Goal: Task Accomplishment & Management: Use online tool/utility

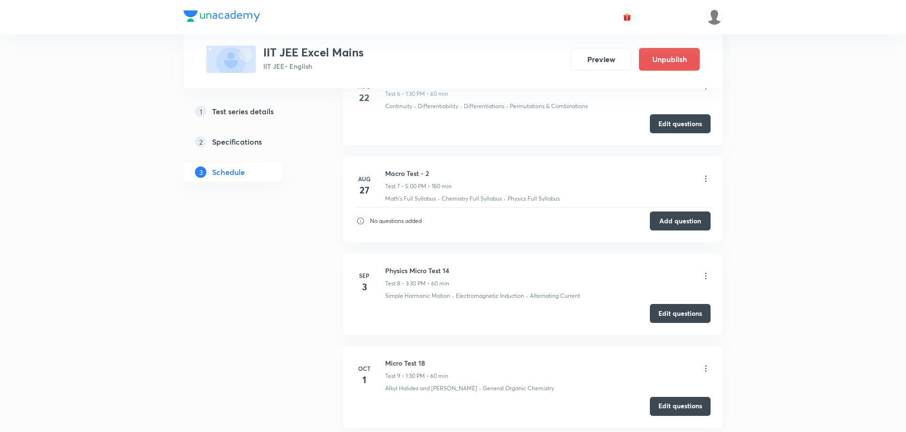
scroll to position [1295, 0]
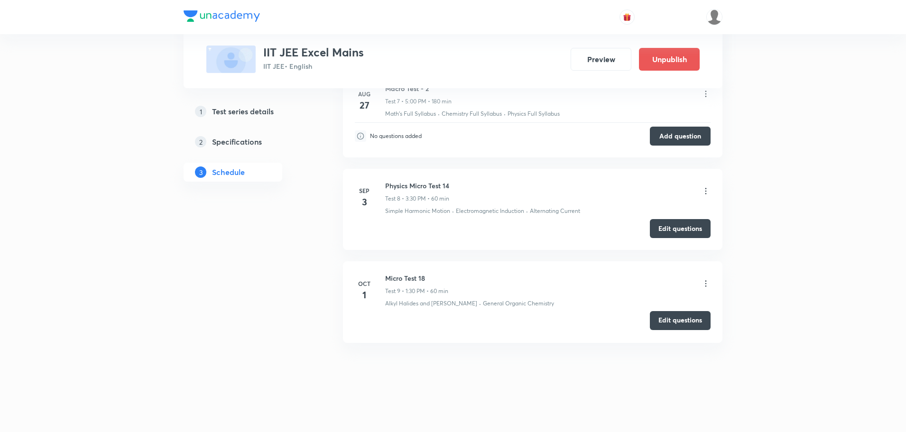
click at [681, 322] on button "Edit questions" at bounding box center [680, 320] width 61 height 19
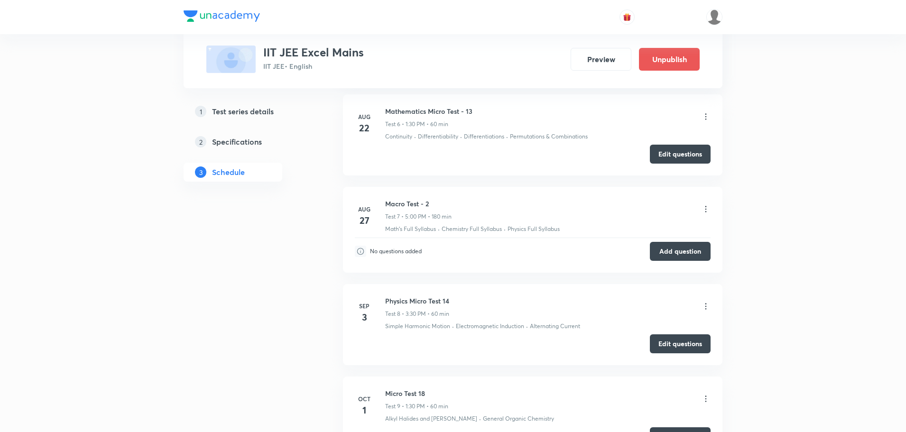
scroll to position [1295, 0]
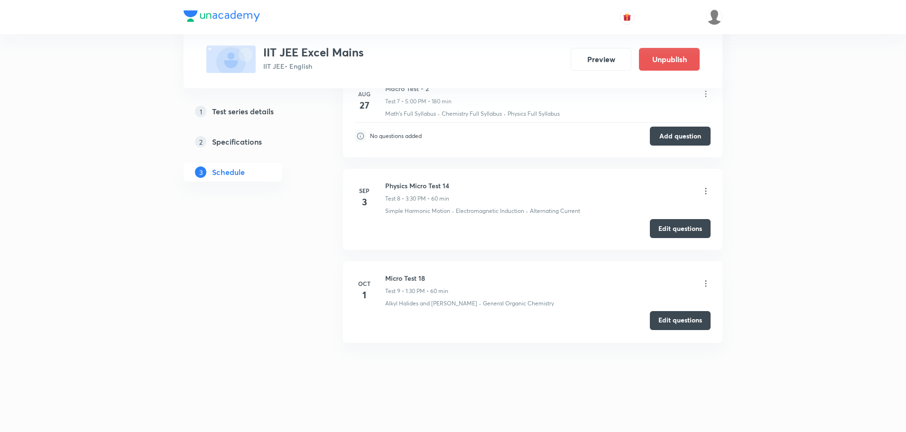
click at [678, 321] on button "Edit questions" at bounding box center [680, 320] width 61 height 19
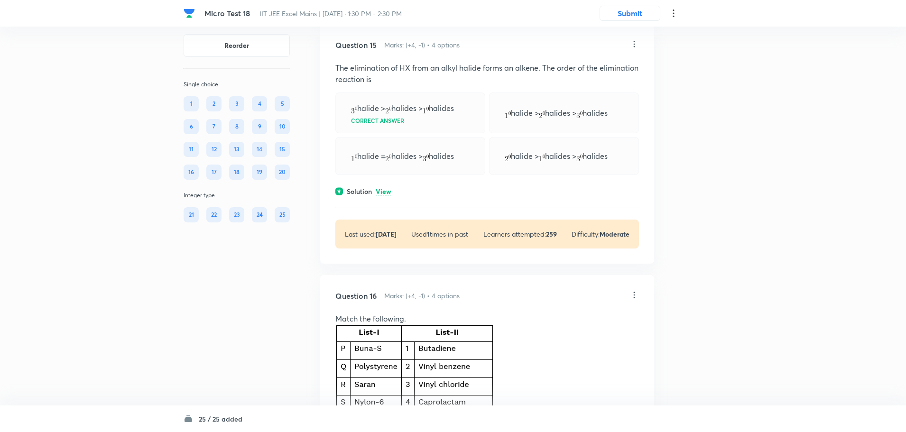
scroll to position [4504, 0]
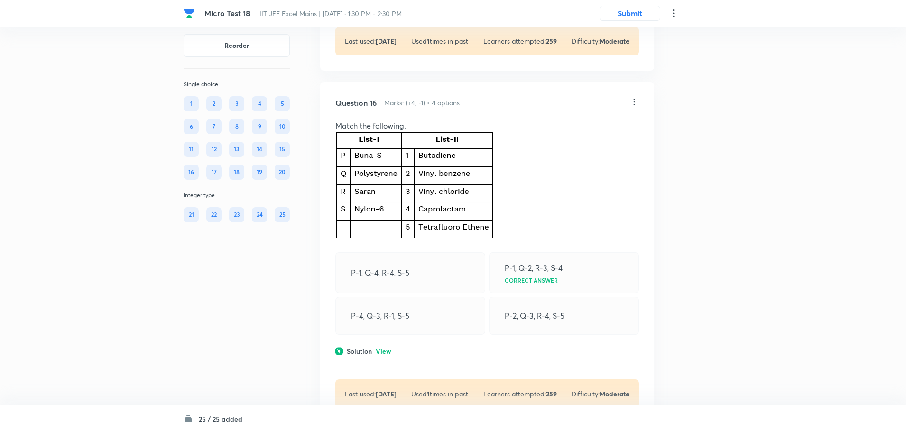
click at [631, 107] on icon at bounding box center [633, 101] width 9 height 9
click at [572, 141] on p "Edit" at bounding box center [571, 142] width 12 height 10
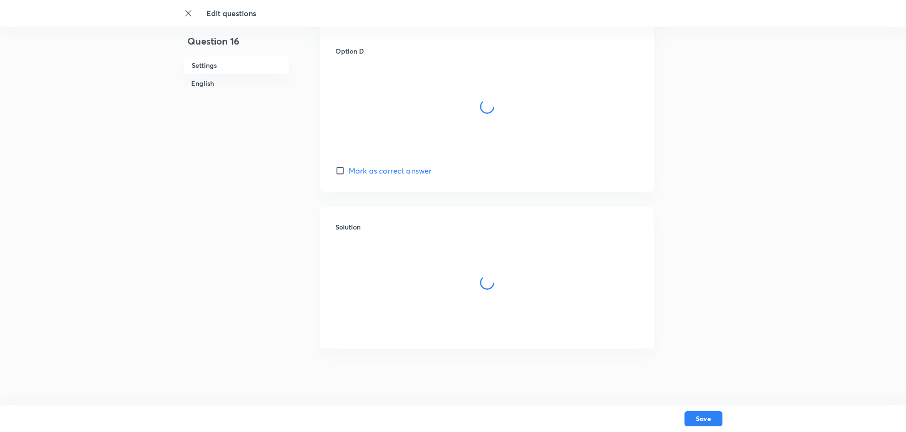
checkbox input "true"
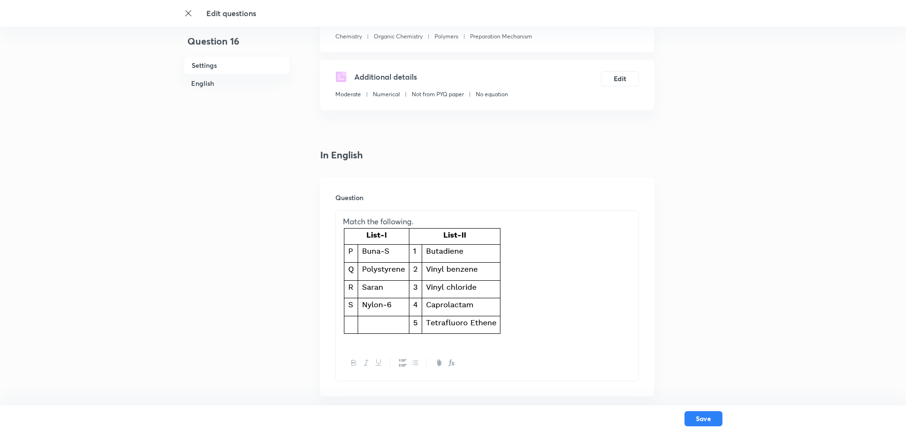
scroll to position [142, 0]
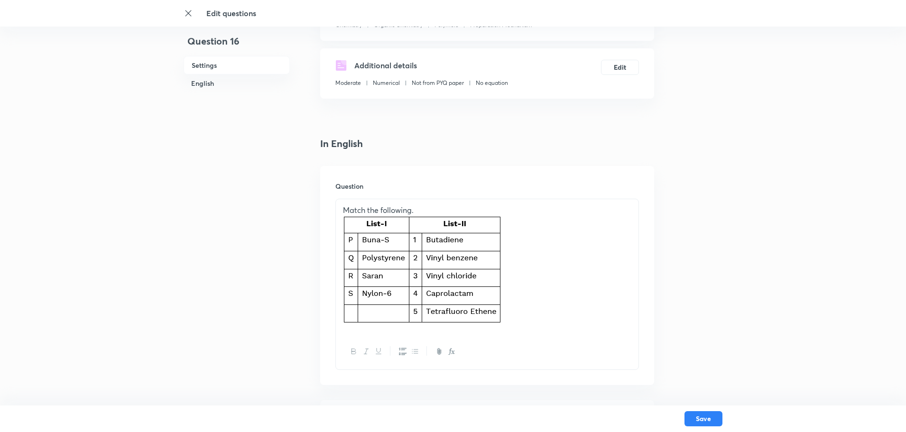
drag, startPoint x: 510, startPoint y: 297, endPoint x: 439, endPoint y: 294, distance: 71.6
click at [439, 294] on p at bounding box center [487, 272] width 288 height 113
drag, startPoint x: 493, startPoint y: 307, endPoint x: 513, endPoint y: 321, distance: 23.8
click at [513, 321] on p at bounding box center [487, 272] width 288 height 113
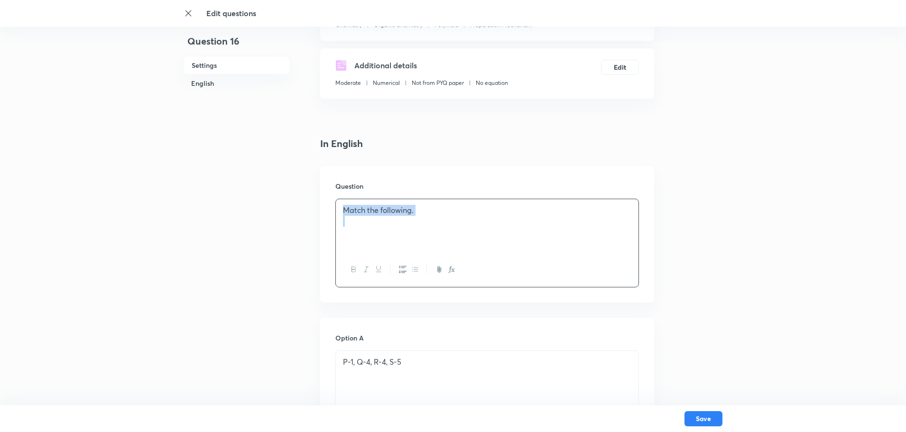
drag, startPoint x: 371, startPoint y: 231, endPoint x: 329, endPoint y: 204, distance: 50.5
click at [332, 206] on div "Question Match the following." at bounding box center [487, 234] width 334 height 137
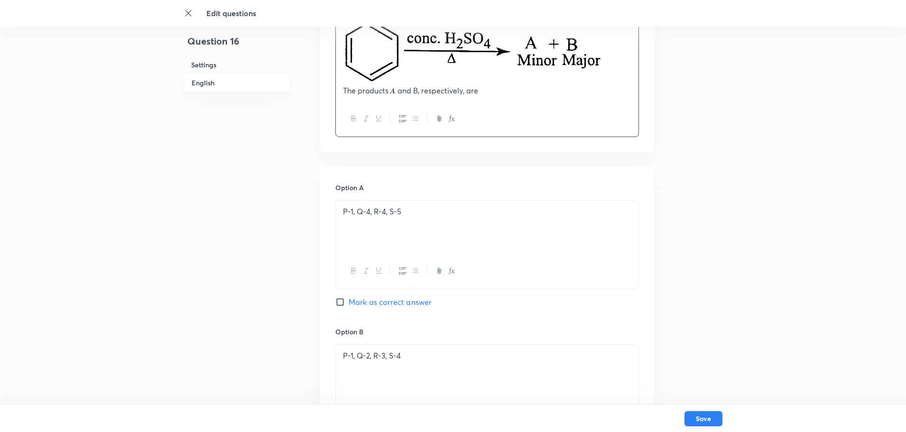
scroll to position [379, 0]
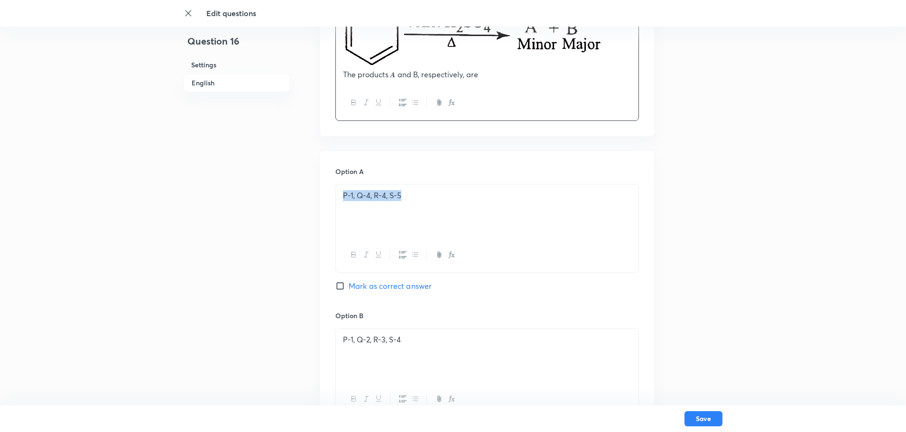
drag, startPoint x: 428, startPoint y: 200, endPoint x: 262, endPoint y: 198, distance: 166.0
click at [262, 198] on div "Question 16 Settings English Settings Type Single choice correct 4 options + 4 …" at bounding box center [452, 298] width 539 height 1264
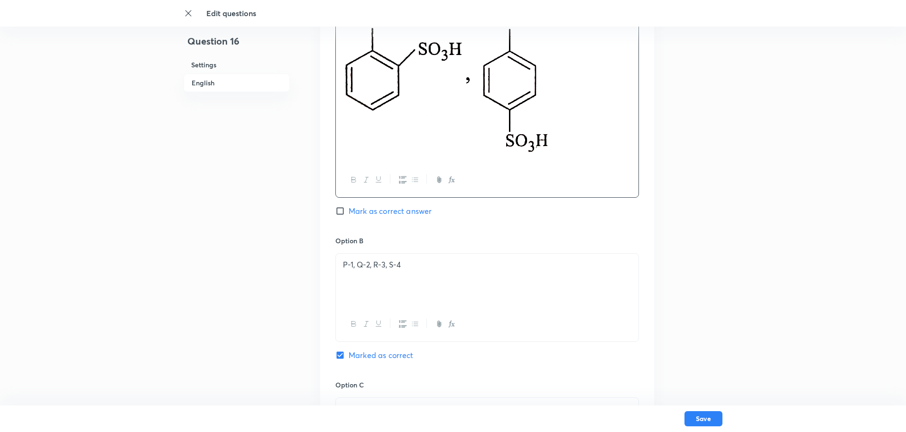
scroll to position [569, 0]
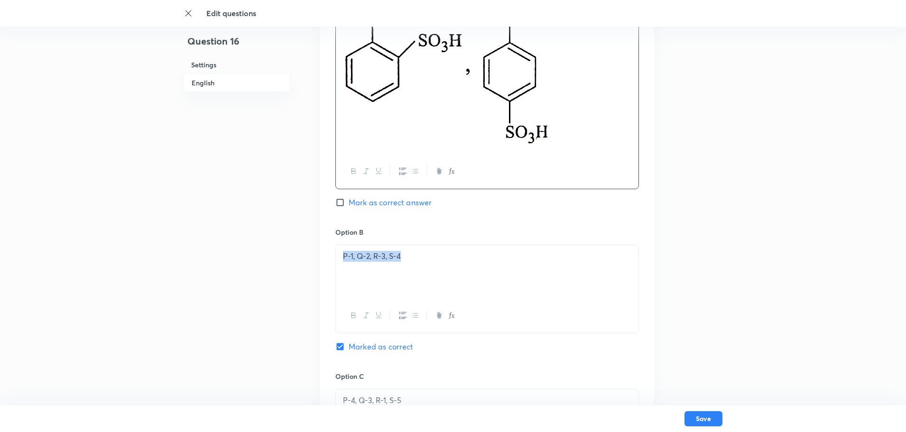
drag, startPoint x: 467, startPoint y: 253, endPoint x: 18, endPoint y: 257, distance: 448.5
click at [18, 257] on div "Edit questions Question 16 Settings English Settings Type Single choice correct…" at bounding box center [453, 162] width 906 height 1370
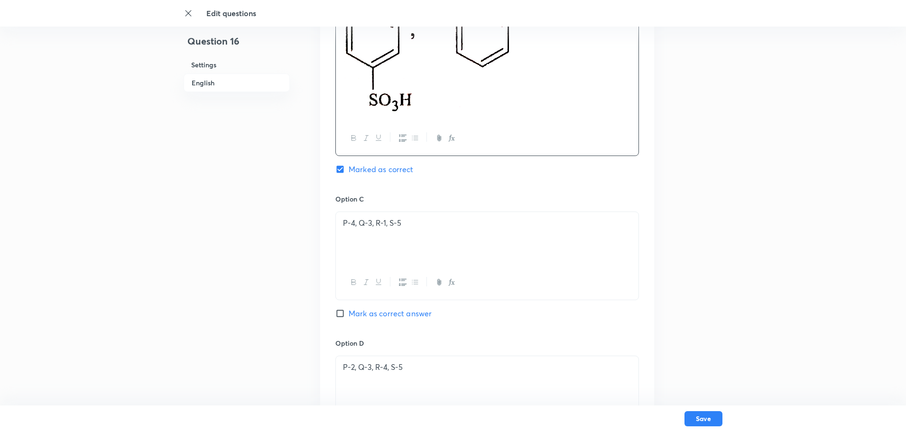
scroll to position [853, 0]
drag, startPoint x: 431, startPoint y: 230, endPoint x: 262, endPoint y: 222, distance: 169.5
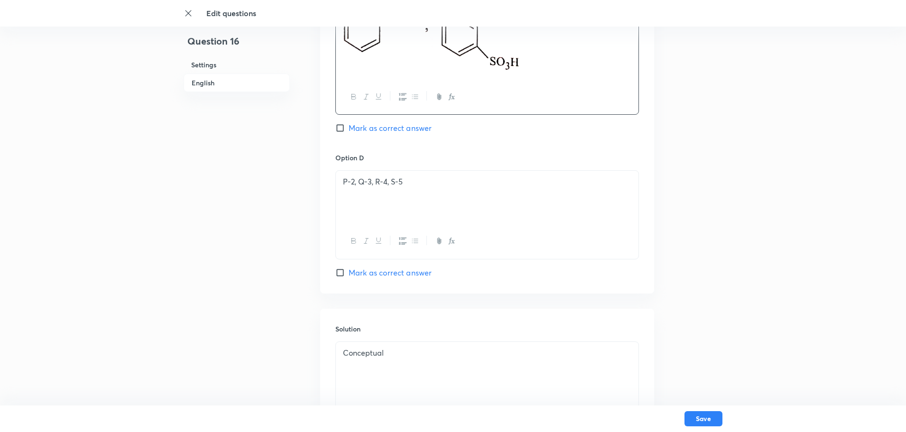
scroll to position [1090, 0]
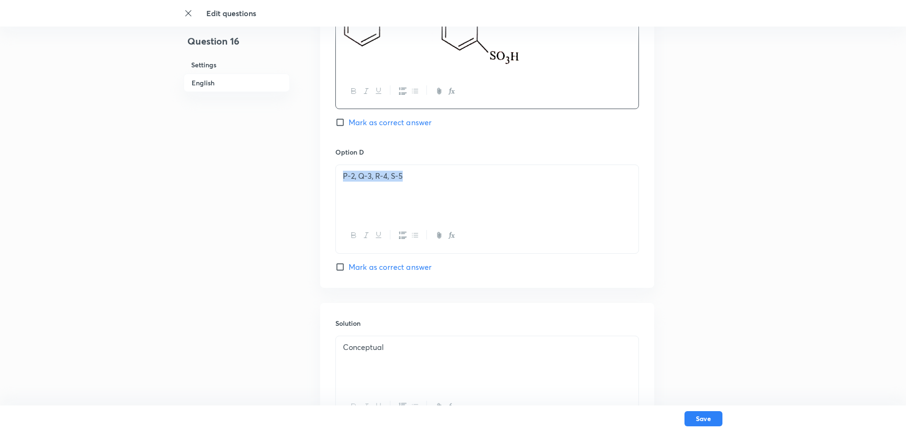
drag, startPoint x: 415, startPoint y: 179, endPoint x: 240, endPoint y: 189, distance: 175.7
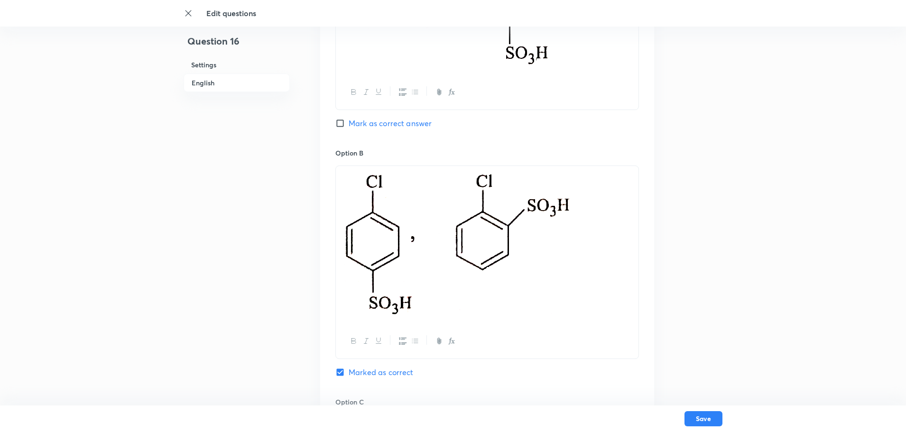
scroll to position [561, 0]
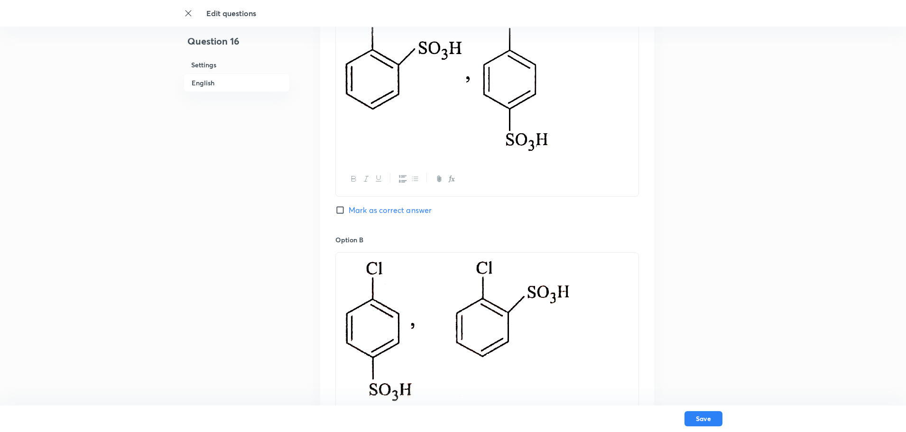
click at [344, 209] on input "Mark as correct answer" at bounding box center [341, 209] width 13 height 9
checkbox input "true"
checkbox input "false"
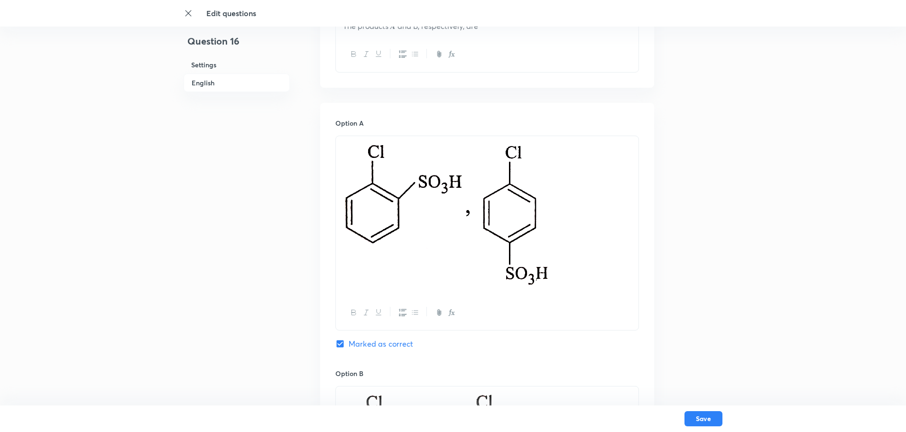
scroll to position [419, 0]
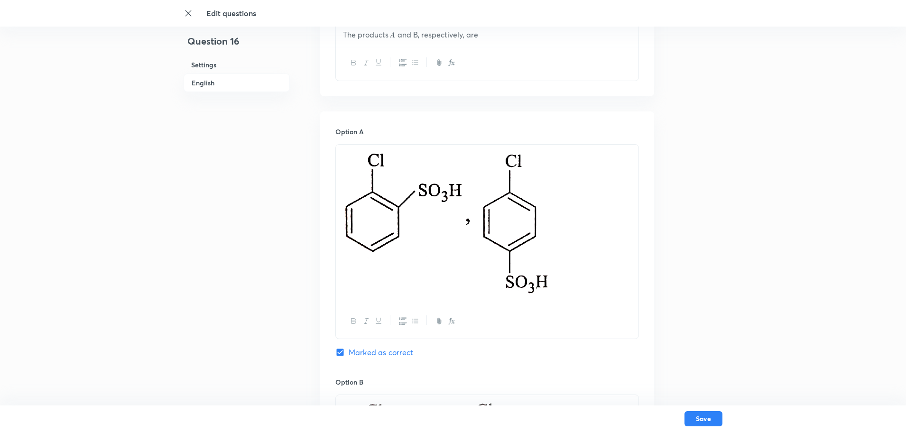
click at [389, 257] on img at bounding box center [447, 222] width 208 height 145
click at [435, 211] on img at bounding box center [447, 222] width 208 height 145
drag, startPoint x: 403, startPoint y: 200, endPoint x: 446, endPoint y: 237, distance: 56.2
click at [446, 237] on img at bounding box center [447, 222] width 208 height 145
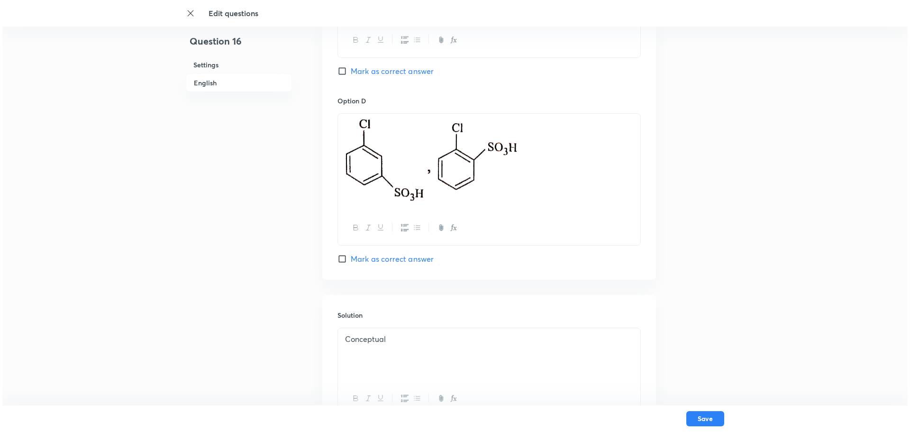
scroll to position [1225, 0]
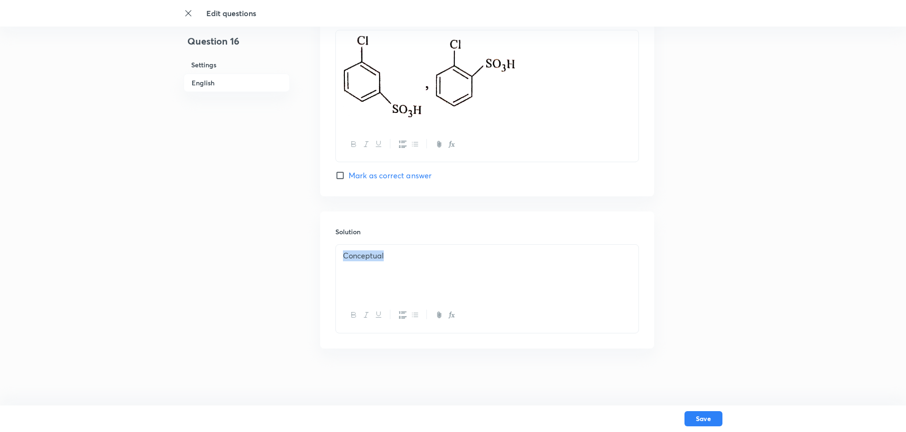
drag, startPoint x: 397, startPoint y: 266, endPoint x: 259, endPoint y: 267, distance: 137.5
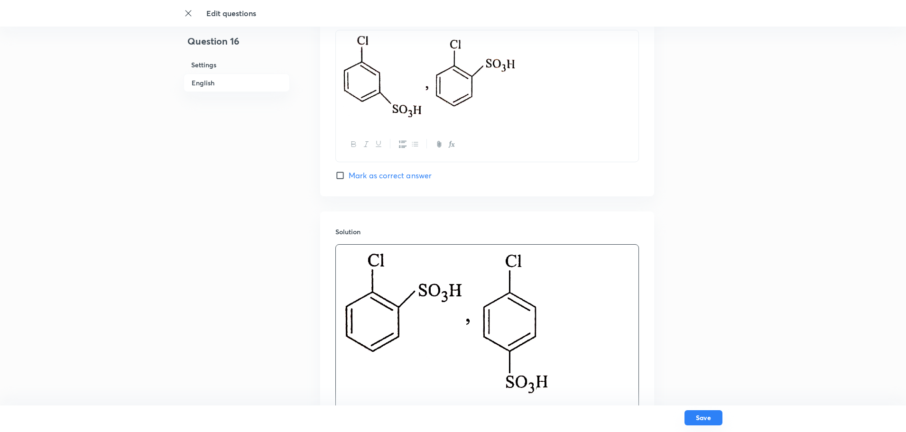
click at [704, 418] on button "Save" at bounding box center [703, 417] width 38 height 15
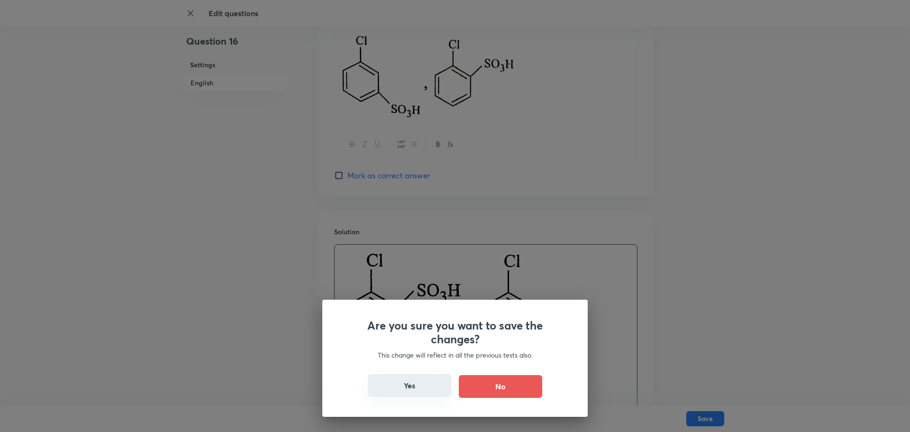
click at [410, 382] on button "Yes" at bounding box center [409, 385] width 83 height 23
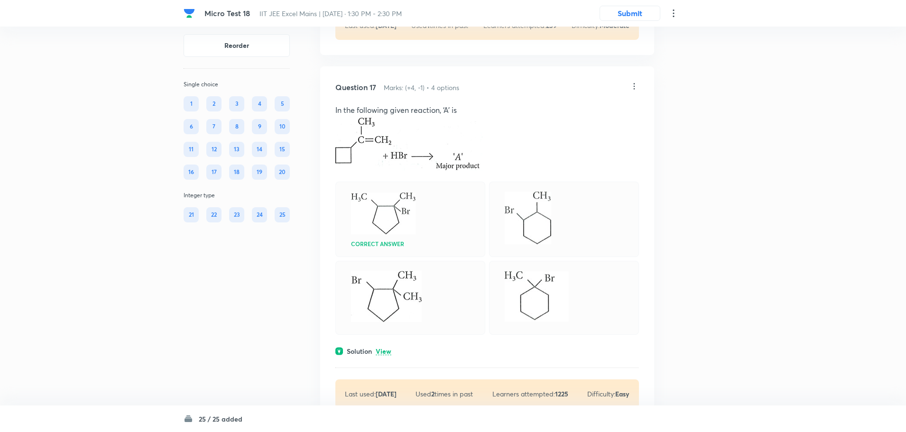
scroll to position [4931, 0]
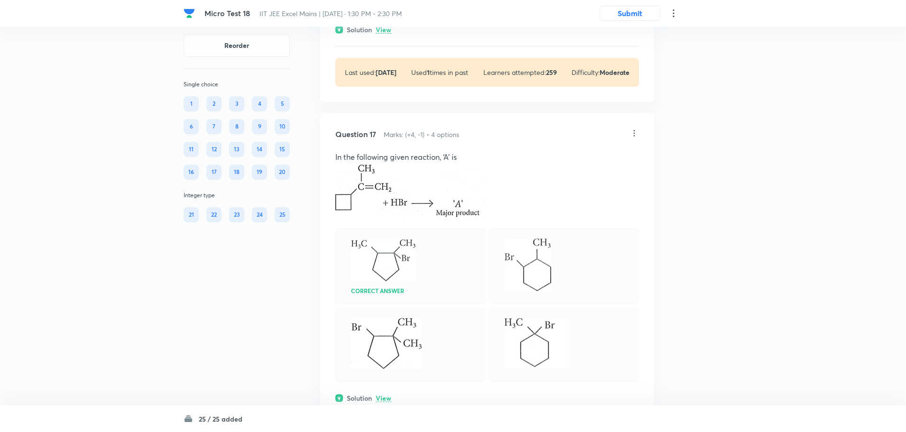
click at [636, 138] on icon at bounding box center [633, 132] width 9 height 9
click at [609, 170] on li "Edit" at bounding box center [598, 174] width 80 height 18
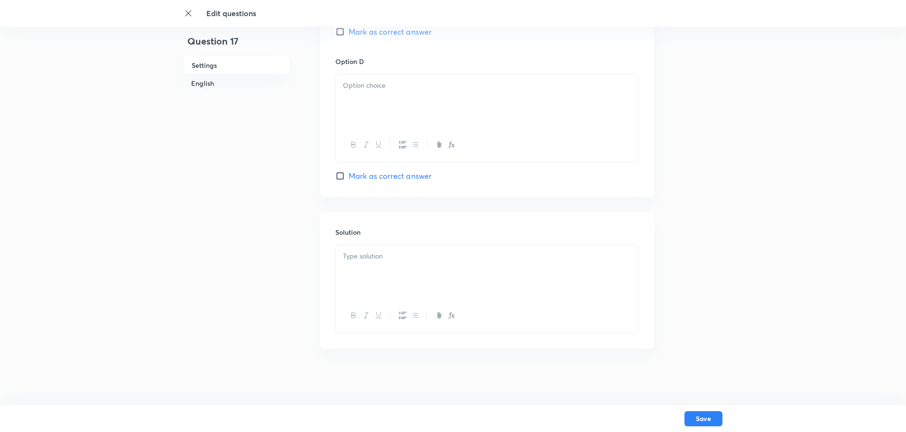
checkbox input "true"
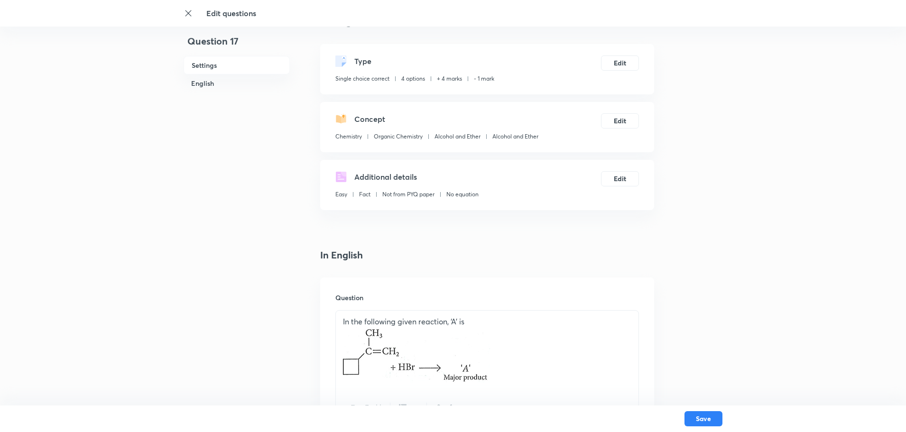
scroll to position [142, 0]
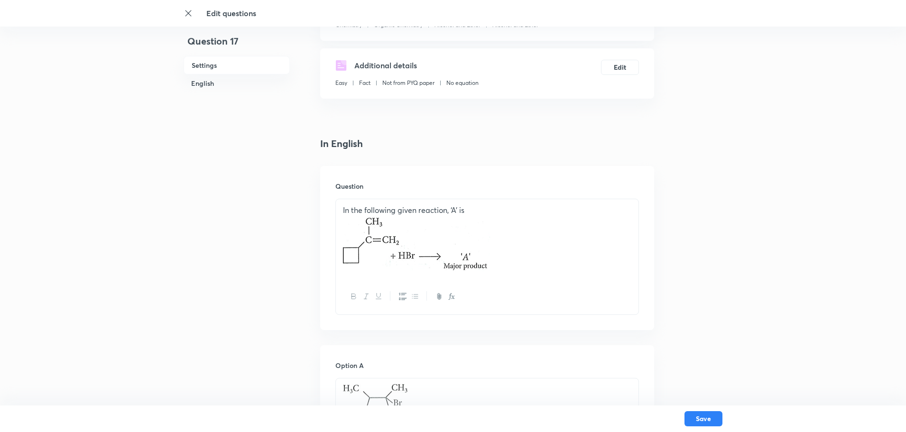
drag, startPoint x: 489, startPoint y: 268, endPoint x: 289, endPoint y: 250, distance: 200.4
drag, startPoint x: 487, startPoint y: 220, endPoint x: 151, endPoint y: 239, distance: 336.7
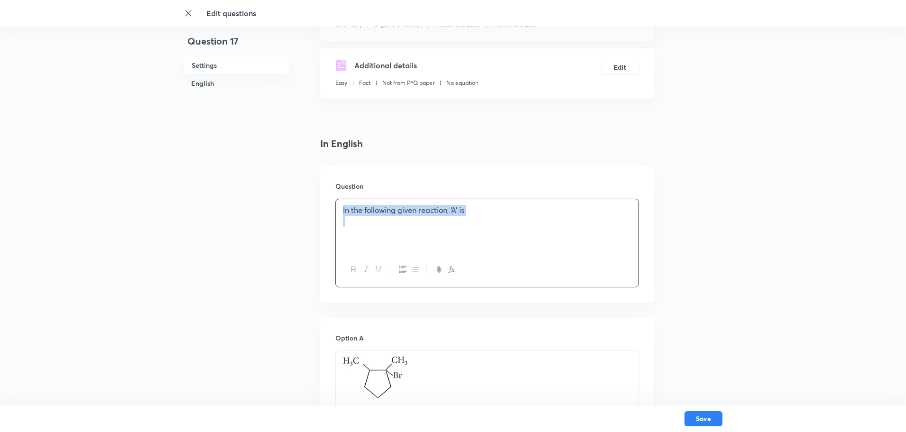
drag, startPoint x: 349, startPoint y: 222, endPoint x: 326, endPoint y: 201, distance: 31.2
click at [326, 201] on div "Question In the following given reaction, ‘A’ is" at bounding box center [487, 234] width 334 height 137
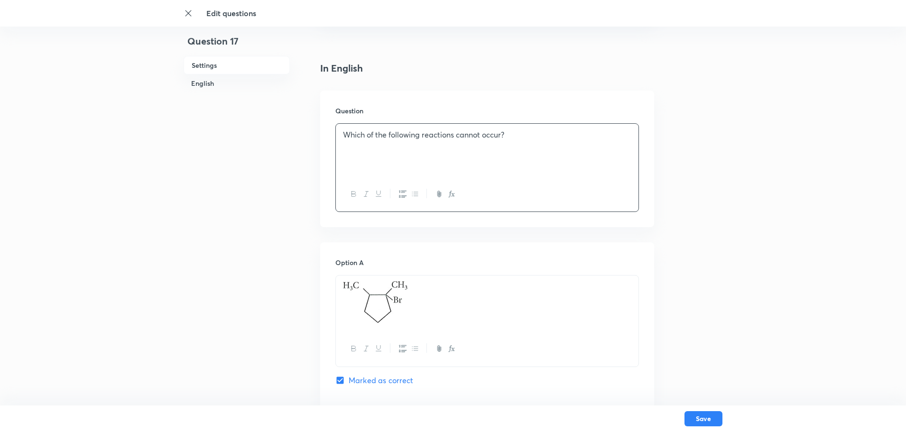
scroll to position [237, 0]
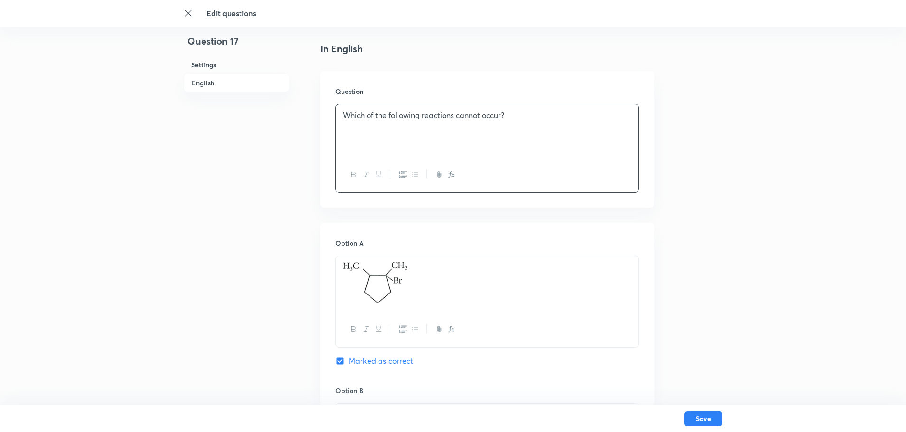
drag, startPoint x: 413, startPoint y: 285, endPoint x: 266, endPoint y: 288, distance: 147.5
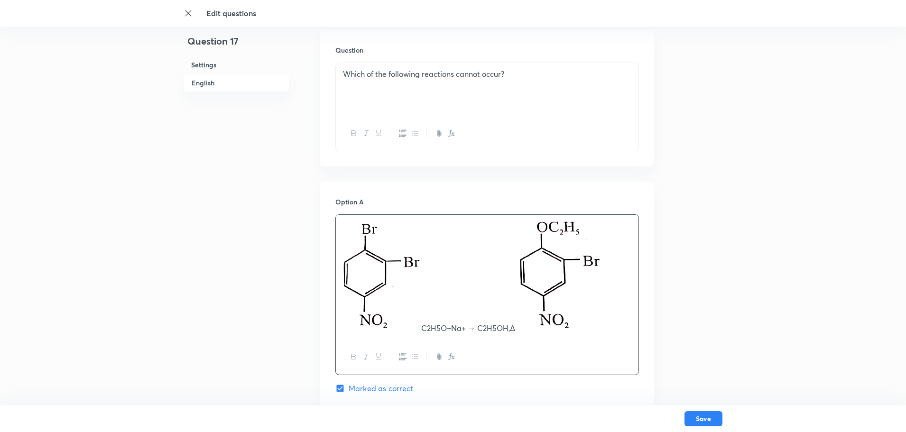
scroll to position [332, 0]
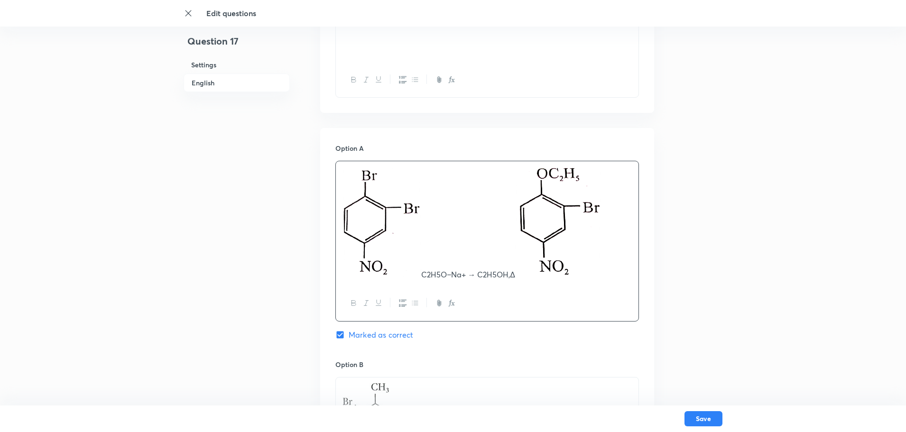
drag, startPoint x: 592, startPoint y: 271, endPoint x: 291, endPoint y: 238, distance: 302.8
drag, startPoint x: 470, startPoint y: 265, endPoint x: 247, endPoint y: 240, distance: 224.1
click at [247, 240] on div "Question 17 Settings English Settings Type Single choice correct 4 options + 4 …" at bounding box center [452, 395] width 539 height 1362
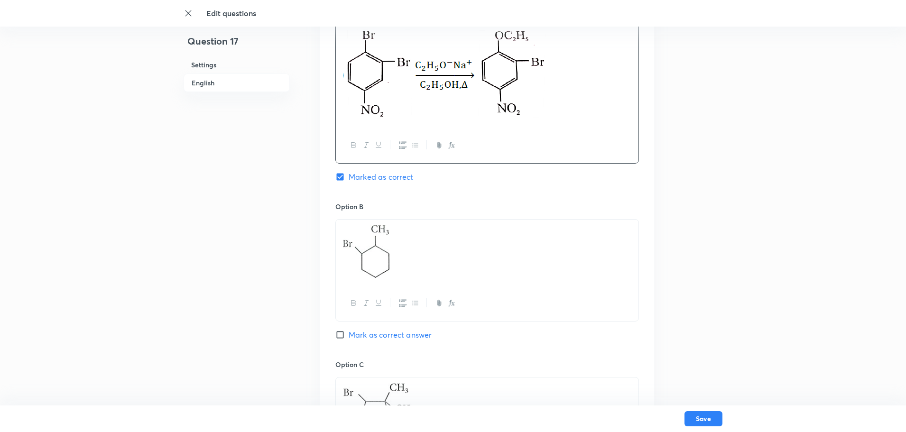
scroll to position [474, 0]
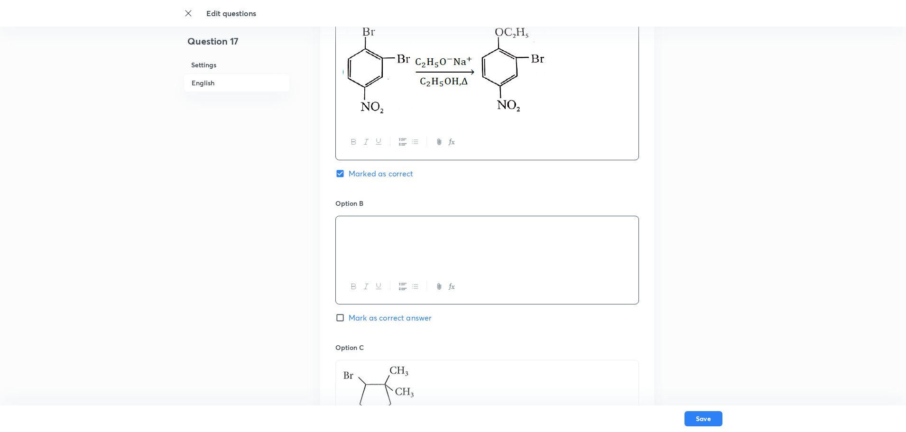
drag, startPoint x: 531, startPoint y: 263, endPoint x: 337, endPoint y: 251, distance: 194.3
click at [337, 251] on div at bounding box center [487, 242] width 302 height 53
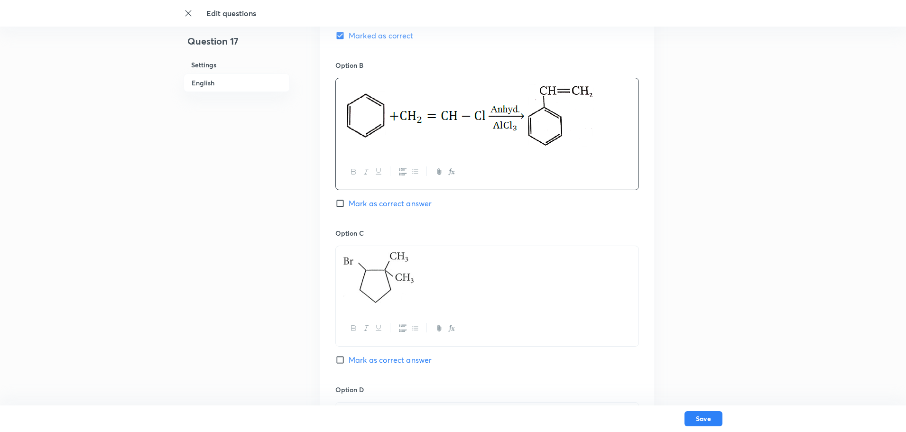
scroll to position [616, 0]
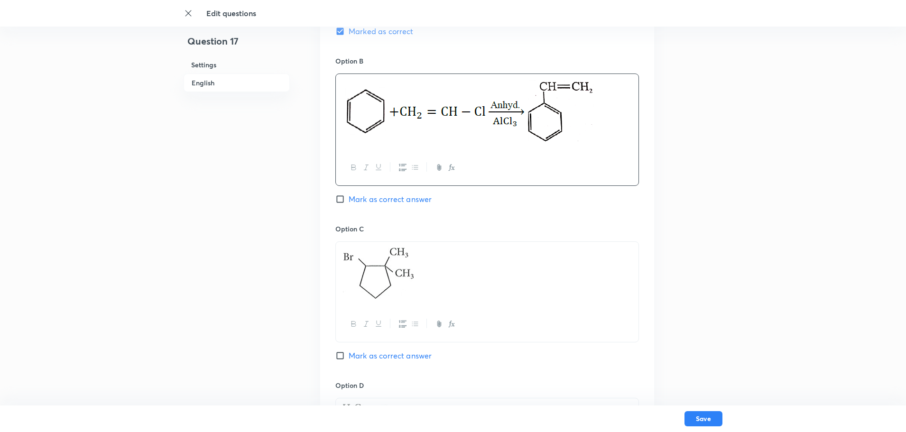
drag, startPoint x: 495, startPoint y: 273, endPoint x: 185, endPoint y: 290, distance: 310.5
click at [185, 290] on div "Question 17 Settings English Settings Type Single choice correct 4 options + 4 …" at bounding box center [452, 106] width 539 height 1354
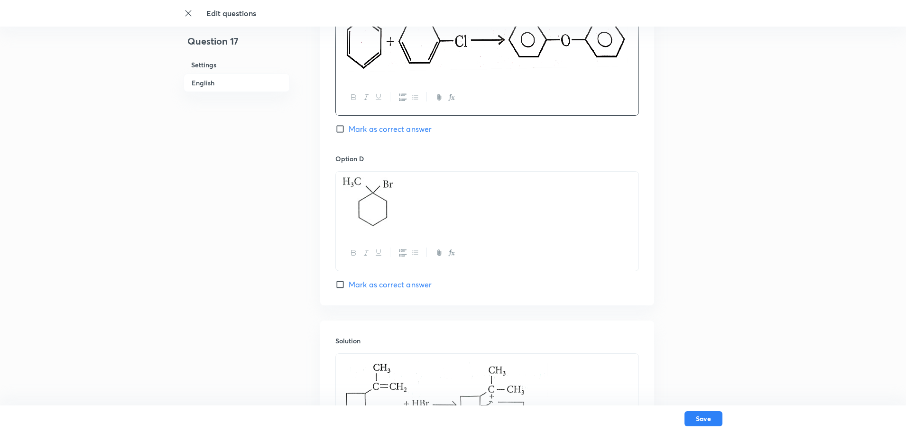
scroll to position [901, 0]
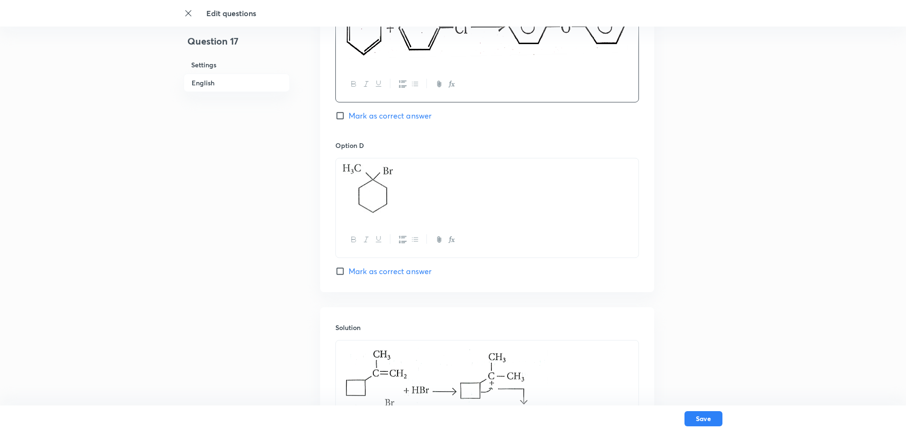
drag, startPoint x: 386, startPoint y: 181, endPoint x: 172, endPoint y: 176, distance: 214.4
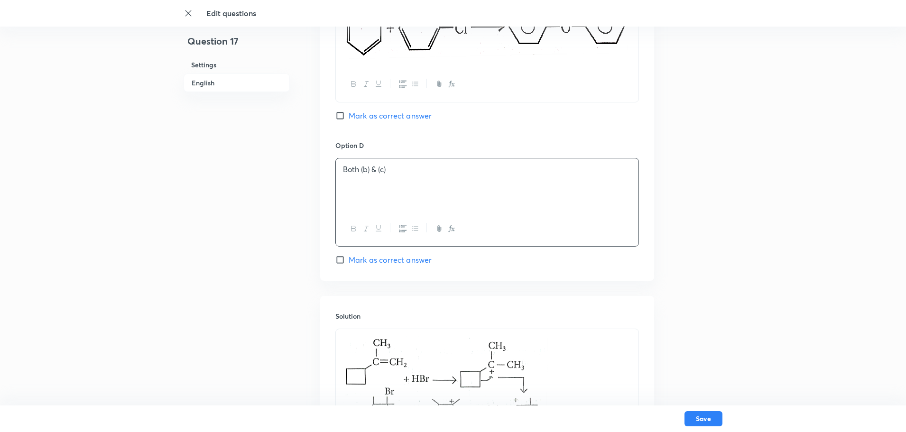
click at [345, 257] on input "Mark as correct answer" at bounding box center [341, 259] width 13 height 9
checkbox input "true"
checkbox input "false"
drag, startPoint x: 418, startPoint y: 164, endPoint x: 311, endPoint y: 171, distance: 106.9
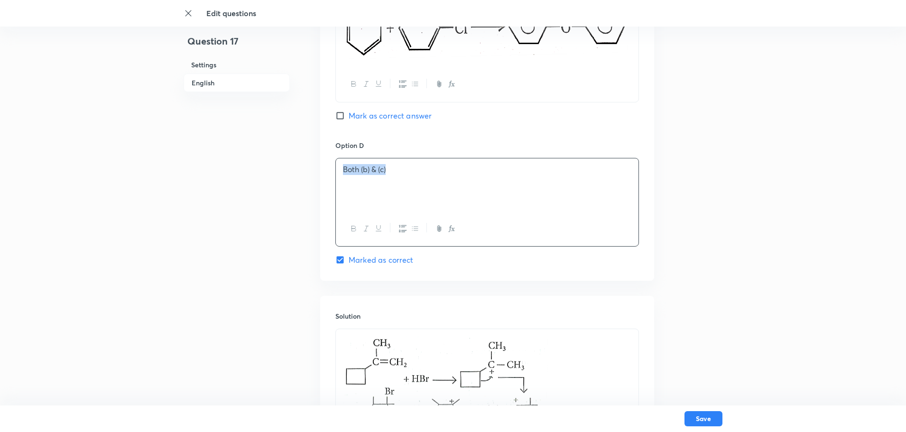
copy p "Both (b) & (c)"
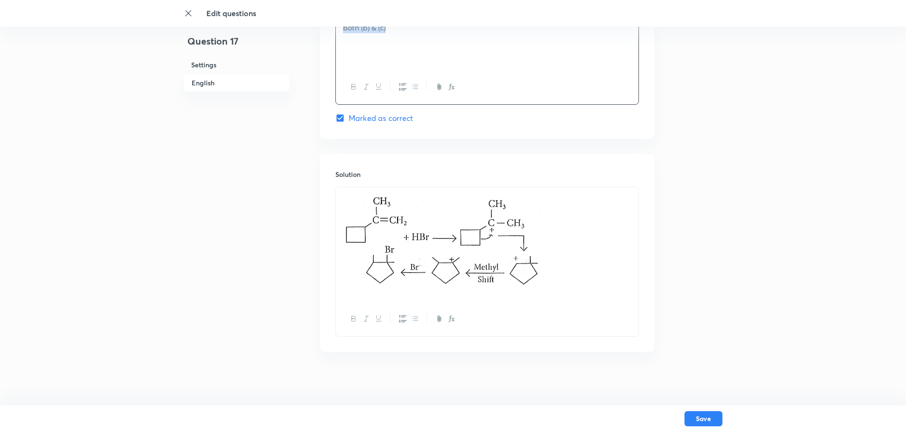
scroll to position [1046, 0]
drag, startPoint x: 546, startPoint y: 261, endPoint x: 365, endPoint y: 243, distance: 182.0
click at [365, 243] on img at bounding box center [445, 240] width 205 height 100
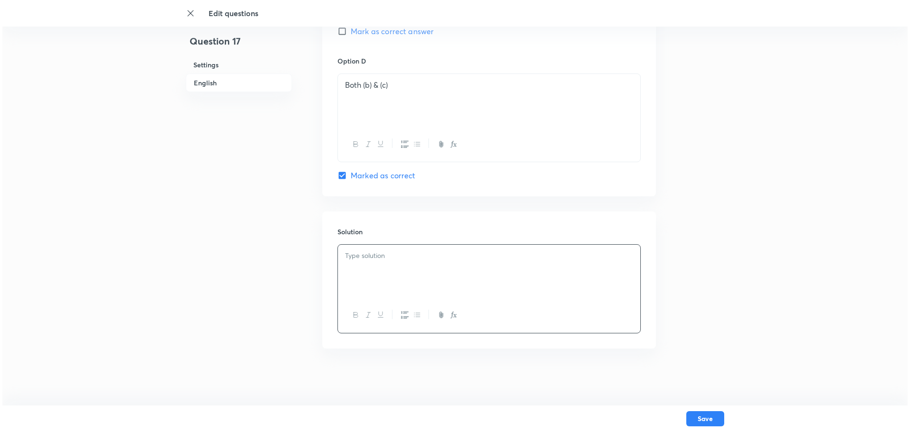
scroll to position [985, 0]
click at [698, 414] on button "Save" at bounding box center [703, 417] width 38 height 15
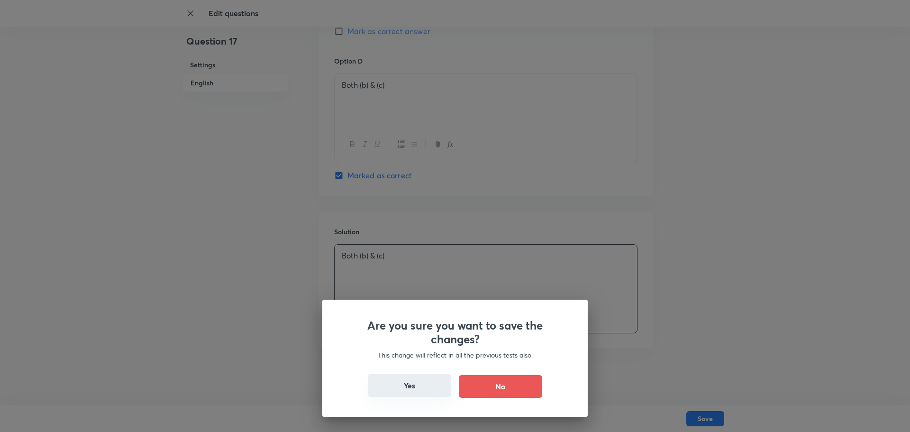
click at [431, 382] on button "Yes" at bounding box center [409, 385] width 83 height 23
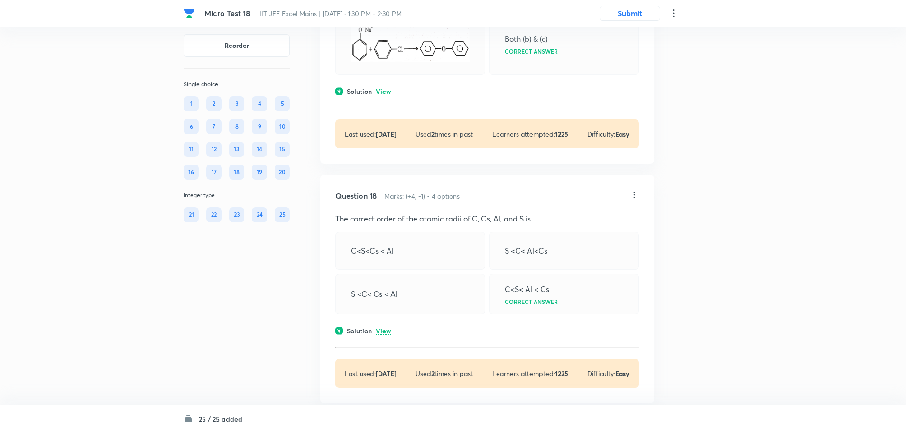
scroll to position [5263, 0]
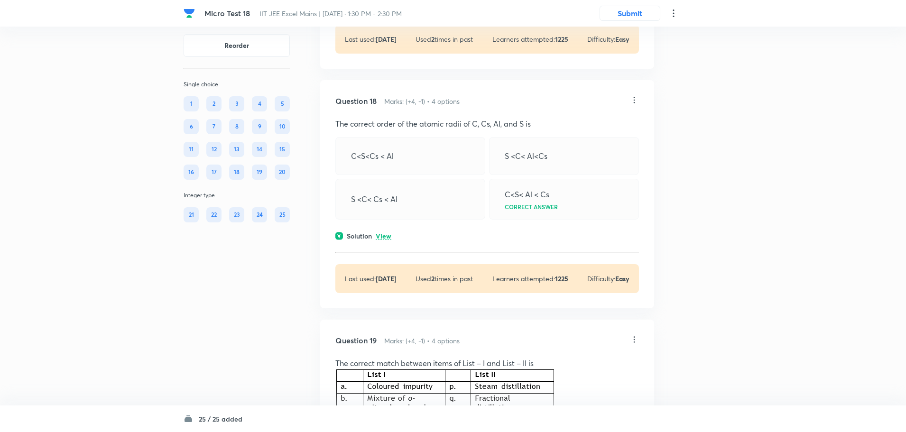
click at [632, 105] on icon at bounding box center [633, 99] width 9 height 9
click at [586, 142] on li "Edit" at bounding box center [598, 141] width 80 height 18
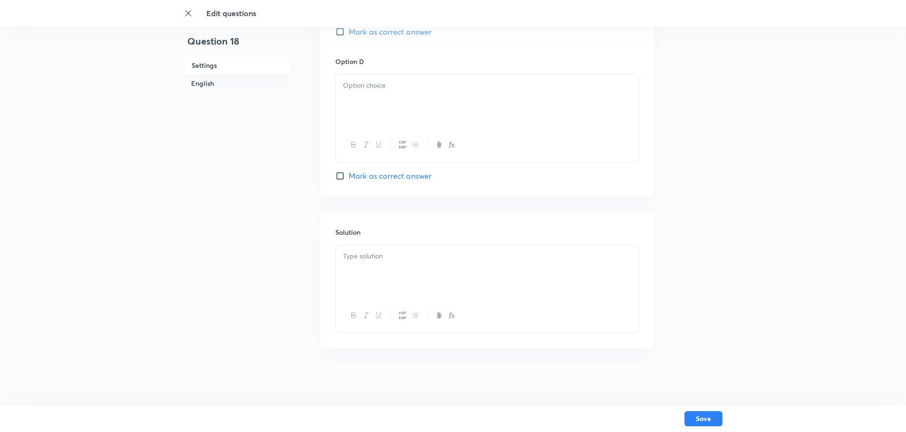
checkbox input "true"
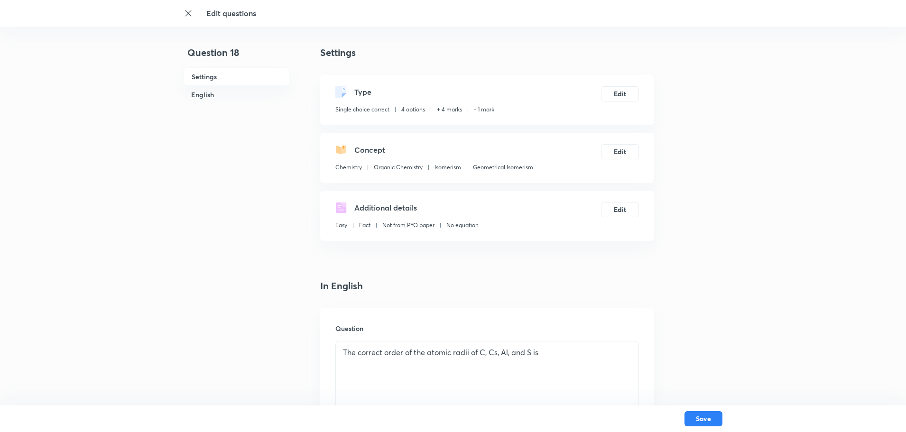
scroll to position [190, 0]
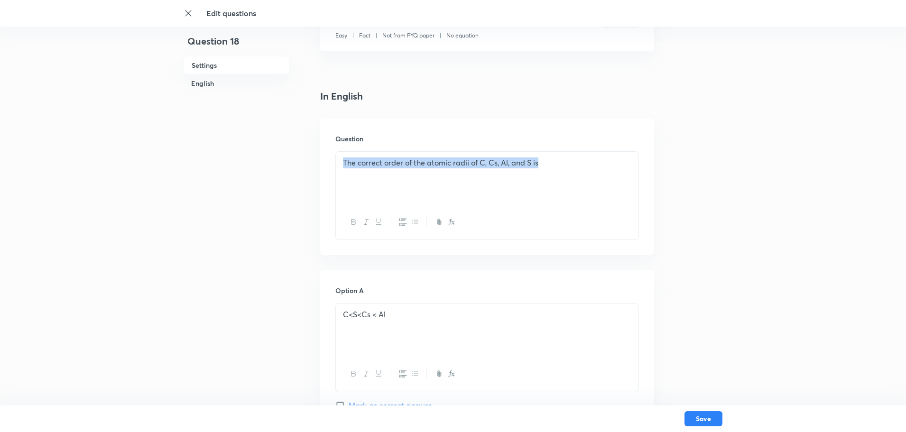
drag, startPoint x: 587, startPoint y: 154, endPoint x: 89, endPoint y: 148, distance: 498.3
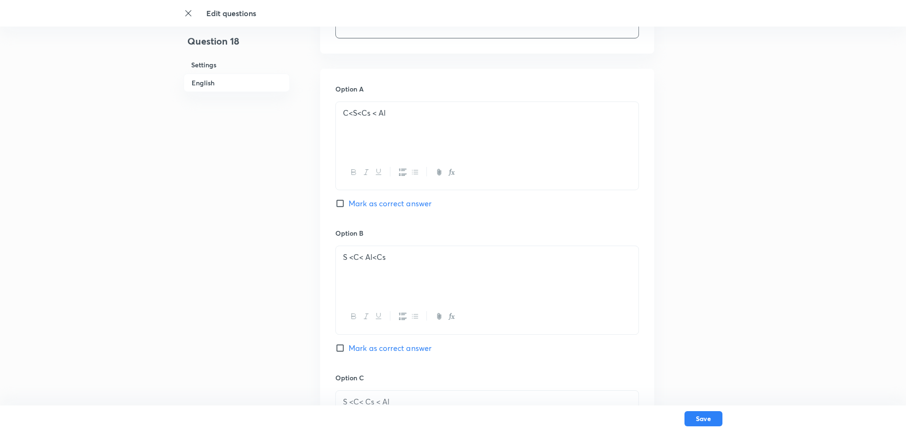
scroll to position [427, 0]
drag, startPoint x: 418, startPoint y: 120, endPoint x: 234, endPoint y: 113, distance: 184.6
click at [238, 113] on div "Question 18 Settings English Settings Type Single choice correct 4 options + 4 …" at bounding box center [452, 232] width 539 height 1226
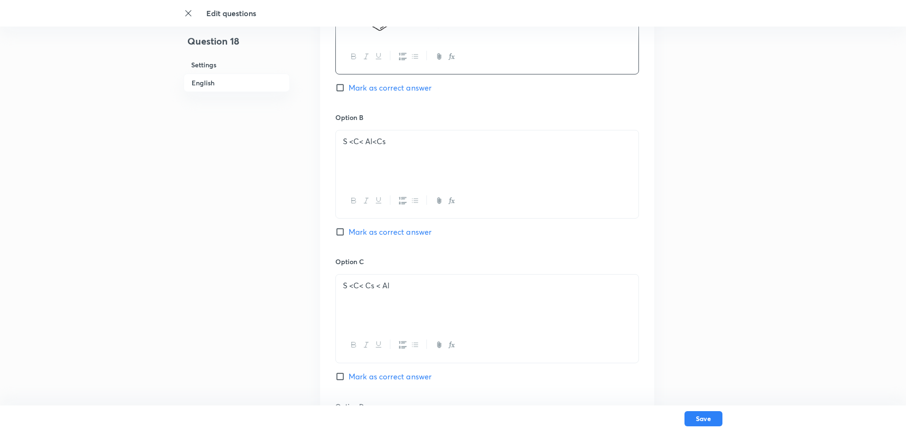
scroll to position [569, 0]
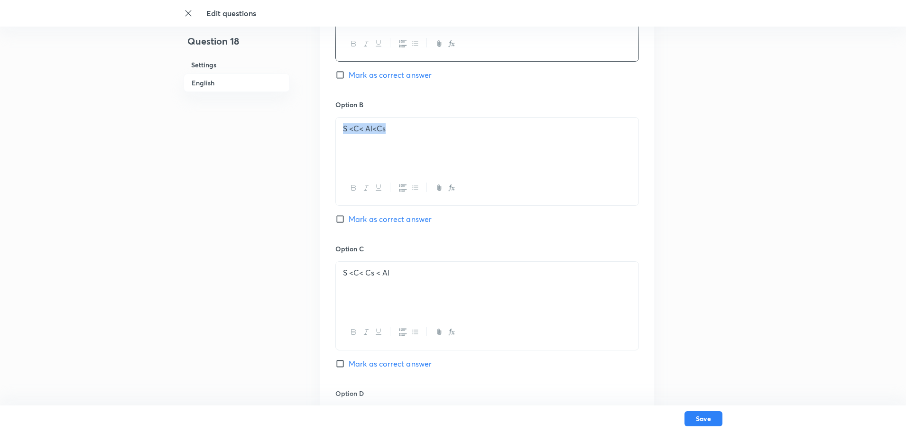
drag, startPoint x: 385, startPoint y: 133, endPoint x: 205, endPoint y: 137, distance: 180.7
click at [225, 138] on div "Question 18 Settings English Settings Type Single choice correct 4 options + 4 …" at bounding box center [452, 98] width 539 height 1242
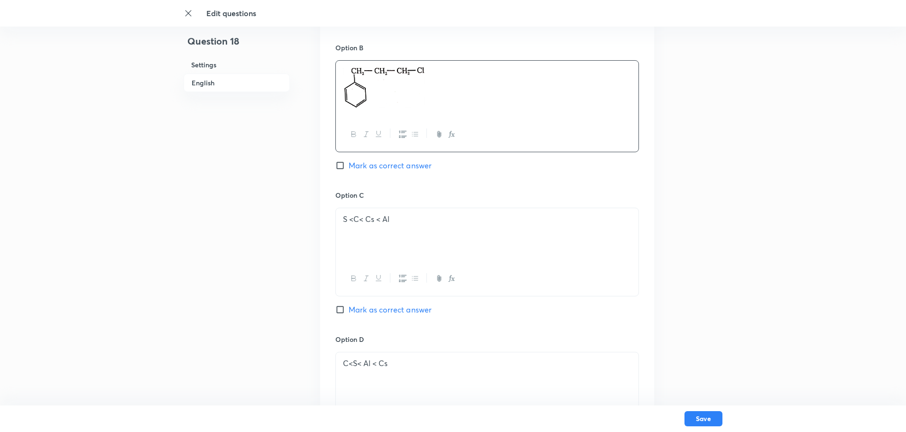
scroll to position [711, 0]
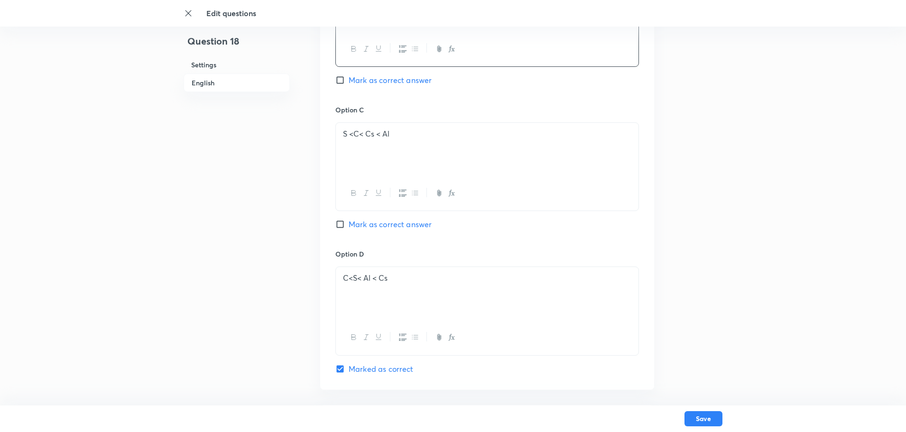
drag, startPoint x: 350, startPoint y: 147, endPoint x: 122, endPoint y: 147, distance: 228.1
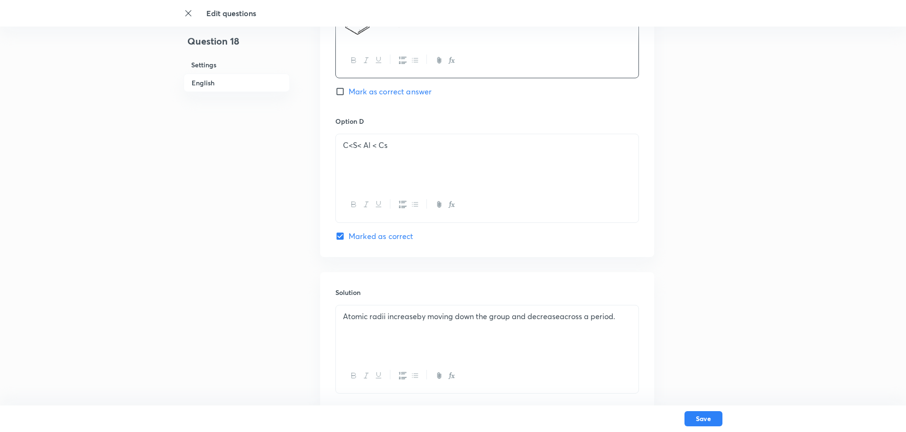
scroll to position [853, 0]
drag, startPoint x: 408, startPoint y: 150, endPoint x: 237, endPoint y: 159, distance: 170.9
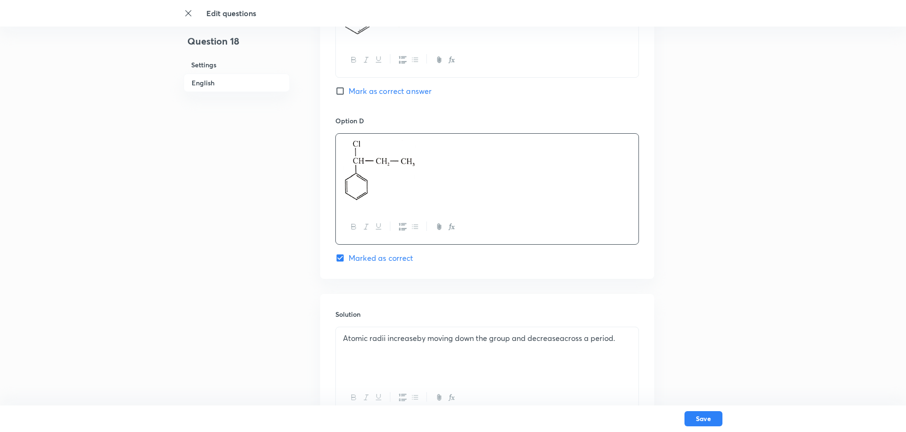
click at [342, 88] on input "Mark as correct answer" at bounding box center [341, 90] width 13 height 9
checkbox input "true"
checkbox input "false"
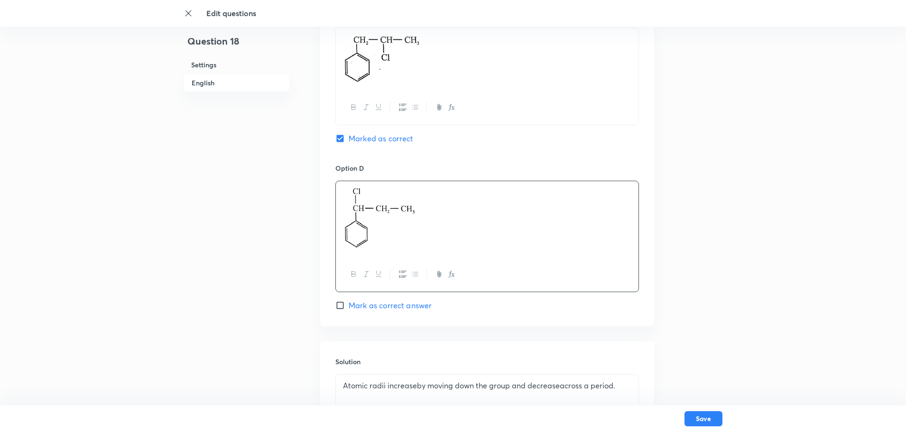
drag, startPoint x: 410, startPoint y: 77, endPoint x: 341, endPoint y: 65, distance: 69.8
click at [341, 65] on div at bounding box center [487, 59] width 302 height 62
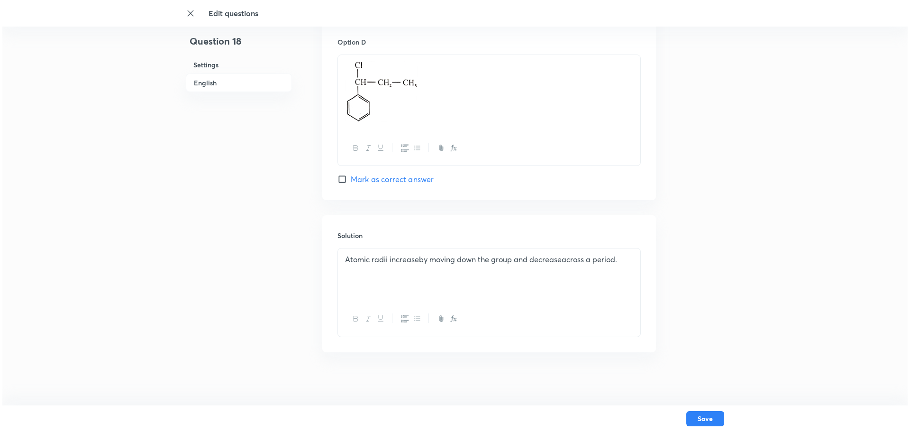
scroll to position [936, 0]
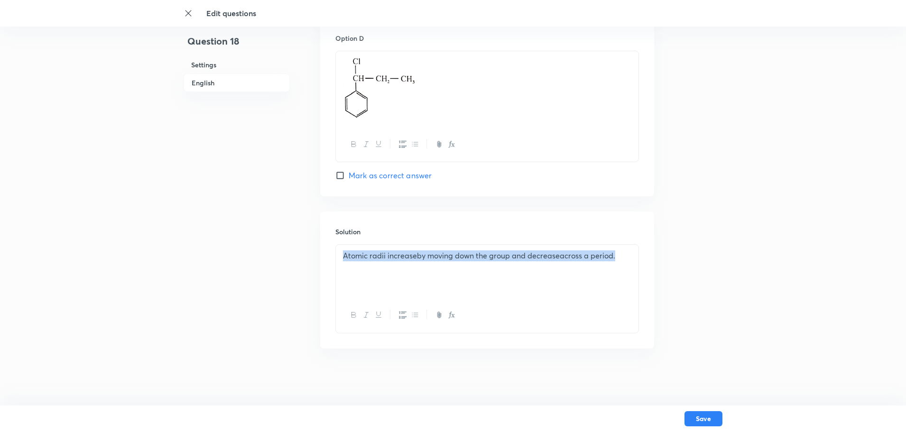
drag, startPoint x: 621, startPoint y: 259, endPoint x: 0, endPoint y: 396, distance: 635.9
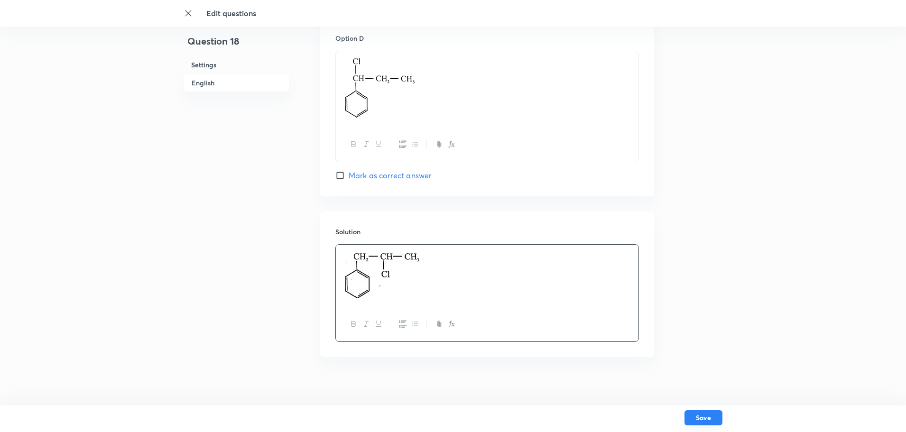
click at [719, 421] on button "Save" at bounding box center [703, 417] width 38 height 15
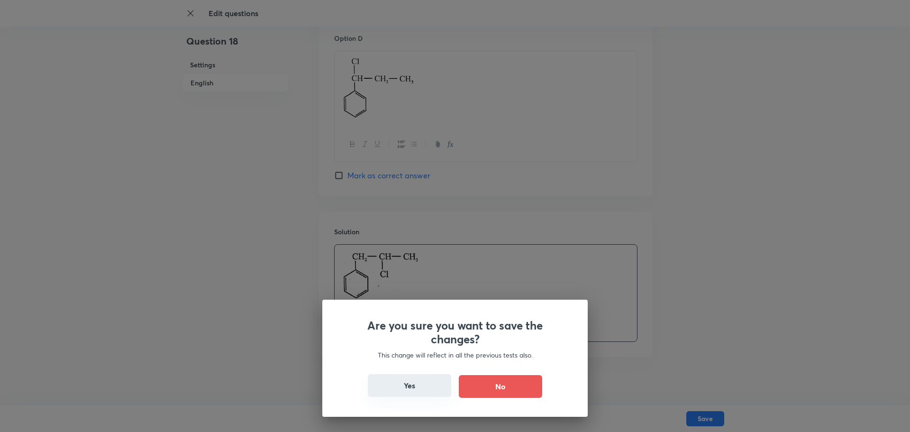
click at [381, 395] on button "Yes" at bounding box center [409, 385] width 83 height 23
click at [383, 388] on button "Yes" at bounding box center [409, 385] width 83 height 23
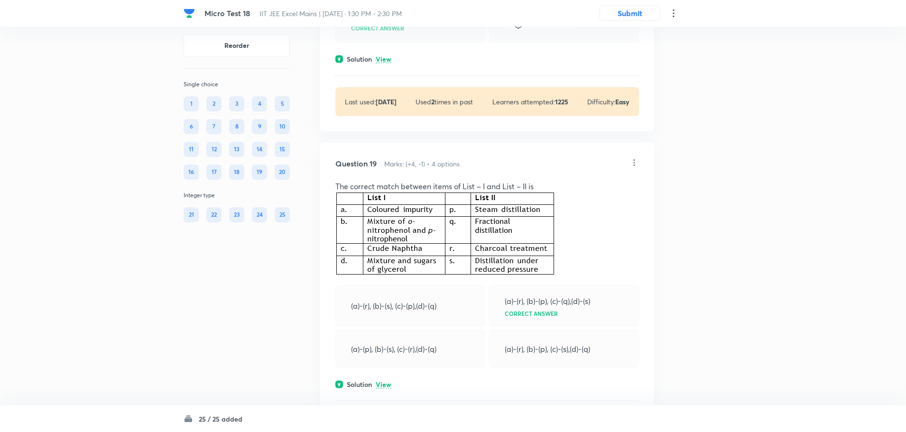
scroll to position [5595, 0]
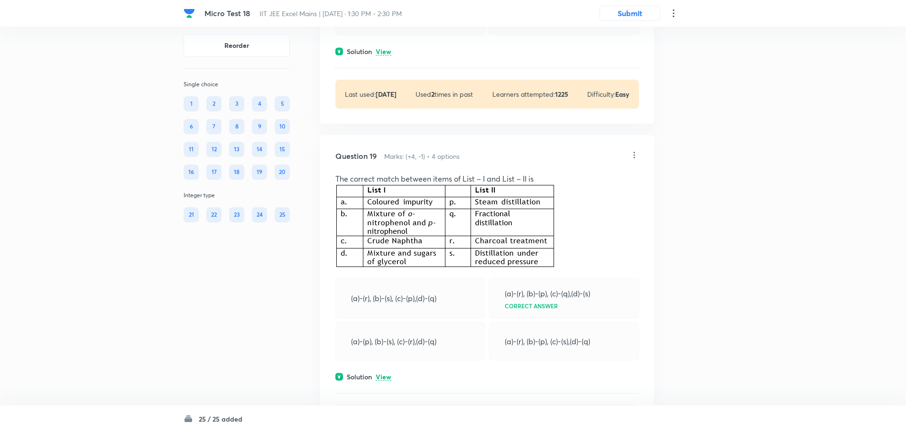
click at [631, 160] on icon at bounding box center [633, 154] width 9 height 9
click at [596, 192] on li "Edit" at bounding box center [598, 196] width 80 height 18
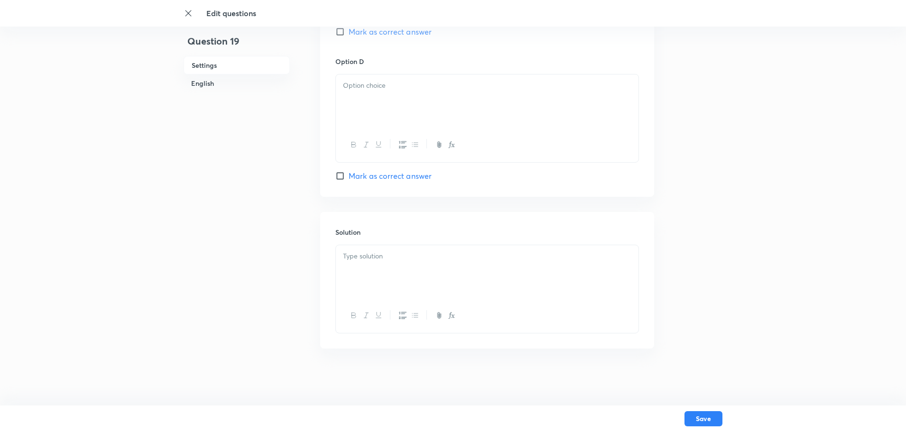
checkbox input "true"
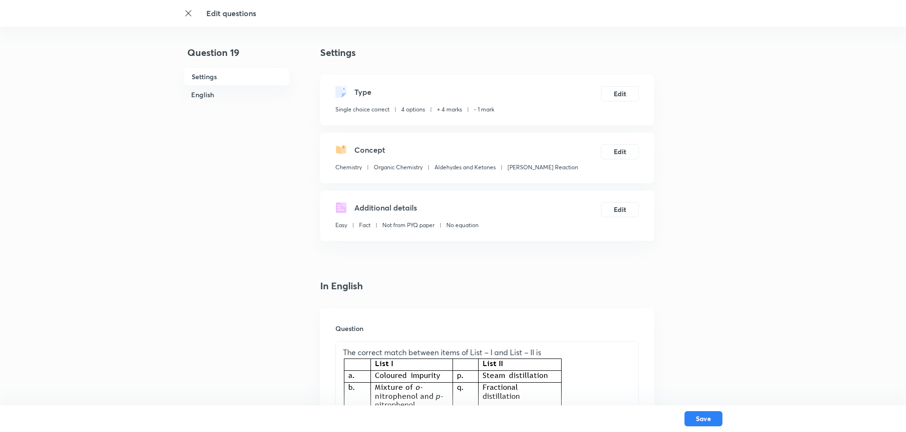
scroll to position [142, 0]
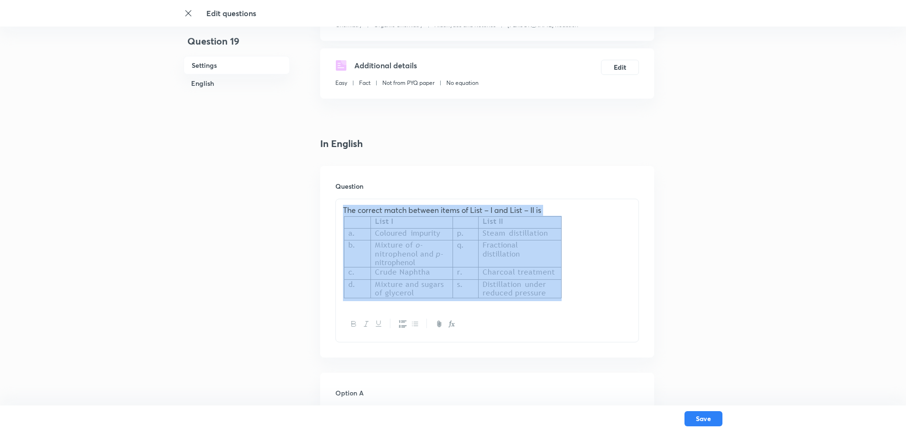
drag, startPoint x: 569, startPoint y: 286, endPoint x: 260, endPoint y: 189, distance: 324.0
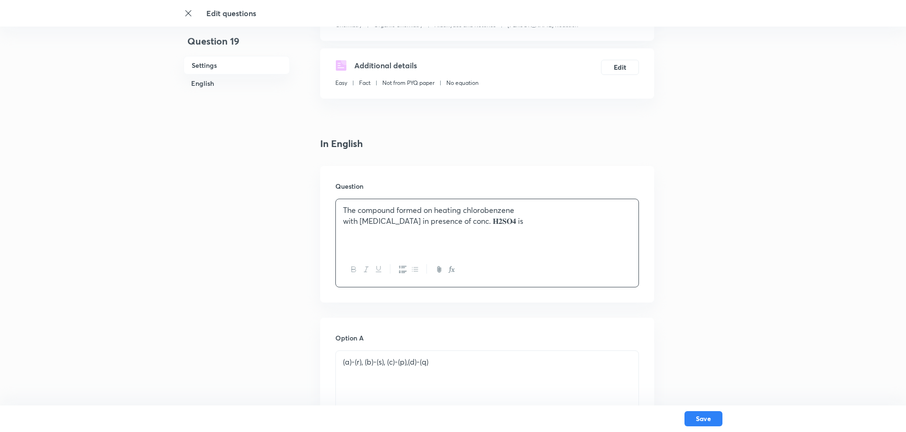
click at [467, 222] on p "with [MEDICAL_DATA] in presence of conc. 𝐇𝟐𝐒𝐎𝟒 is" at bounding box center [487, 221] width 288 height 11
drag, startPoint x: 482, startPoint y: 225, endPoint x: 459, endPoint y: 223, distance: 22.9
click at [459, 223] on p "with [MEDICAL_DATA] in presence of conc. 𝐇𝟐𝐒𝐎𝟒 is" at bounding box center [487, 221] width 288 height 11
copy p "𝐇𝟐𝐒𝐎𝟒 is"
click at [453, 269] on icon "button" at bounding box center [452, 270] width 8 height 8
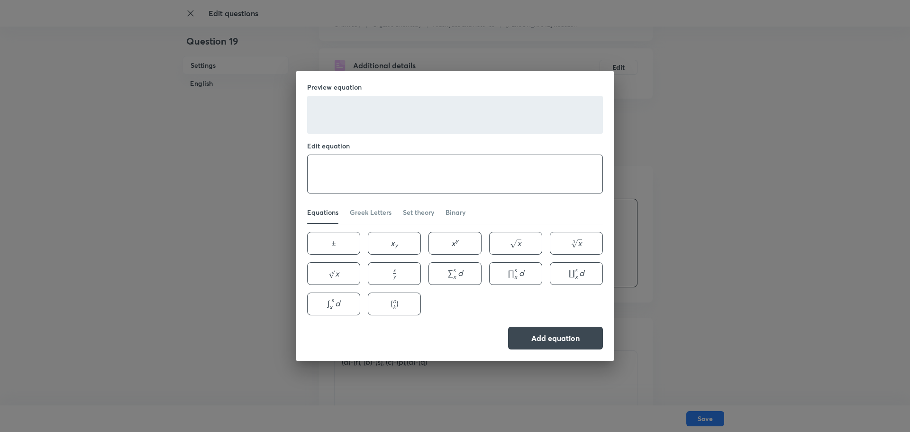
click at [359, 172] on textarea at bounding box center [455, 174] width 295 height 38
paste textarea "𝐇𝟐𝐒𝐎𝟒"
click at [391, 238] on span "x" at bounding box center [393, 243] width 4 height 11
click at [325, 172] on textarea "𝐇𝟐𝐒𝐎𝟒 x_{y}" at bounding box center [455, 174] width 295 height 38
click at [350, 173] on textarea "𝐇𝟐𝐒𝐎𝟒 x_{y}" at bounding box center [455, 174] width 295 height 38
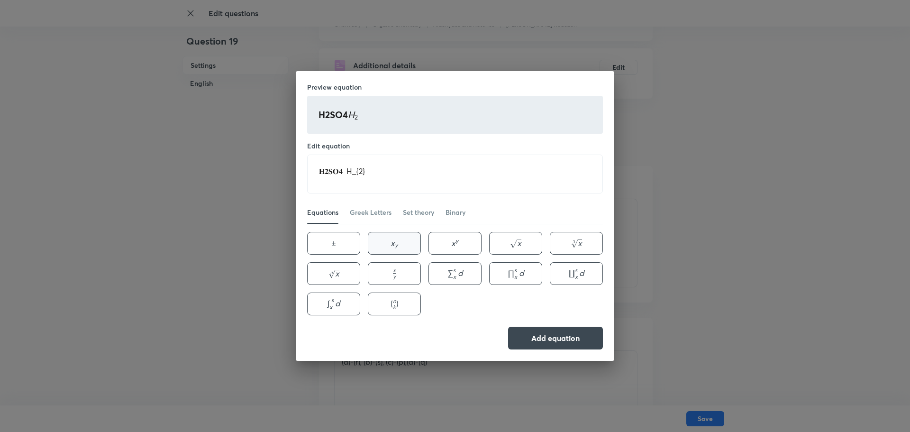
click at [395, 242] on span "y" at bounding box center [396, 245] width 3 height 7
click at [370, 170] on textarea "𝐇𝟐𝐒𝐎𝟒 H_{2} x_{y}" at bounding box center [455, 174] width 295 height 38
click at [373, 177] on textarea "𝐇𝟐𝐒𝐎𝟒 H_{2} x_{y}" at bounding box center [455, 174] width 295 height 38
click at [348, 166] on textarea "𝐇𝟐𝐒𝐎𝟒 H_{2} SO_{4}" at bounding box center [455, 174] width 295 height 38
type textarea "H_{2} SO_{4}"
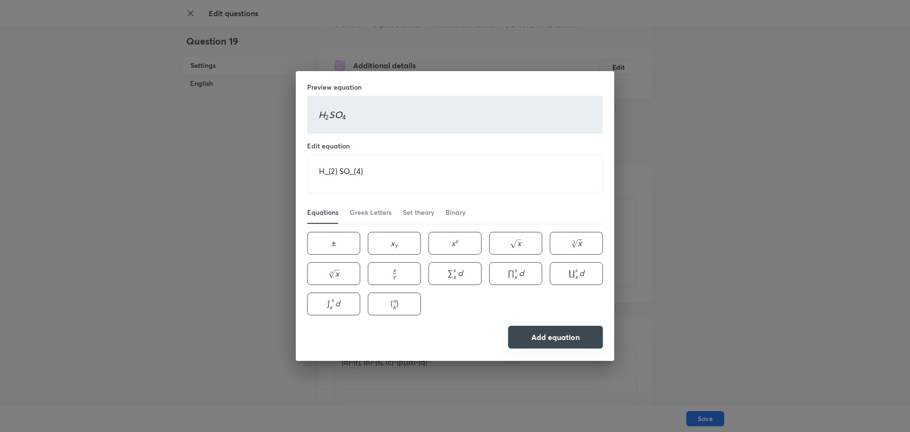
click at [547, 339] on button "Add equation" at bounding box center [555, 337] width 95 height 23
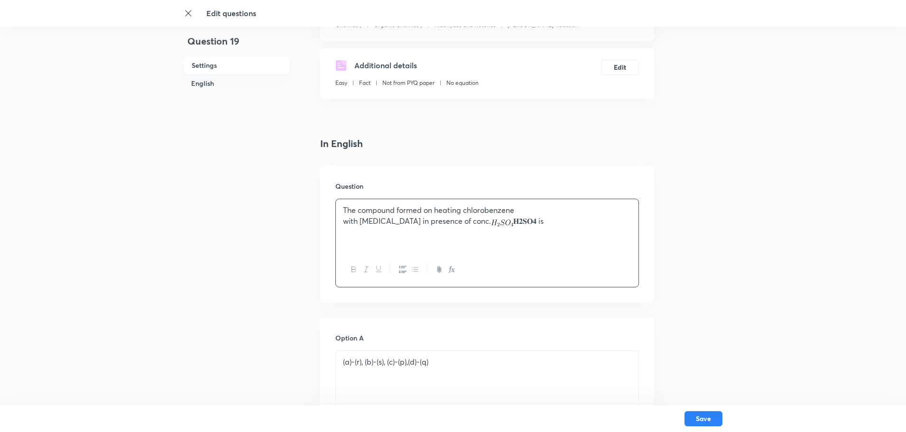
click at [506, 228] on div "The compound formed on heating chlorobenzene with [MEDICAL_DATA] in presence of…" at bounding box center [487, 225] width 302 height 53
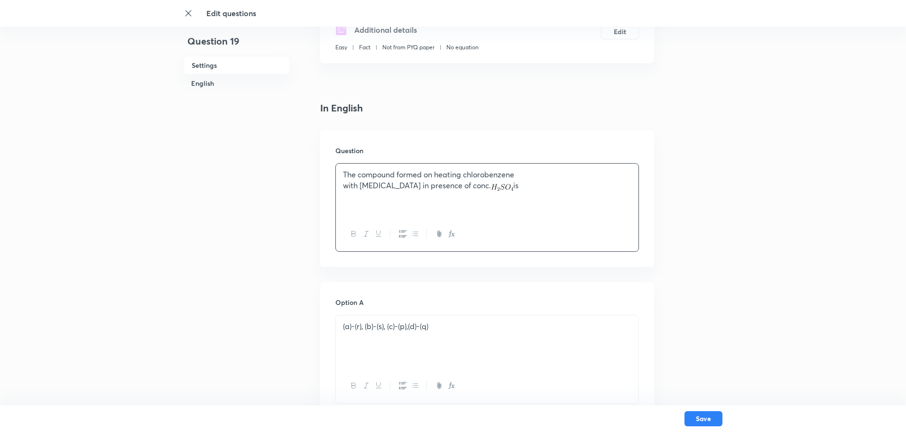
scroll to position [237, 0]
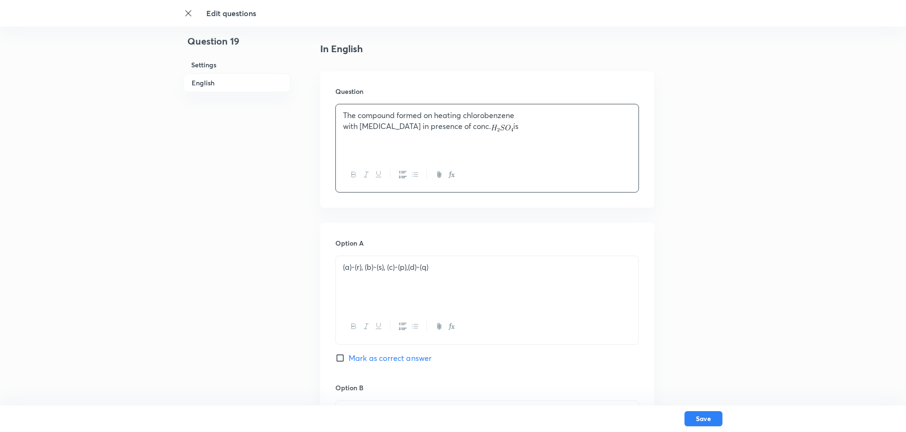
drag, startPoint x: 400, startPoint y: 299, endPoint x: 455, endPoint y: 279, distance: 57.9
click at [438, 285] on div "(a)-(r), (b)-(s), (c)-(p),(d)-(q)" at bounding box center [487, 282] width 302 height 53
drag, startPoint x: 450, startPoint y: 274, endPoint x: 281, endPoint y: 284, distance: 169.6
click at [300, 285] on div "Question 19 Settings English Settings Type Single choice correct 4 options + 4 …" at bounding box center [452, 404] width 539 height 1193
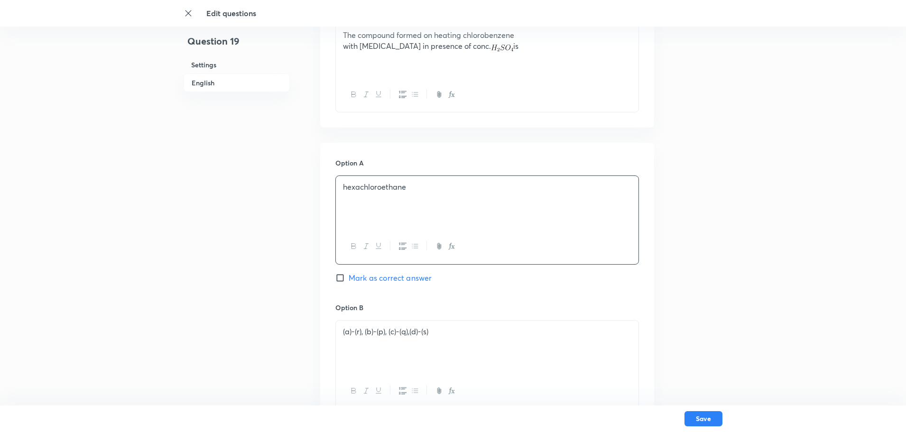
scroll to position [332, 0]
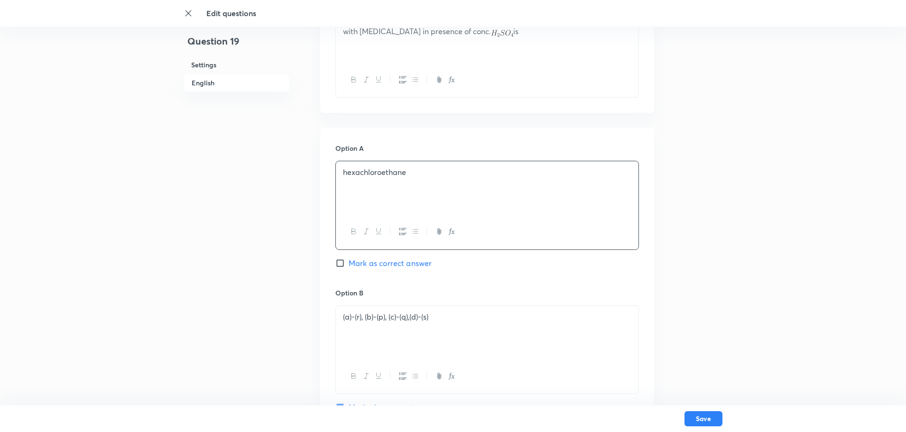
drag, startPoint x: 438, startPoint y: 332, endPoint x: 436, endPoint y: 323, distance: 9.6
click at [435, 325] on div "(a)-(r), (b)-(p), (c)-(q),(d)-(s)" at bounding box center [487, 332] width 302 height 53
drag, startPoint x: 426, startPoint y: 321, endPoint x: 257, endPoint y: 322, distance: 168.3
click at [259, 323] on div "Question 19 Settings English Settings Type Single choice correct 4 options + 4 …" at bounding box center [452, 310] width 539 height 1193
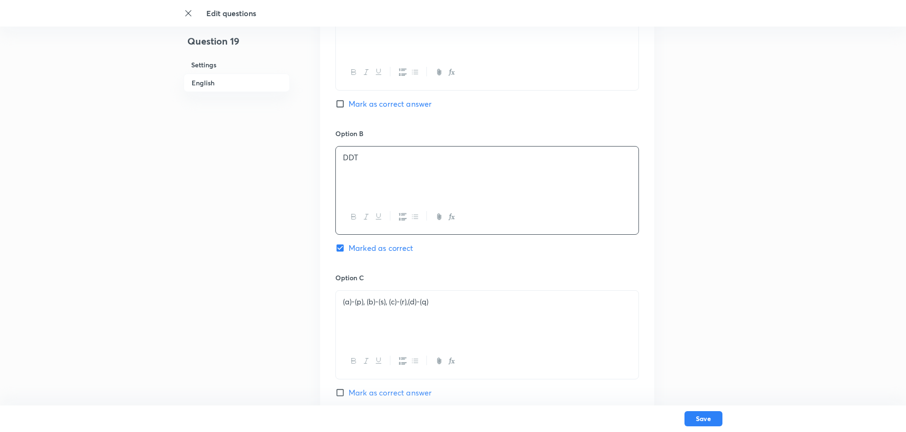
scroll to position [522, 0]
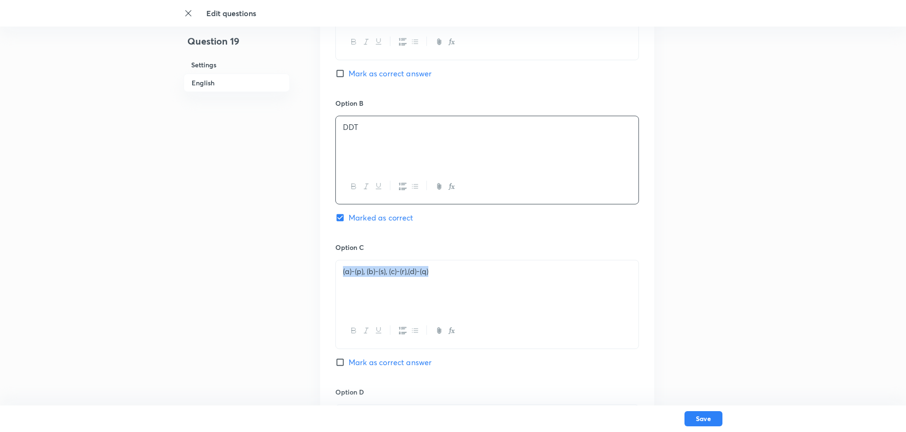
drag, startPoint x: 416, startPoint y: 280, endPoint x: 277, endPoint y: 266, distance: 139.6
click at [277, 266] on div "Question 19 Settings English Settings Type Single choice correct 4 options + 4 …" at bounding box center [452, 120] width 539 height 1193
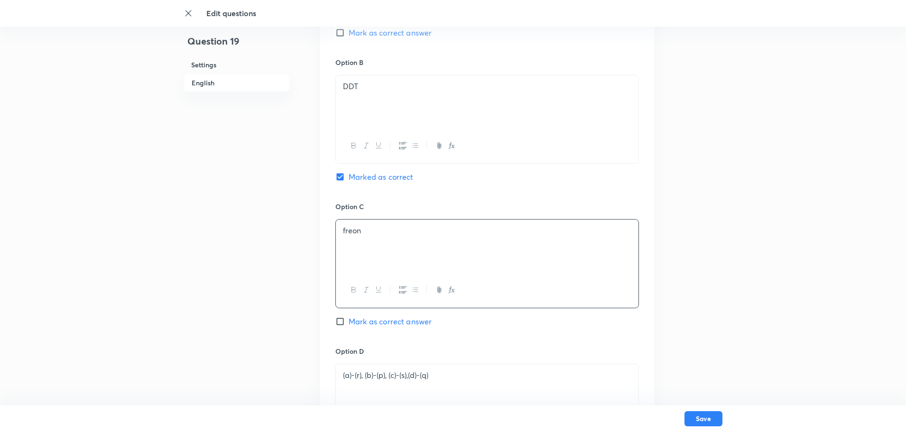
scroll to position [616, 0]
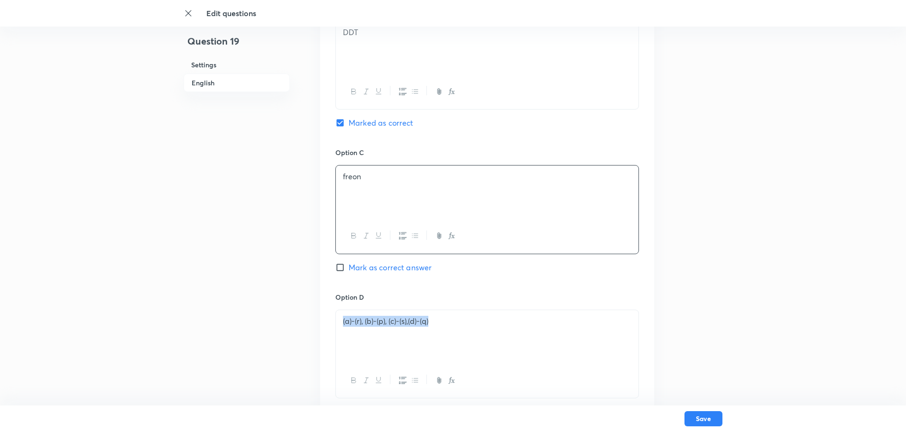
drag, startPoint x: 451, startPoint y: 329, endPoint x: 159, endPoint y: 321, distance: 291.7
click at [210, 341] on div "Question 19 Settings English Settings Type Single choice correct 4 options + 4 …" at bounding box center [452, 25] width 539 height 1193
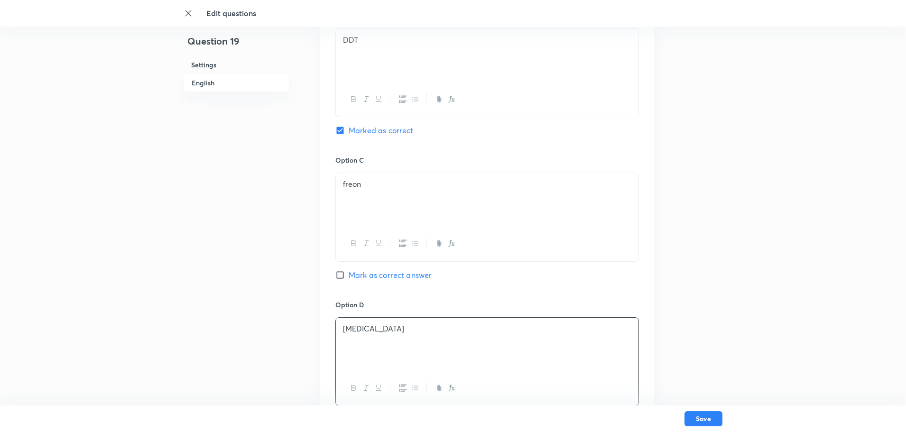
scroll to position [569, 0]
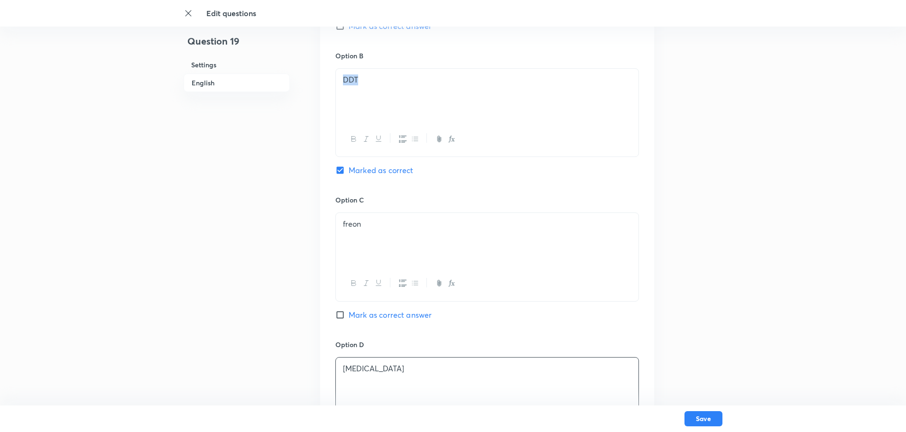
drag, startPoint x: 393, startPoint y: 90, endPoint x: 312, endPoint y: 83, distance: 80.9
click at [312, 83] on div "Question 19 Settings English Settings Type Single choice correct 4 options + 4 …" at bounding box center [452, 73] width 539 height 1193
copy p "DDT"
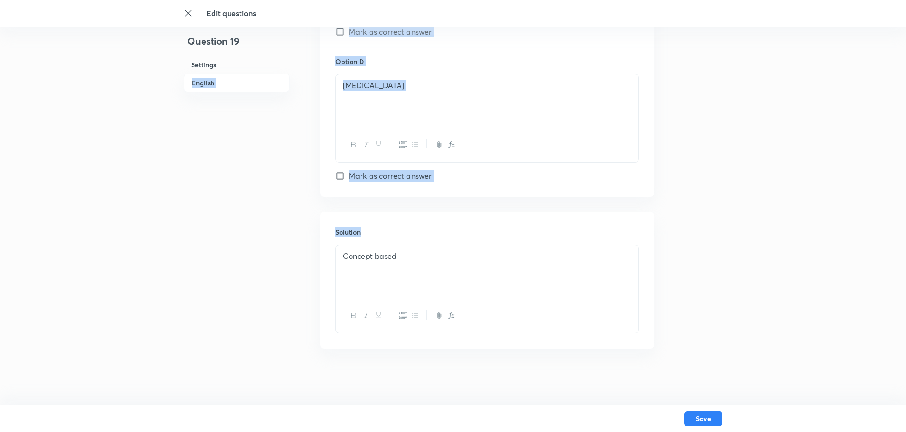
drag, startPoint x: 393, startPoint y: 240, endPoint x: 175, endPoint y: 243, distance: 217.6
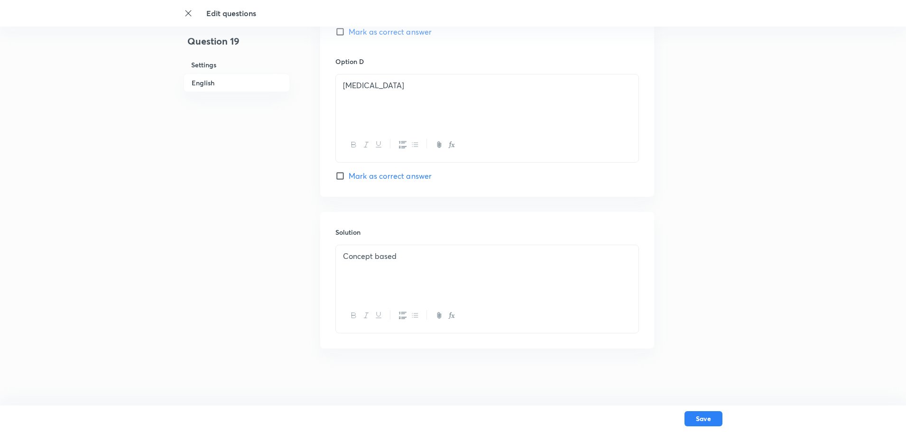
click at [394, 266] on div "Concept based" at bounding box center [487, 271] width 302 height 53
drag, startPoint x: 397, startPoint y: 265, endPoint x: 229, endPoint y: 258, distance: 168.0
drag, startPoint x: 430, startPoint y: 258, endPoint x: 166, endPoint y: 248, distance: 263.8
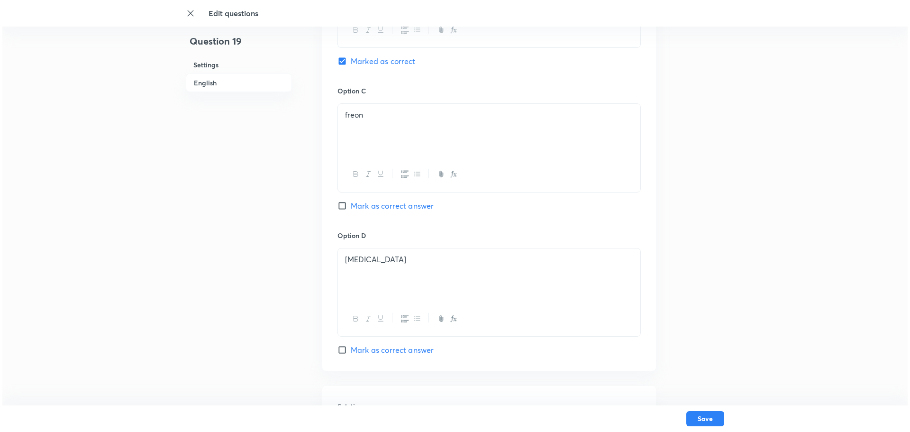
scroll to position [710, 0]
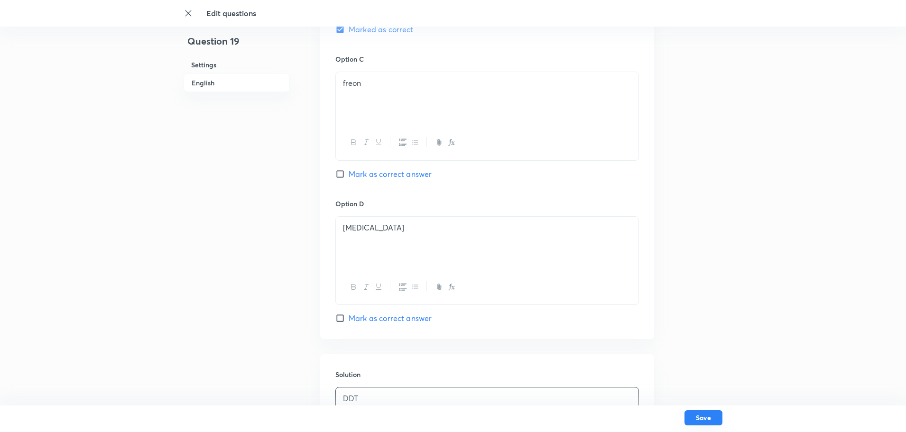
click at [710, 416] on button "Save" at bounding box center [703, 417] width 38 height 15
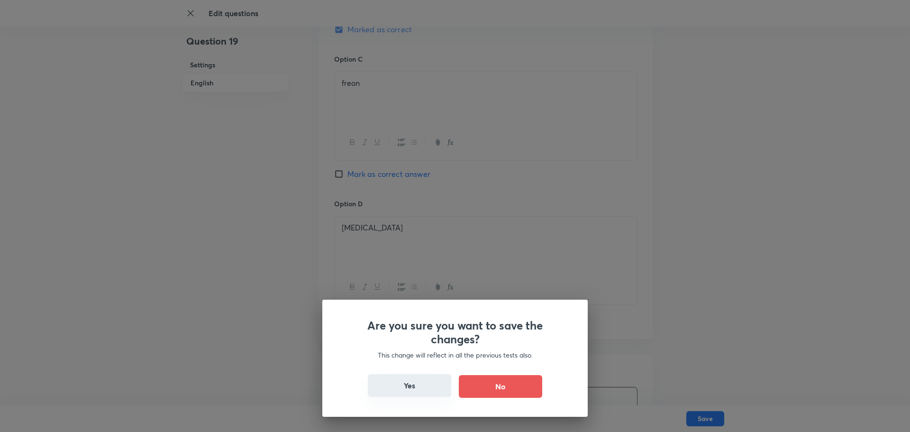
click at [387, 384] on button "Yes" at bounding box center [409, 385] width 83 height 23
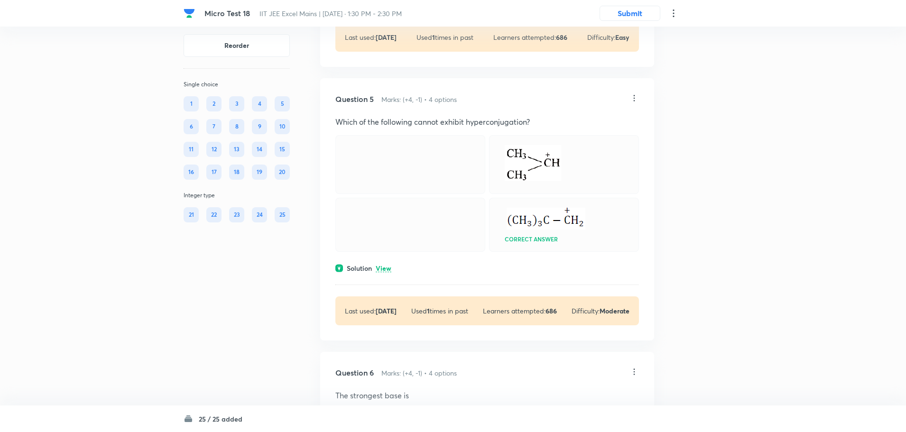
scroll to position [1280, 0]
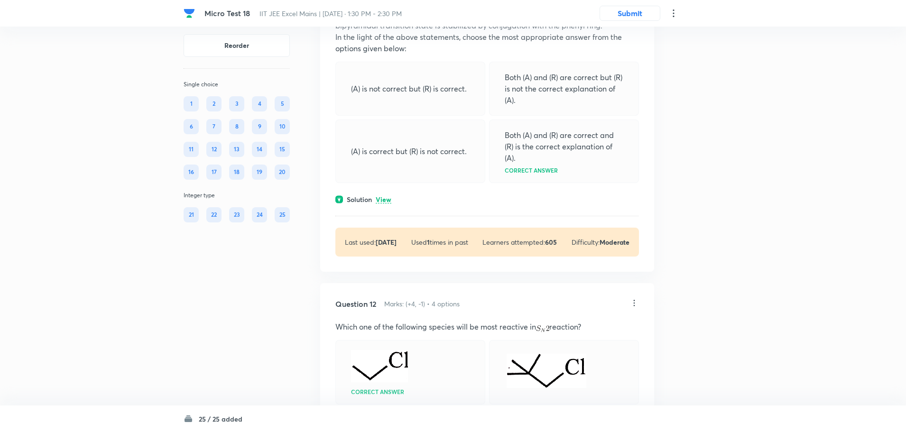
drag, startPoint x: 466, startPoint y: 319, endPoint x: 466, endPoint y: 335, distance: 16.6
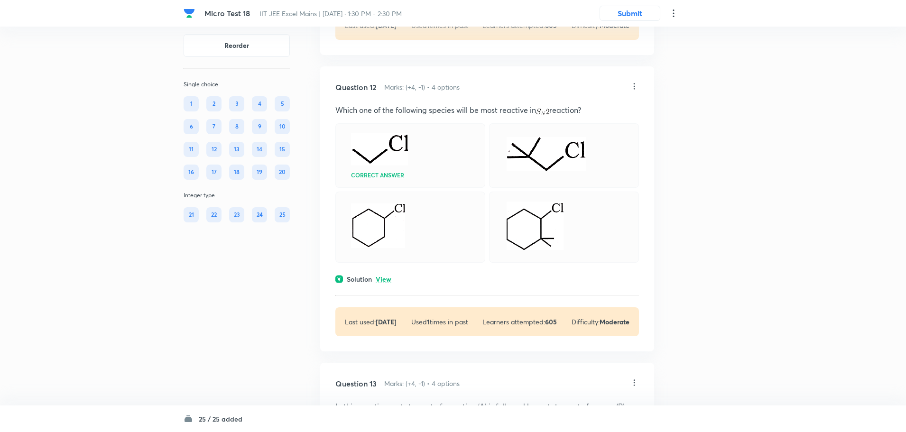
scroll to position [3414, 0]
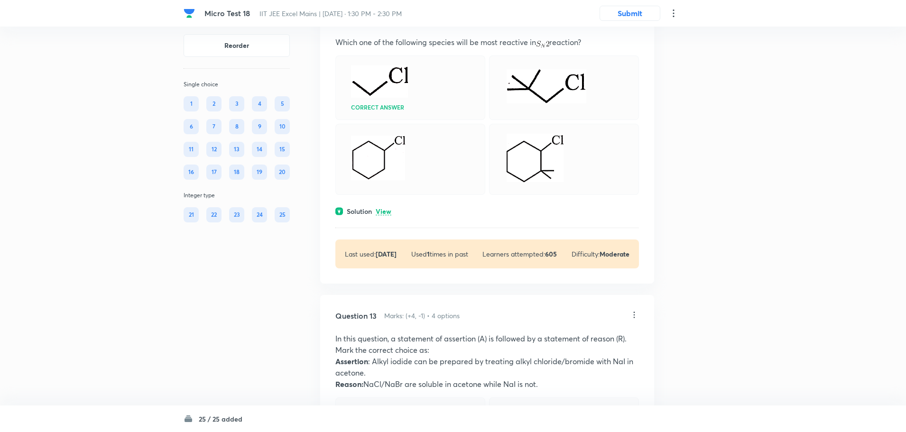
drag, startPoint x: 466, startPoint y: 335, endPoint x: 403, endPoint y: 334, distance: 62.1
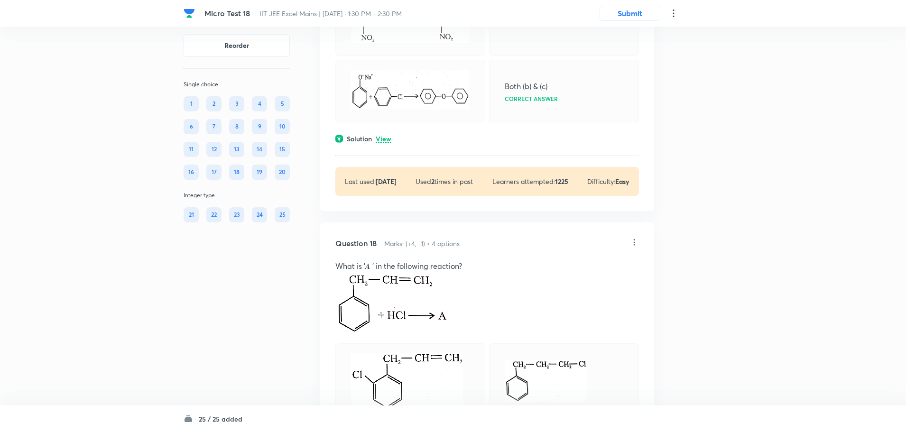
scroll to position [5357, 0]
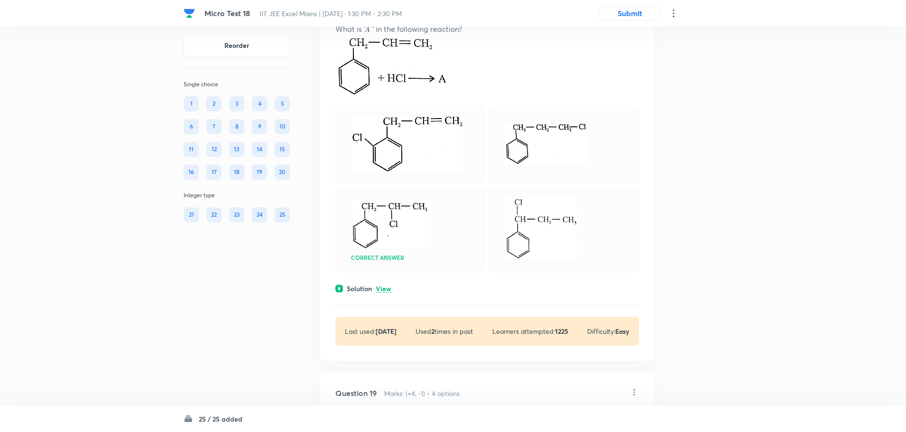
drag, startPoint x: 424, startPoint y: 356, endPoint x: 390, endPoint y: 317, distance: 51.7
click at [390, 317] on div "Question 18 Marks: (+4, -1) • 4 options What is '𝑨 ' in the following reaction?…" at bounding box center [487, 172] width 334 height 375
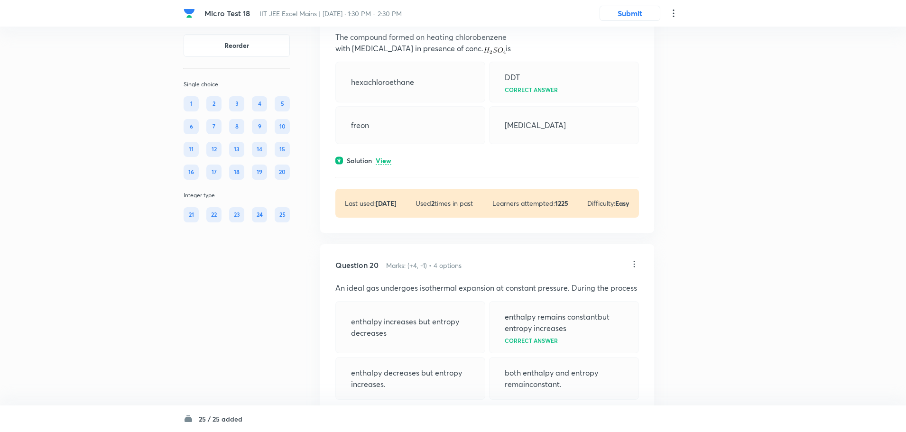
scroll to position [5737, 0]
click at [633, 268] on icon at bounding box center [633, 263] width 9 height 9
click at [590, 307] on li "Edit" at bounding box center [598, 304] width 80 height 18
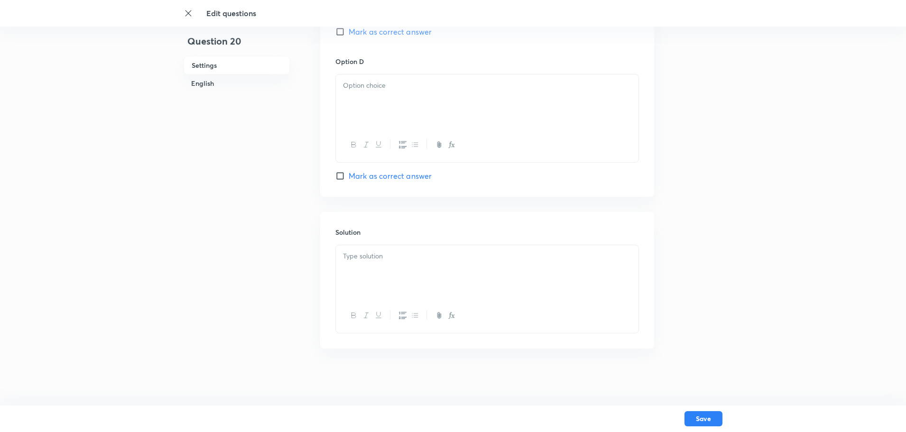
checkbox input "true"
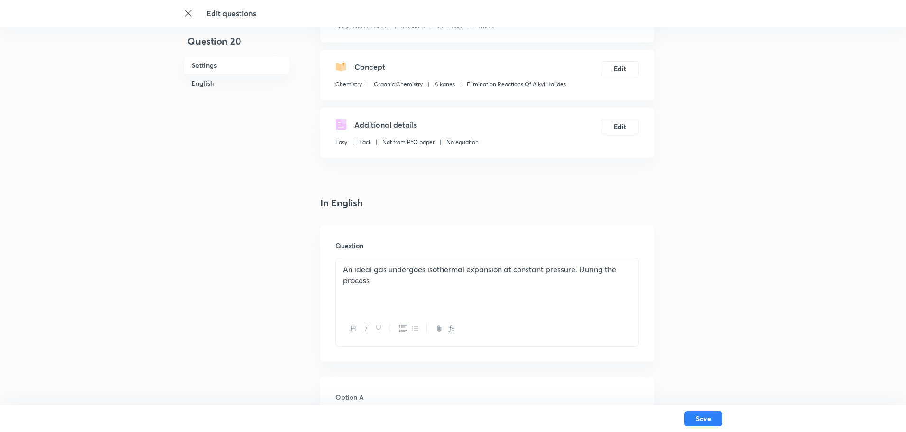
scroll to position [95, 0]
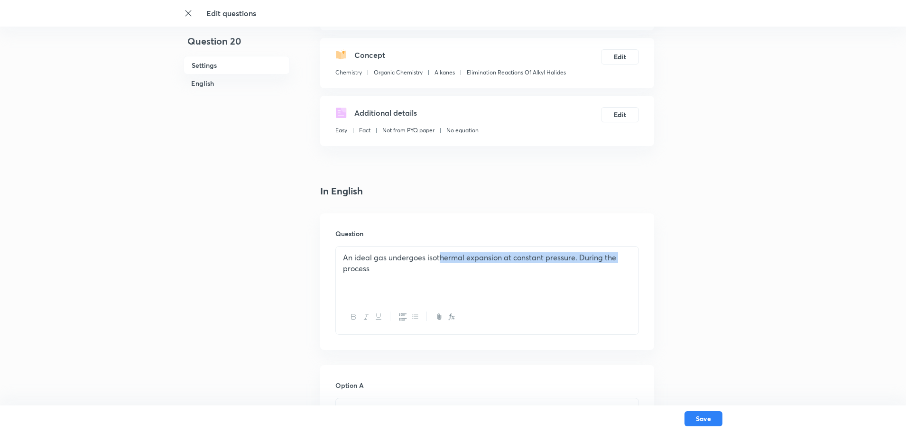
drag, startPoint x: 439, startPoint y: 260, endPoint x: 178, endPoint y: 275, distance: 260.8
drag, startPoint x: 355, startPoint y: 280, endPoint x: 285, endPoint y: 257, distance: 72.9
click at [351, 256] on p at bounding box center [487, 257] width 288 height 11
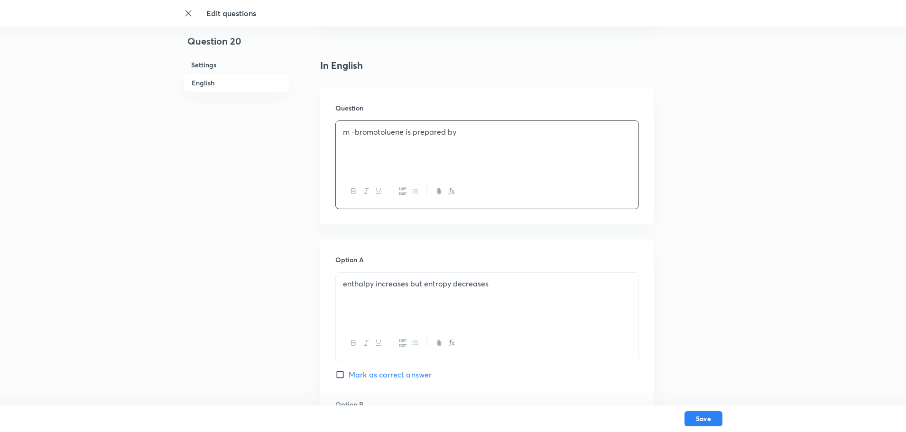
scroll to position [237, 0]
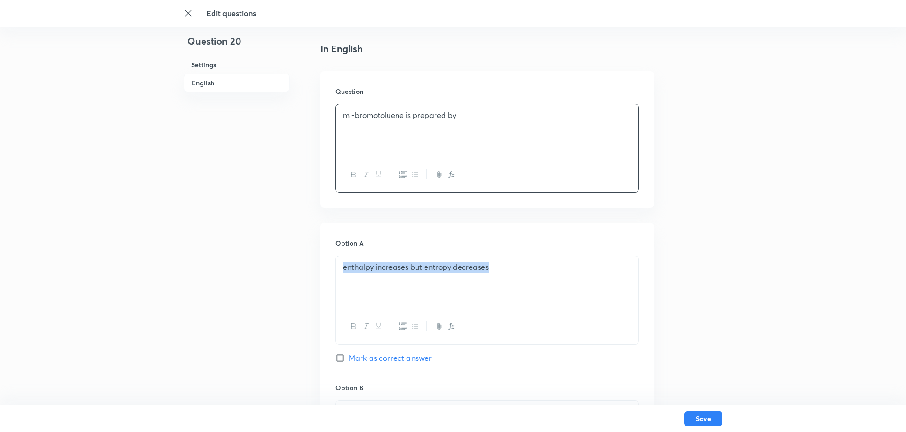
drag, startPoint x: 509, startPoint y: 292, endPoint x: 288, endPoint y: 283, distance: 220.6
click at [288, 283] on div "Question 20 Settings English Settings Type Single choice correct 4 options + 4 …" at bounding box center [452, 404] width 539 height 1193
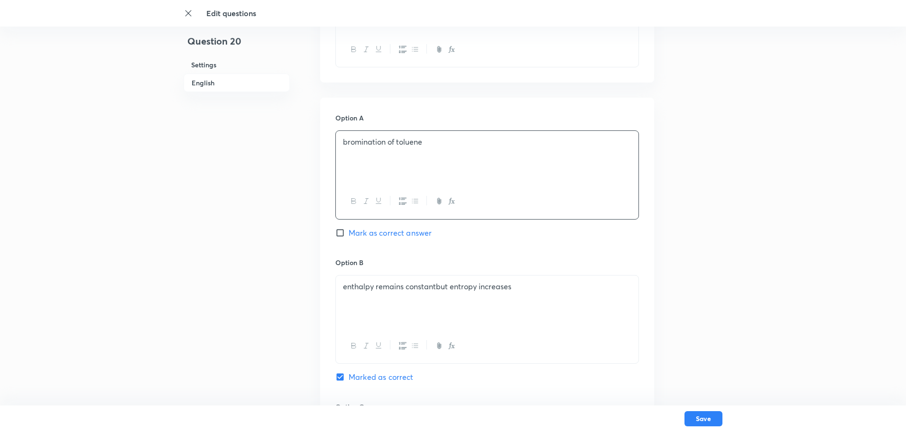
scroll to position [379, 0]
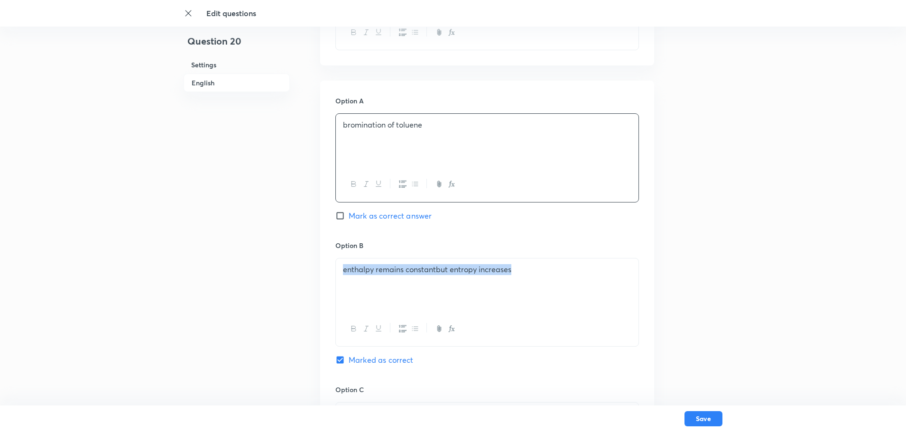
drag, startPoint x: 511, startPoint y: 284, endPoint x: 213, endPoint y: 287, distance: 297.8
click at [214, 289] on div "Question 20 Settings English Settings Type Single choice correct 4 options + 4 …" at bounding box center [452, 262] width 539 height 1193
drag, startPoint x: 531, startPoint y: 270, endPoint x: 507, endPoint y: 268, distance: 23.8
click at [507, 268] on p "[PERSON_NAME] reaction of bromobenzene with CH3Cl." at bounding box center [487, 269] width 288 height 11
click at [451, 325] on icon "button" at bounding box center [452, 329] width 8 height 8
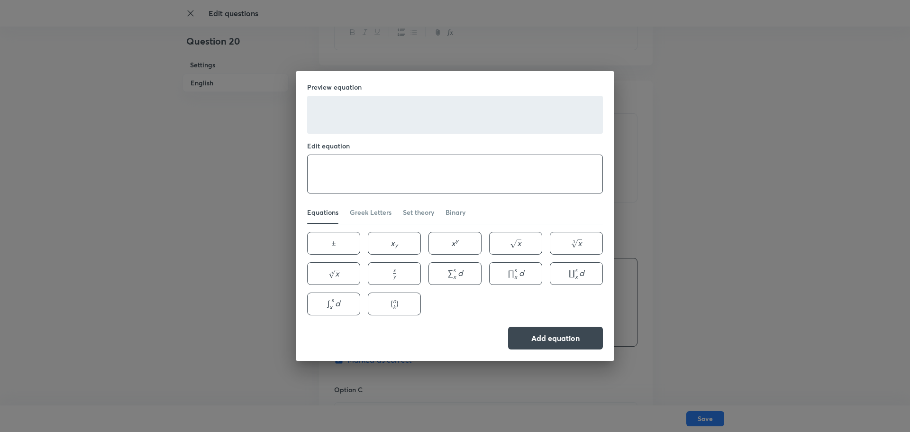
click at [358, 180] on textarea at bounding box center [455, 174] width 295 height 38
paste textarea "CH3Cl."
click at [411, 247] on button "x y x_{y} x y ​" at bounding box center [394, 243] width 53 height 23
click at [348, 168] on textarea "CH3Cl x_{y}" at bounding box center [455, 174] width 295 height 38
click at [352, 170] on textarea "CH3Cl x_{y}" at bounding box center [455, 174] width 295 height 38
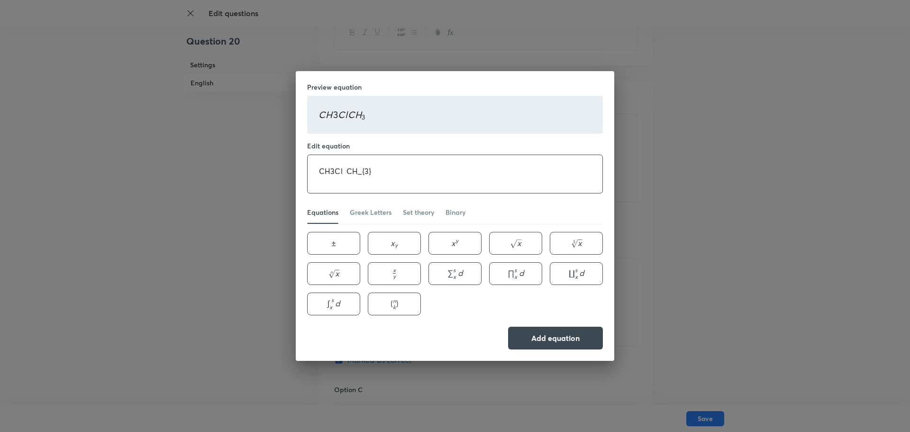
click at [390, 174] on textarea "CH3Cl CH_{3}" at bounding box center [455, 174] width 295 height 38
click at [399, 237] on button "x y x_{y} x y ​" at bounding box center [394, 243] width 53 height 23
click at [375, 175] on textarea "CH3Cl CH_{3} x_{y}" at bounding box center [455, 174] width 295 height 38
click at [394, 172] on textarea "CH3Cl CH_{3} x_{y}" at bounding box center [455, 174] width 295 height 38
type textarea "CH_{3}Cl"
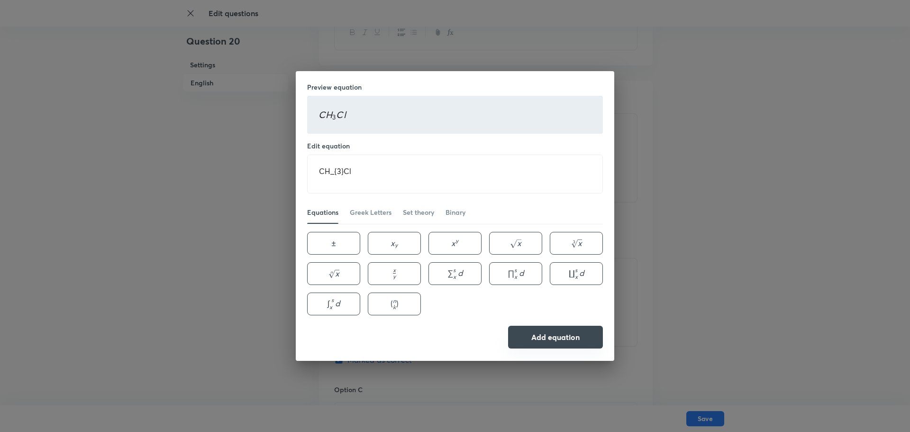
click at [547, 337] on button "Add equation" at bounding box center [555, 337] width 95 height 23
drag, startPoint x: 791, startPoint y: 145, endPoint x: 795, endPoint y: 152, distance: 7.6
click at [791, 146] on div "Preview equation C H 3 C l CH_{3}Cl C H 3 ​ C l Edit equation CH_{3}Cl ​ Equati…" at bounding box center [455, 216] width 910 height 432
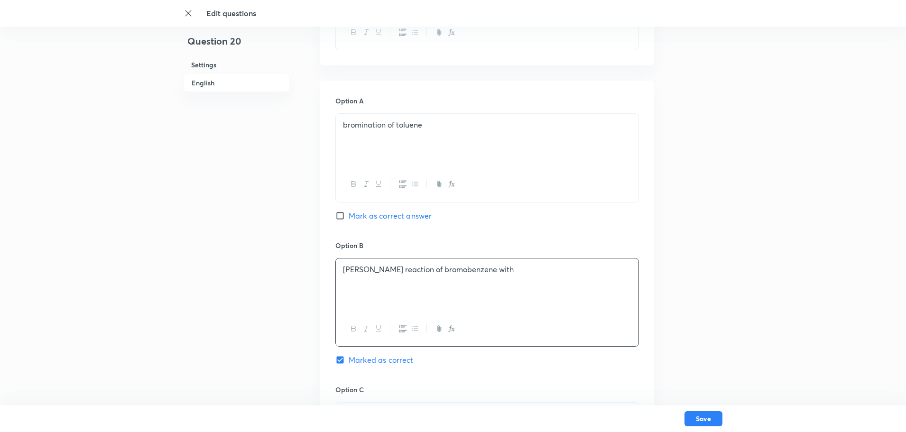
drag, startPoint x: 524, startPoint y: 273, endPoint x: 517, endPoint y: 281, distance: 10.7
click at [518, 281] on div "[PERSON_NAME] reaction of bromobenzene with" at bounding box center [487, 284] width 302 height 53
click at [519, 268] on p "[PERSON_NAME] reaction of bromobenzene with CH3Cl." at bounding box center [487, 269] width 288 height 11
click at [453, 330] on icon "button" at bounding box center [452, 329] width 3 height 3
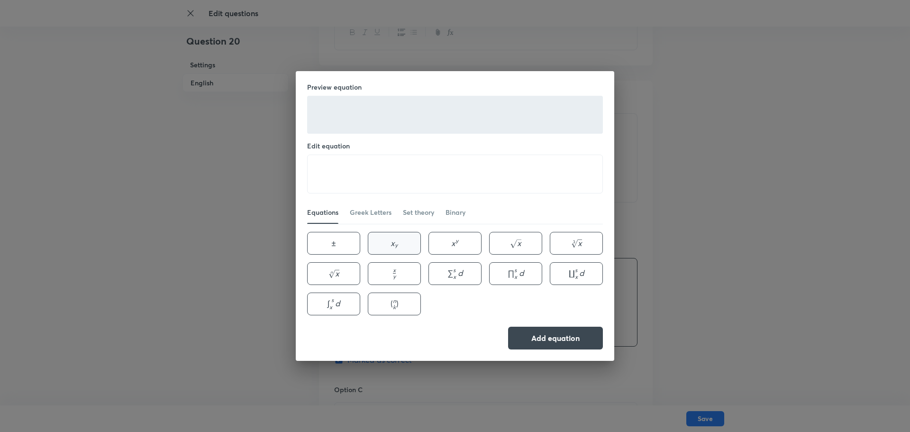
click at [408, 238] on button "x y x_{y} x y ​" at bounding box center [394, 243] width 53 height 23
click at [325, 174] on textarea "x_{y}" at bounding box center [455, 174] width 295 height 38
type textarea "CH_{3}Cl"
click at [560, 352] on div "Preview equation C H 3 C l CH_{3}Cl C H 3 ​ C l Edit equation CH_{3}Cl ​ Equati…" at bounding box center [455, 216] width 319 height 290
click at [559, 339] on button "Add equation" at bounding box center [555, 337] width 95 height 23
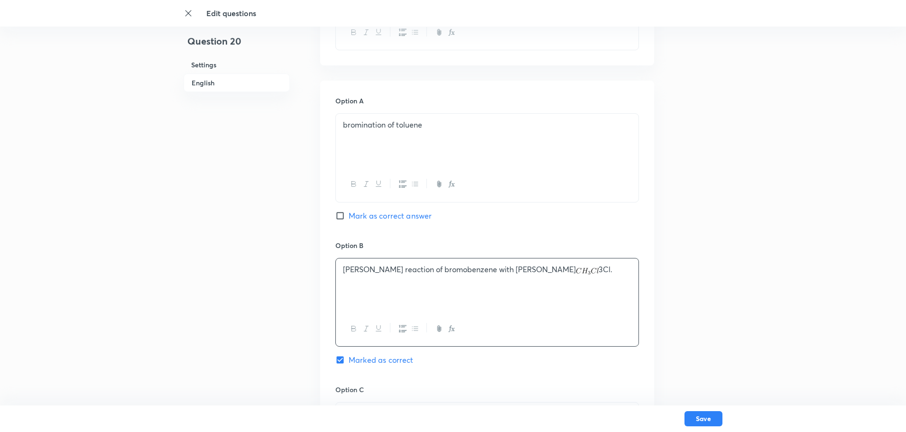
click at [565, 272] on p "[PERSON_NAME] reaction of bromobenzene with CH 3Cl." at bounding box center [487, 269] width 288 height 11
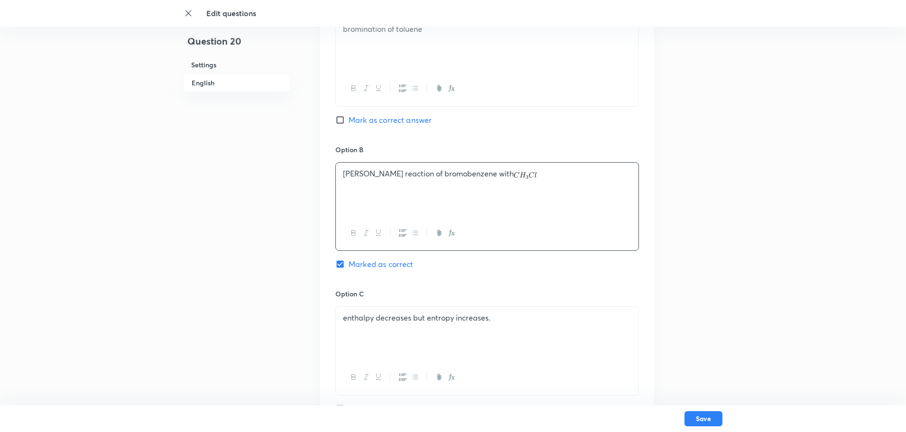
scroll to position [522, 0]
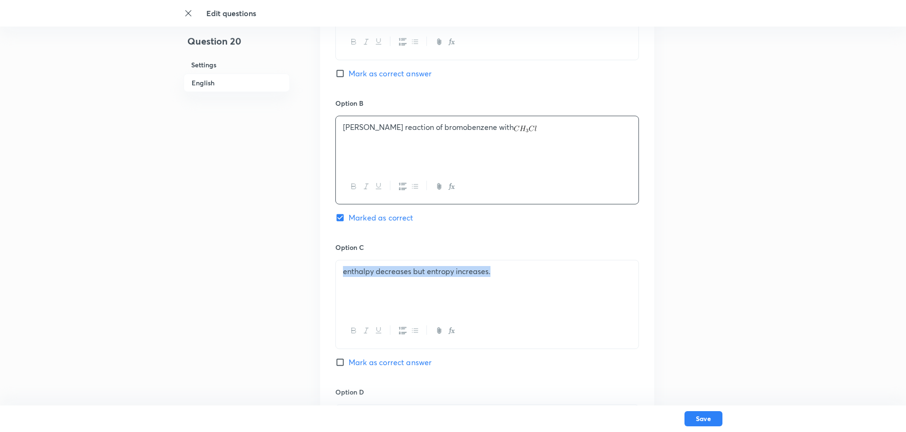
drag, startPoint x: 493, startPoint y: 280, endPoint x: 257, endPoint y: 261, distance: 236.4
click at [287, 281] on div "Question 20 Settings English Settings Type Single choice correct 4 options + 4 …" at bounding box center [452, 120] width 539 height 1193
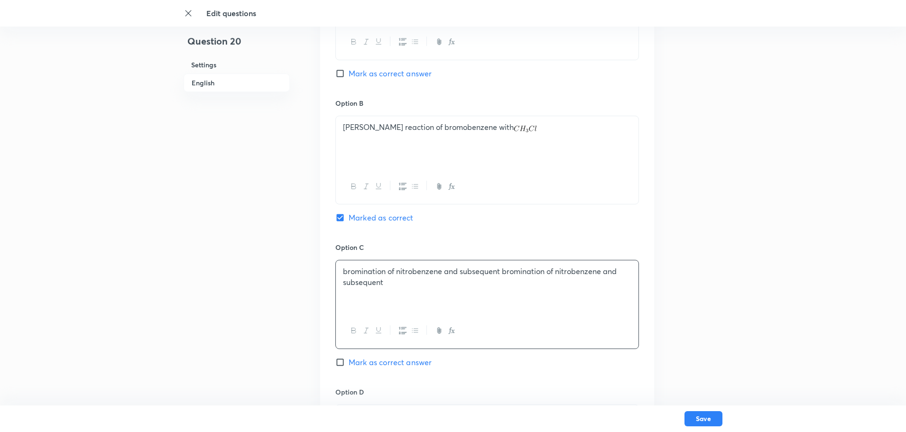
drag, startPoint x: 405, startPoint y: 278, endPoint x: 304, endPoint y: 278, distance: 100.5
click at [304, 278] on div "Question 20 Settings English Settings Type Single choice correct 4 options + 4 …" at bounding box center [452, 120] width 539 height 1193
drag, startPoint x: 344, startPoint y: 270, endPoint x: 615, endPoint y: 293, distance: 271.7
click at [615, 293] on div "bromination of nitrobenzene and subsequent bromination of nitrobenzene and" at bounding box center [487, 286] width 302 height 53
drag, startPoint x: 337, startPoint y: 284, endPoint x: 348, endPoint y: 278, distance: 12.5
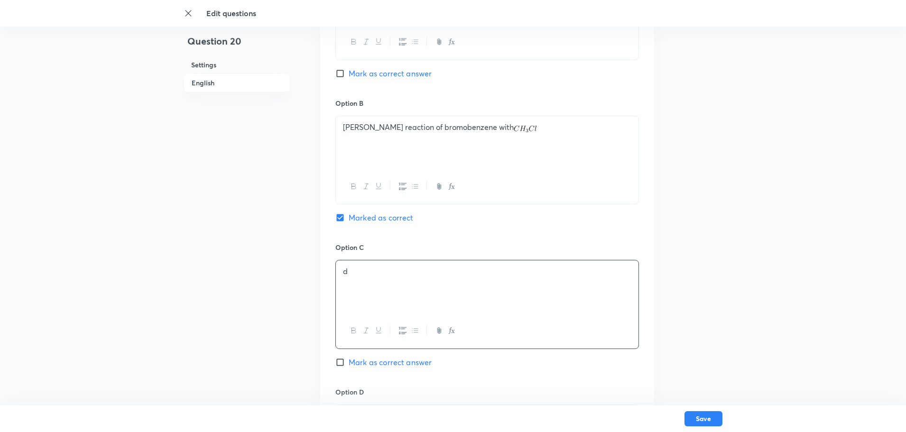
click at [347, 279] on div "d" at bounding box center [487, 286] width 302 height 53
drag, startPoint x: 366, startPoint y: 277, endPoint x: 314, endPoint y: 267, distance: 53.7
click at [316, 268] on div "Question 20 Settings English Settings Type Single choice correct 4 options + 4 …" at bounding box center [452, 120] width 539 height 1193
click at [344, 284] on p "replacement of −NO2 group with methyl group" at bounding box center [487, 282] width 288 height 11
click at [575, 272] on p "bromination of nitrobenzene and subsequent replacement of −NO2 group with methy…" at bounding box center [487, 276] width 288 height 21
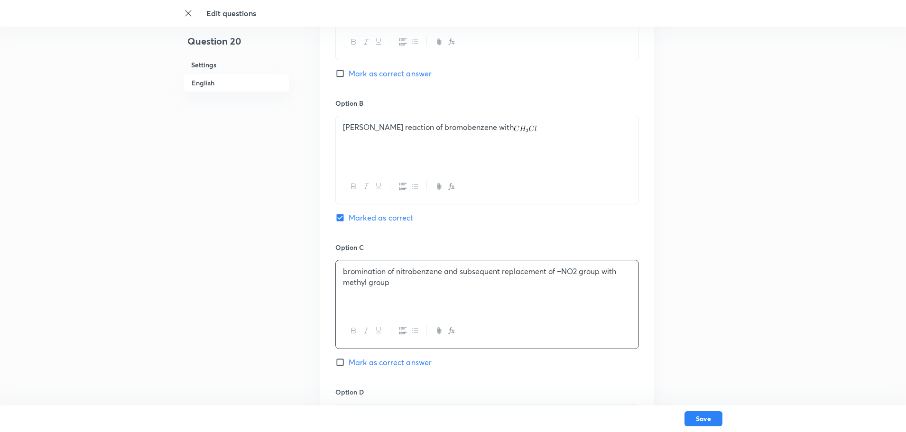
click at [452, 328] on icon "button" at bounding box center [452, 331] width 8 height 8
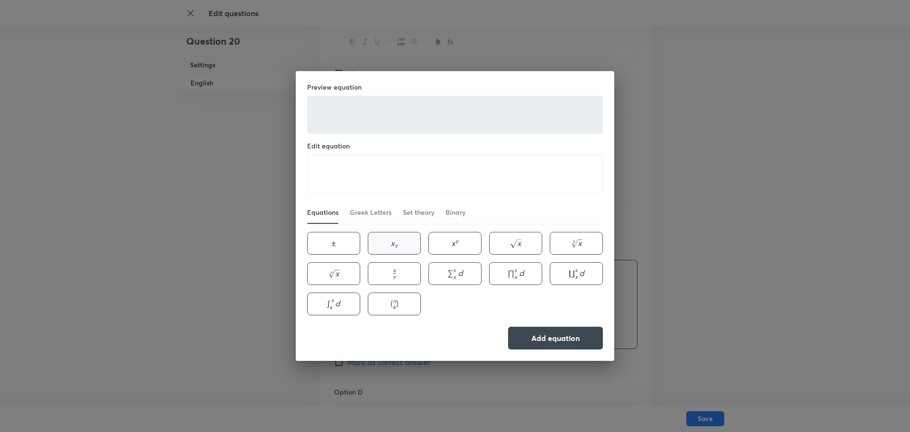
click at [399, 240] on button "x y x_{y} x y ​" at bounding box center [394, 243] width 53 height 23
click at [324, 170] on textarea "x_{y}" at bounding box center [455, 174] width 295 height 38
type textarea "NO_{2}"
click at [554, 340] on button "Add equation" at bounding box center [555, 337] width 95 height 23
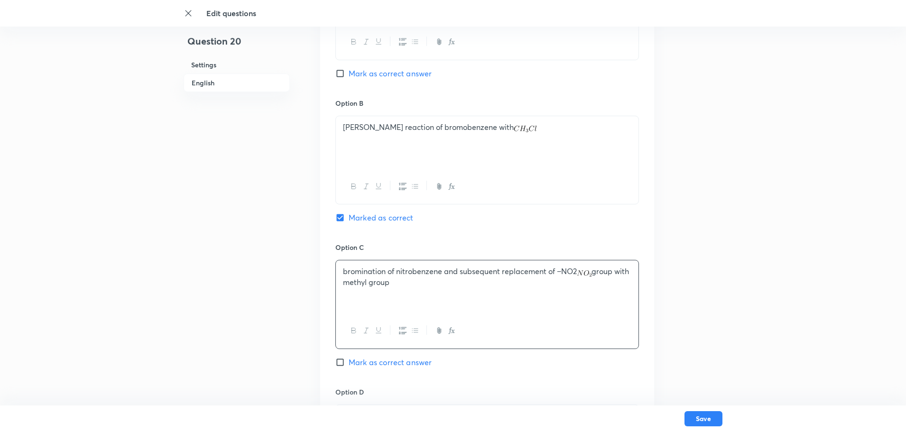
click at [575, 277] on p "bromination of nitrobenzene and subsequent replacement of −NO2 group with methy…" at bounding box center [487, 276] width 288 height 21
click at [575, 275] on p "bromination of nitrobenzene and subsequent replacement of −NO2 group with methy…" at bounding box center [487, 276] width 288 height 21
click at [554, 315] on div at bounding box center [487, 330] width 302 height 35
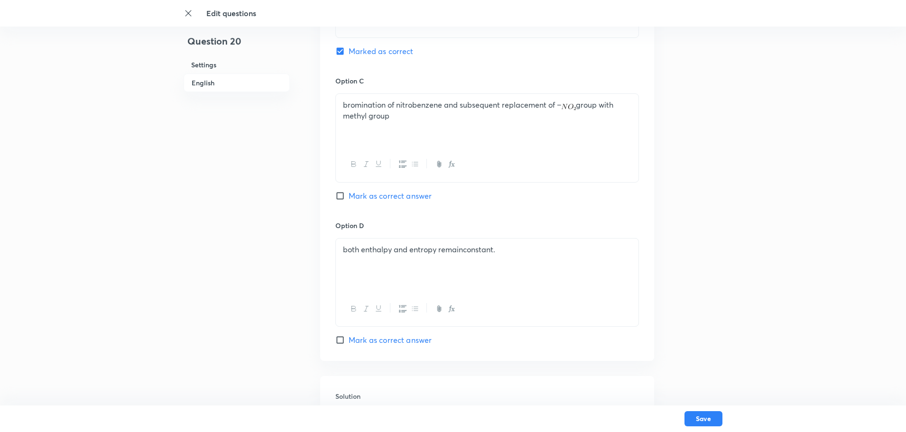
scroll to position [759, 0]
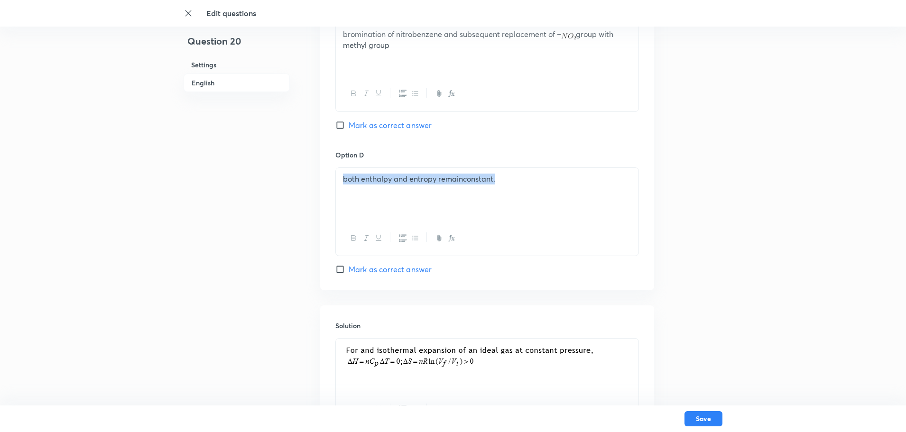
drag, startPoint x: 548, startPoint y: 206, endPoint x: 181, endPoint y: 185, distance: 367.6
drag, startPoint x: 342, startPoint y: 188, endPoint x: 318, endPoint y: 174, distance: 28.1
click at [342, 188] on div "bromination of [PERSON_NAME]-p-toluidine followed by hydrolysis and deamination" at bounding box center [487, 194] width 302 height 53
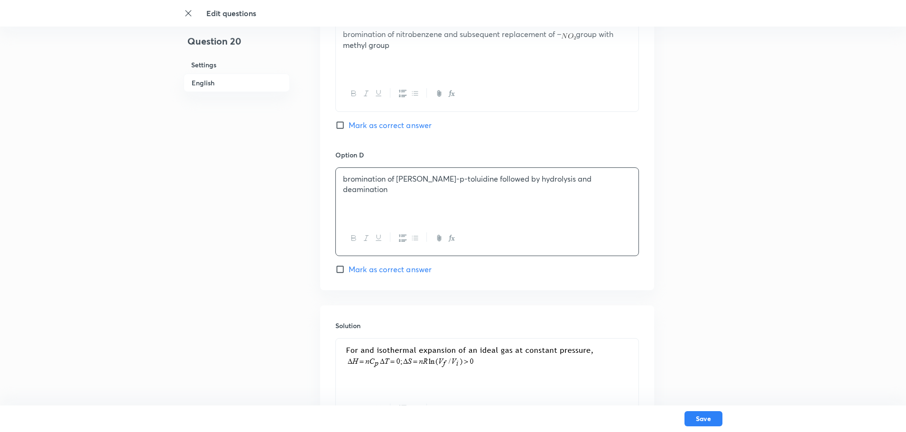
click at [339, 269] on input "Mark as correct answer" at bounding box center [341, 269] width 13 height 9
checkbox input "true"
checkbox input "false"
drag, startPoint x: 593, startPoint y: 178, endPoint x: 437, endPoint y: 186, distance: 156.7
click at [437, 186] on div "bromination of [PERSON_NAME]-p-toluidine followed by hydrolysis and deamination" at bounding box center [487, 194] width 302 height 53
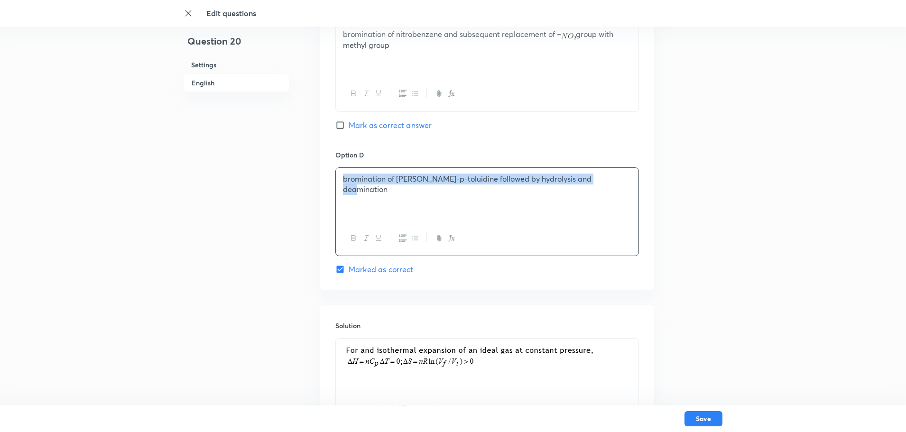
drag, startPoint x: 606, startPoint y: 176, endPoint x: 306, endPoint y: 191, distance: 300.5
copy p "bromination of [PERSON_NAME]-p-toluidine followed by hydrolysis and deamination"
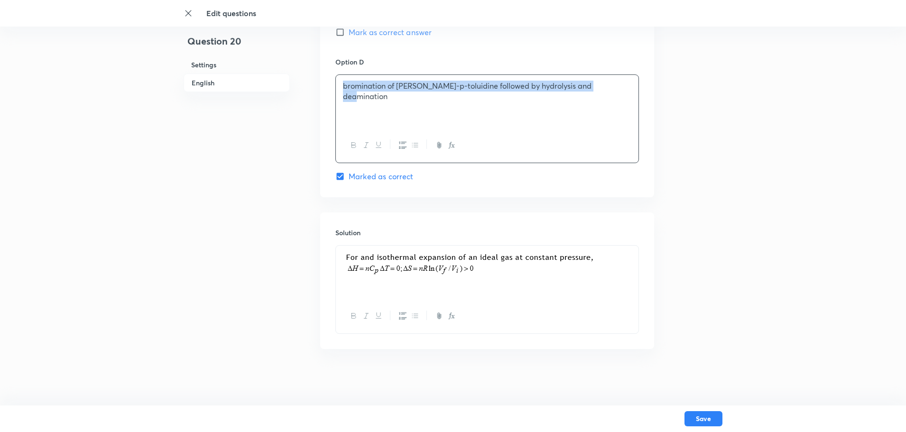
scroll to position [852, 0]
drag, startPoint x: 510, startPoint y: 265, endPoint x: 109, endPoint y: 263, distance: 401.1
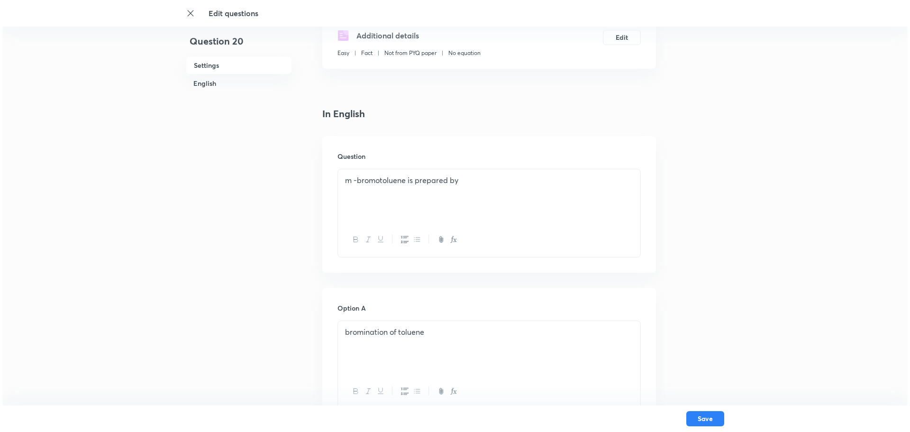
scroll to position [190, 0]
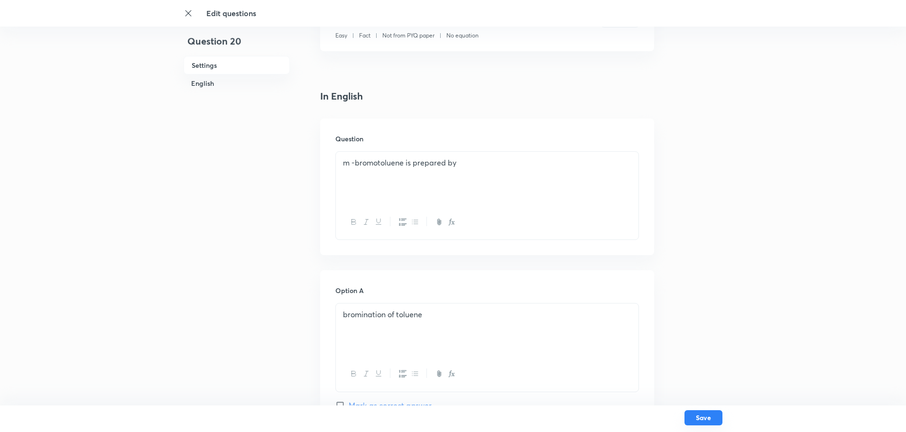
click at [708, 419] on button "Save" at bounding box center [703, 417] width 38 height 15
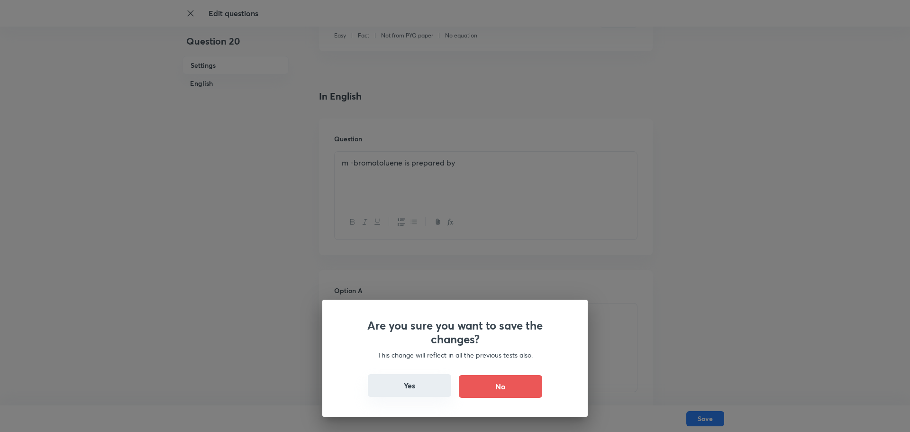
click at [425, 382] on button "Yes" at bounding box center [409, 385] width 83 height 23
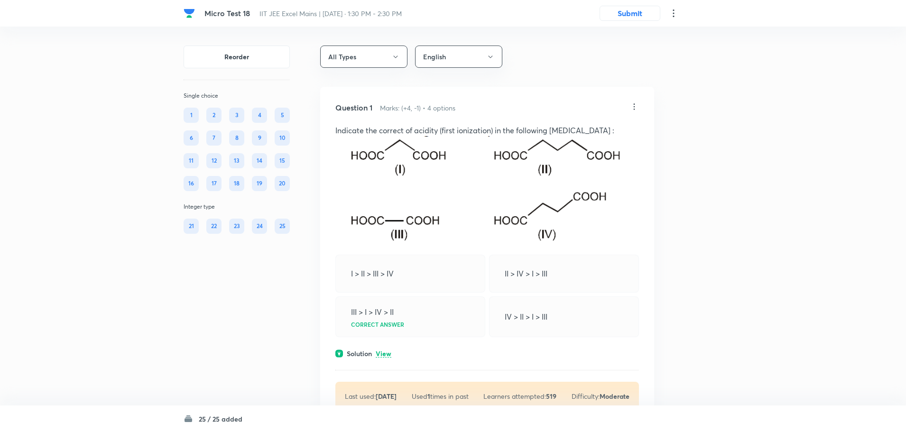
click at [431, 391] on div "Last used: [DATE] Used 1 times in past Learners attempted: 519 Difficulty: Mode…" at bounding box center [486, 396] width 303 height 29
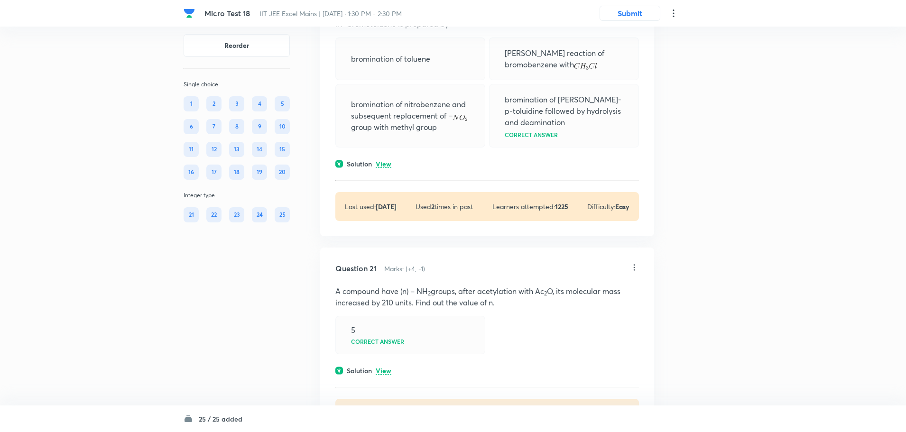
scroll to position [6021, 0]
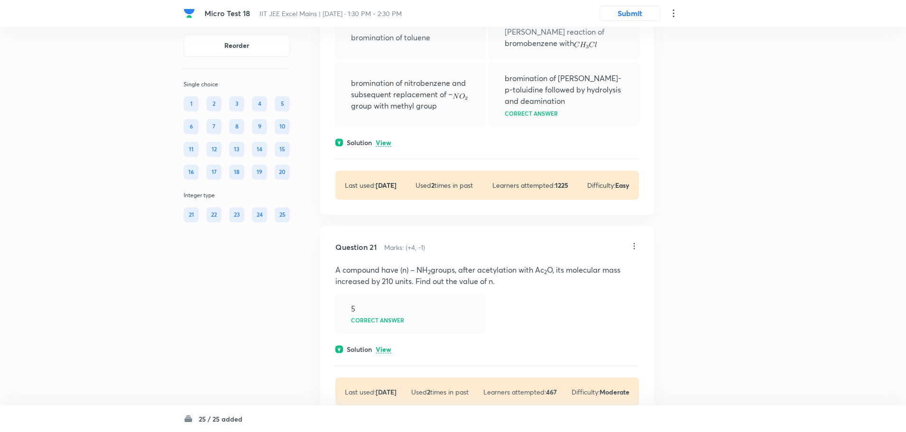
click at [633, 251] on icon at bounding box center [633, 245] width 9 height 9
click at [584, 290] on li "Edit" at bounding box center [598, 287] width 80 height 18
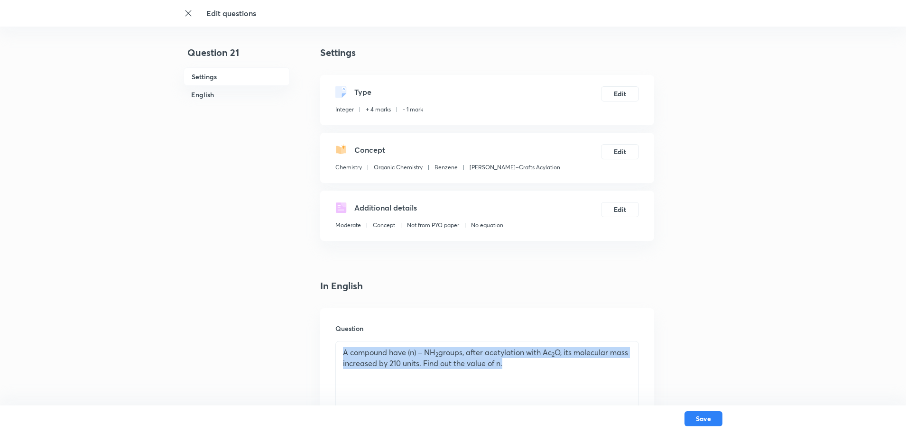
drag, startPoint x: 530, startPoint y: 366, endPoint x: 253, endPoint y: 314, distance: 282.3
click at [253, 314] on div "Question 21 Settings English Settings Type Integer + 4 marks - 1 mark Edit Conc…" at bounding box center [452, 394] width 539 height 696
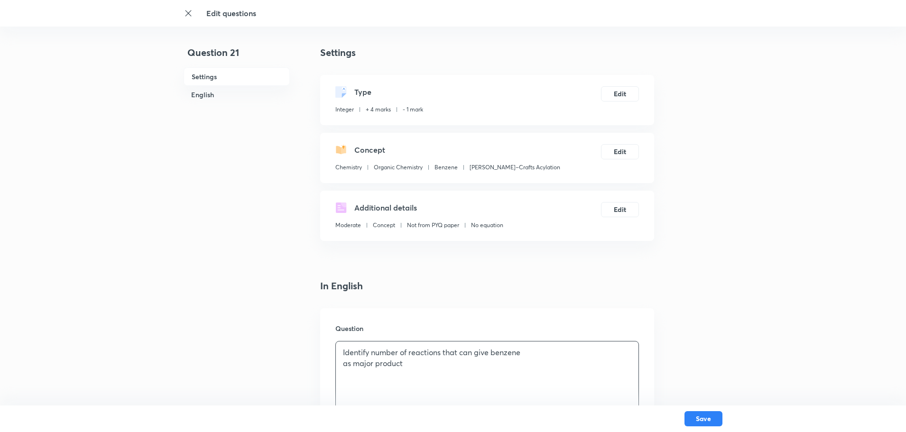
click at [345, 367] on p "as major product" at bounding box center [487, 363] width 288 height 11
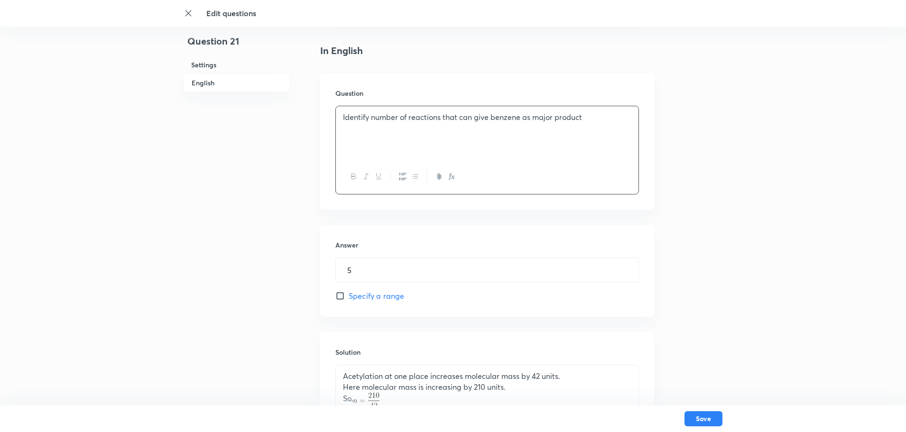
scroll to position [237, 0]
click at [599, 117] on p "Identify number of reactions that can give benzene as major product" at bounding box center [487, 115] width 288 height 11
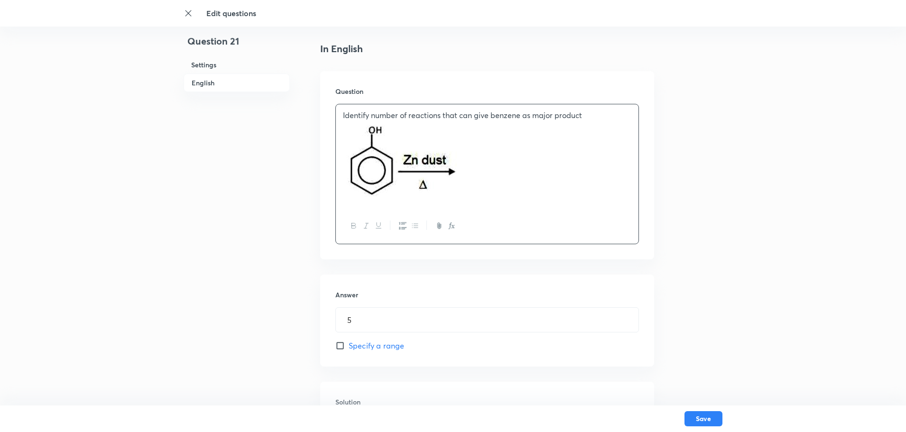
click at [401, 223] on icon "button" at bounding box center [403, 226] width 8 height 8
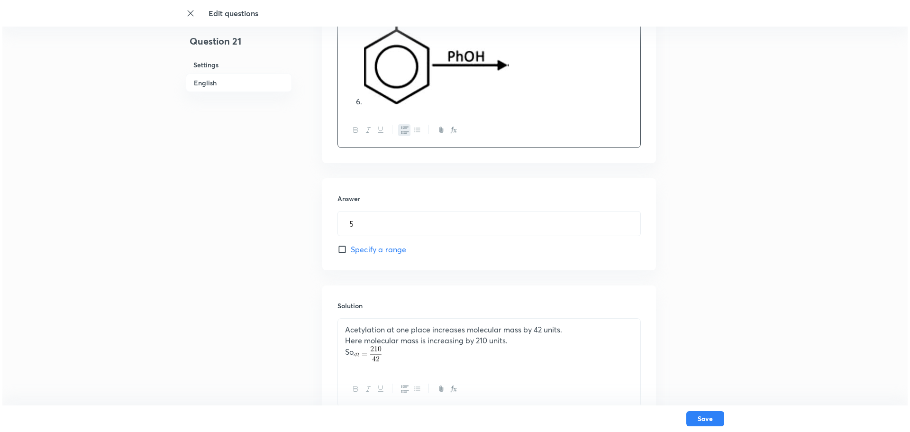
scroll to position [834, 0]
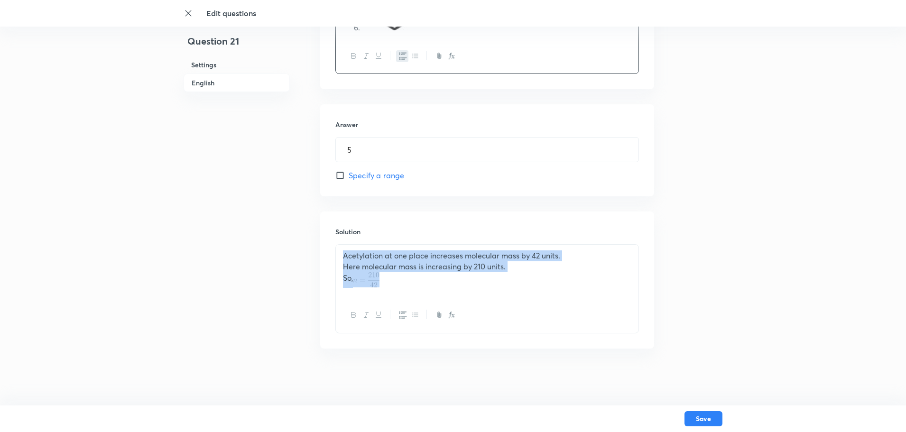
drag, startPoint x: 385, startPoint y: 283, endPoint x: 340, endPoint y: 254, distance: 53.1
click at [340, 254] on div "Acetylation at one place increases molecular mass by 42 units. Here molecular m…" at bounding box center [487, 271] width 302 height 53
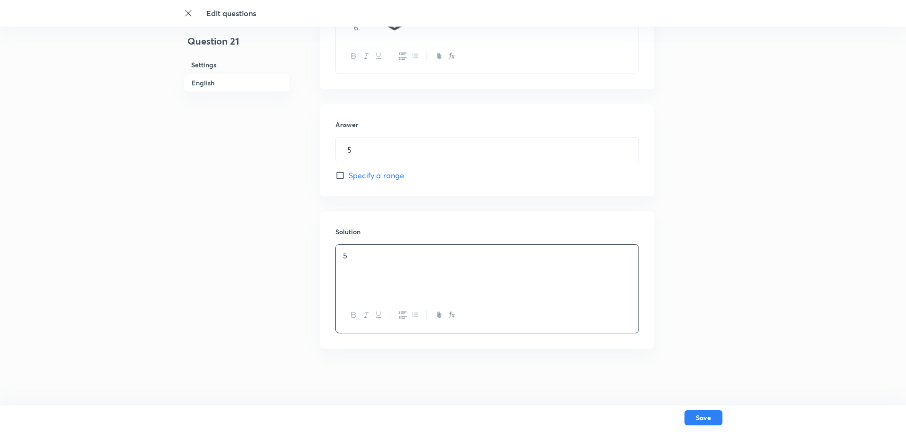
click at [694, 423] on button "Save" at bounding box center [703, 417] width 38 height 15
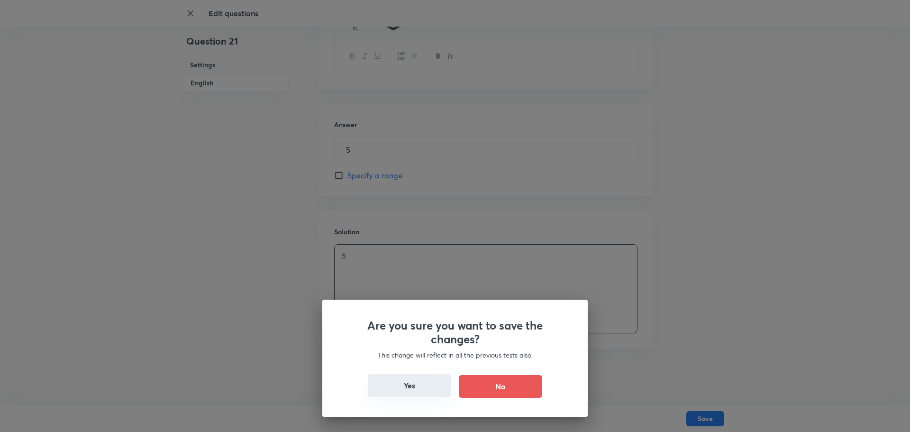
click at [419, 387] on button "Yes" at bounding box center [409, 385] width 83 height 23
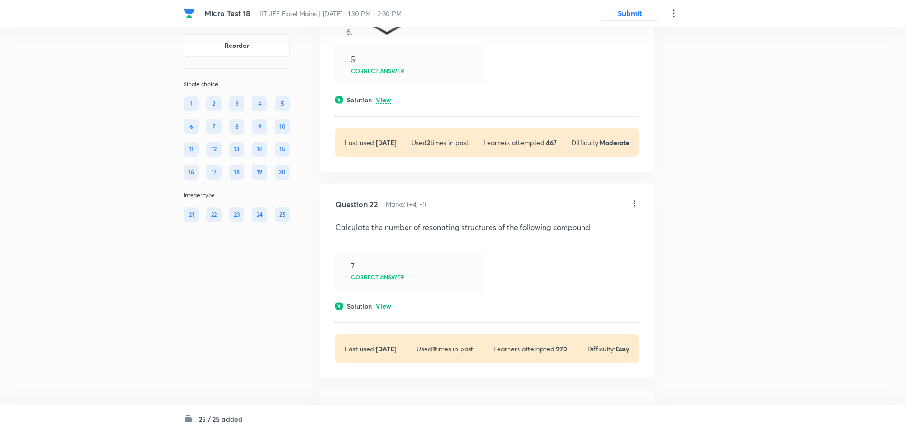
scroll to position [6827, 0]
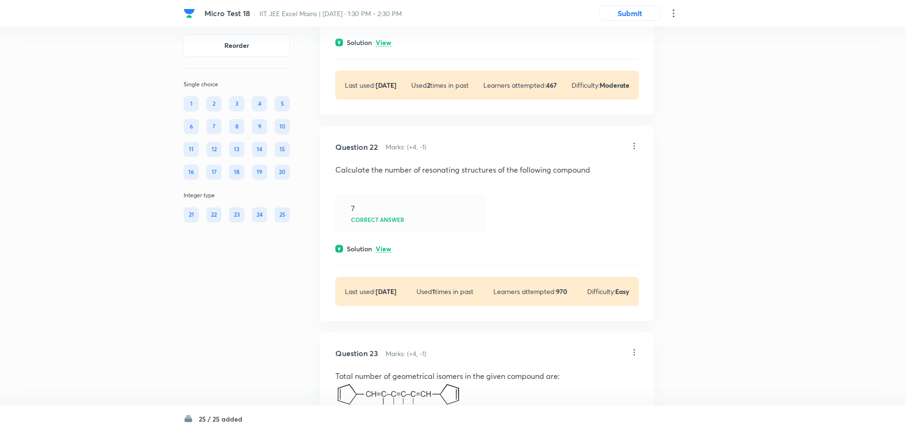
click at [632, 151] on icon at bounding box center [633, 145] width 9 height 9
click at [583, 188] on li "Edit" at bounding box center [598, 186] width 80 height 18
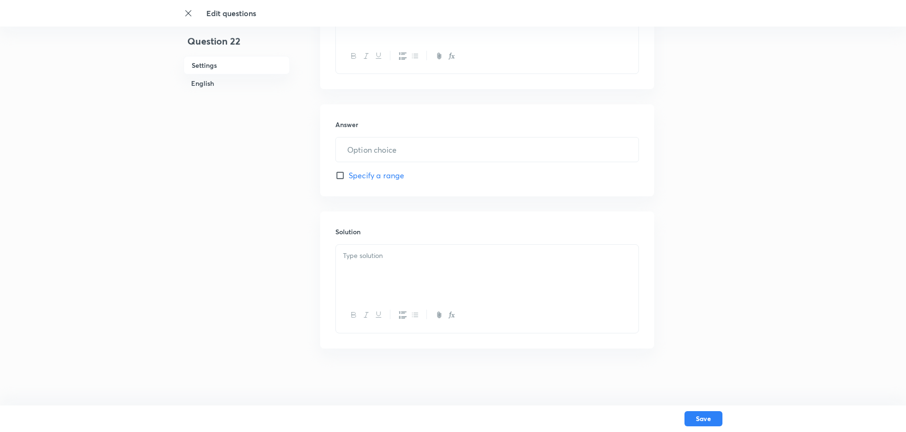
type input "7"
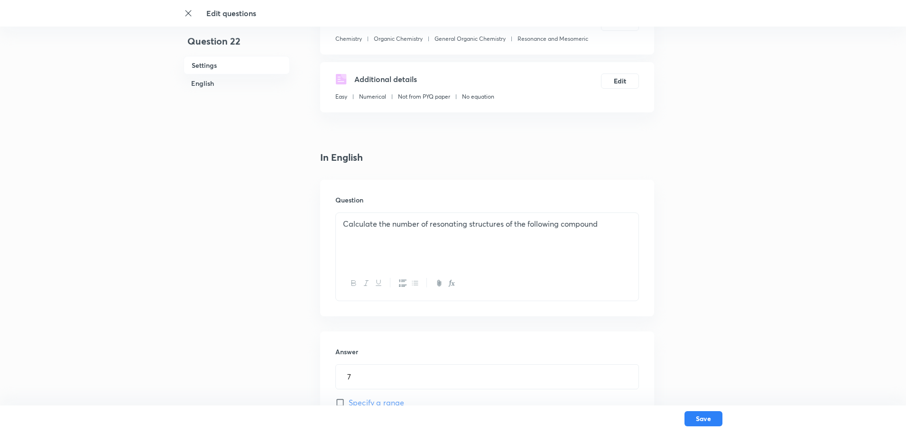
scroll to position [142, 0]
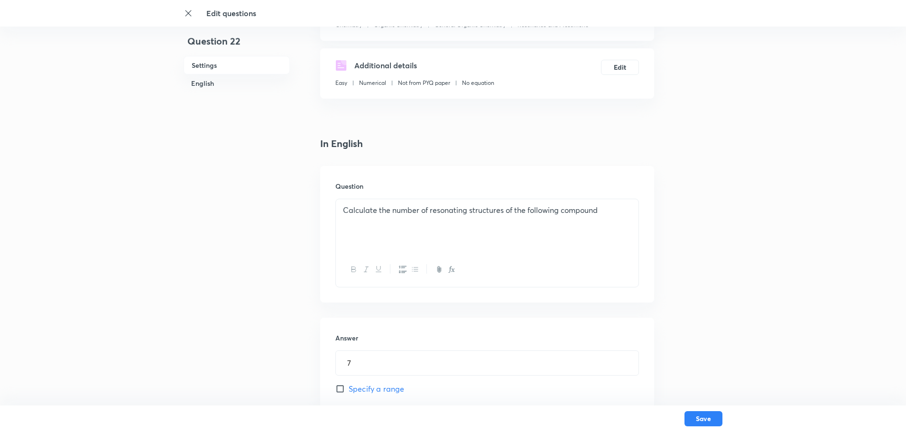
drag, startPoint x: 412, startPoint y: 240, endPoint x: 317, endPoint y: 202, distance: 102.6
click at [338, 226] on div "Maximum number of isomeric monochloro derivatives which can be obtained from 2,…" at bounding box center [487, 225] width 302 height 53
click at [339, 229] on div "Maximum number of isomeric monochloro derivatives which can be obtained from 2,…" at bounding box center [487, 225] width 302 height 53
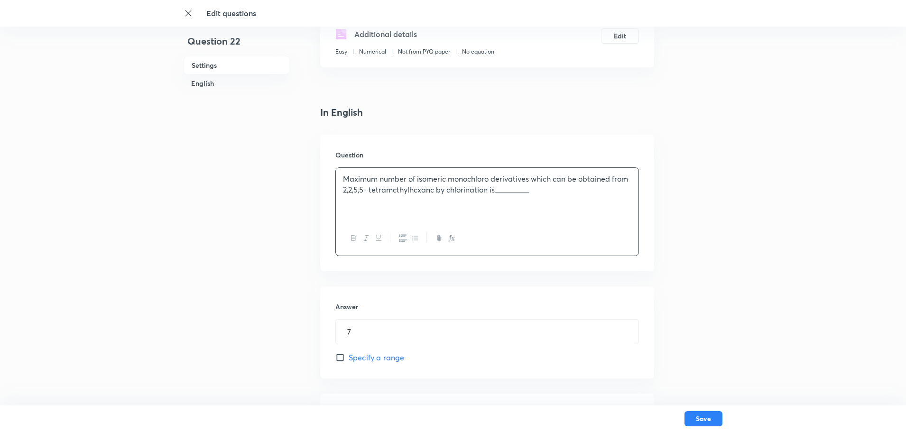
scroll to position [190, 0]
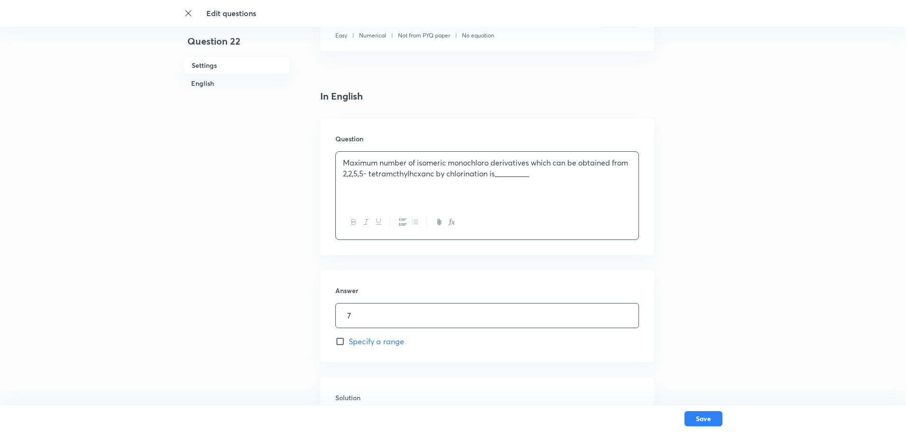
click at [375, 315] on input "7" at bounding box center [487, 315] width 302 height 24
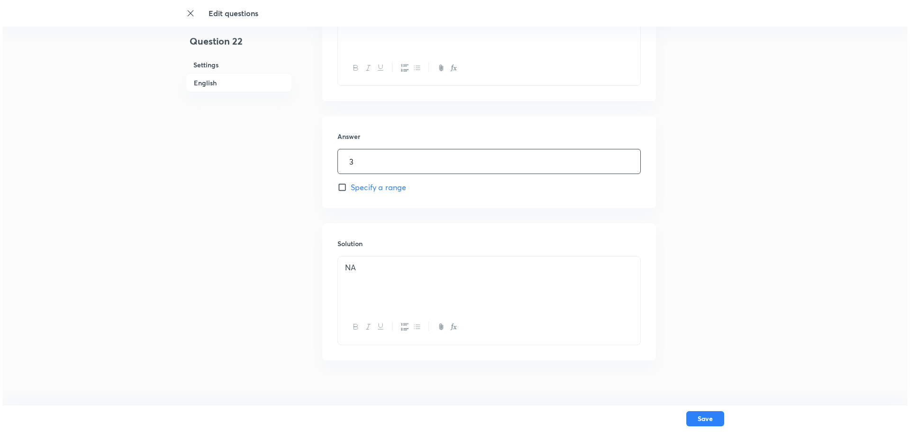
scroll to position [356, 0]
type input "3"
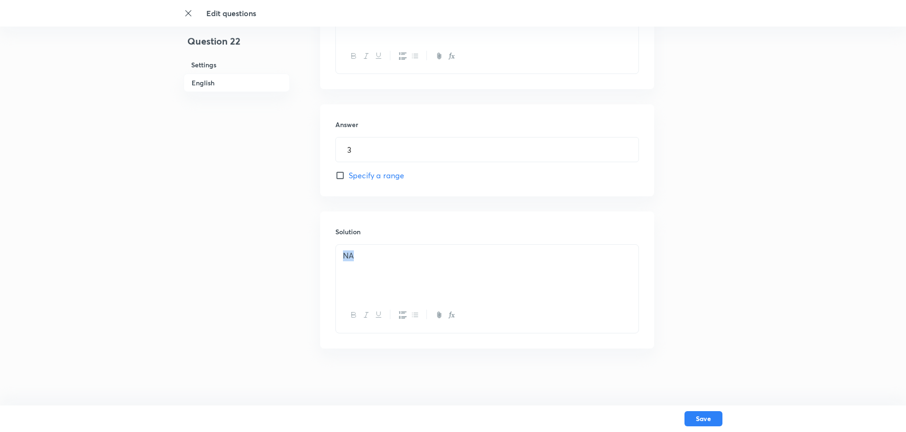
drag, startPoint x: 411, startPoint y: 284, endPoint x: 325, endPoint y: 262, distance: 88.7
click at [325, 262] on div "Solution NA" at bounding box center [487, 279] width 334 height 137
click at [707, 414] on button "Save" at bounding box center [703, 417] width 38 height 15
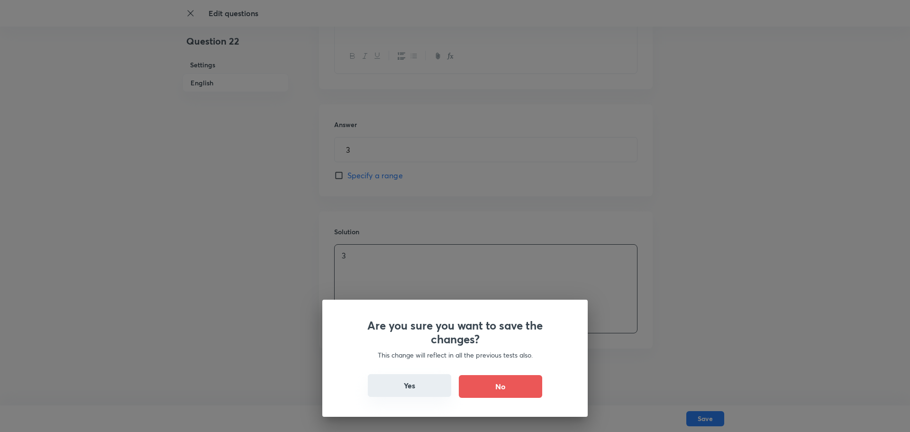
click at [432, 379] on button "Yes" at bounding box center [409, 385] width 83 height 23
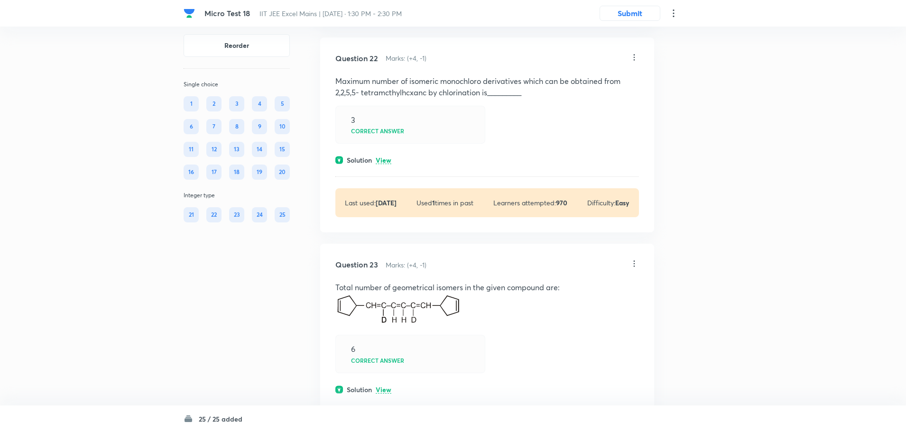
scroll to position [6875, 0]
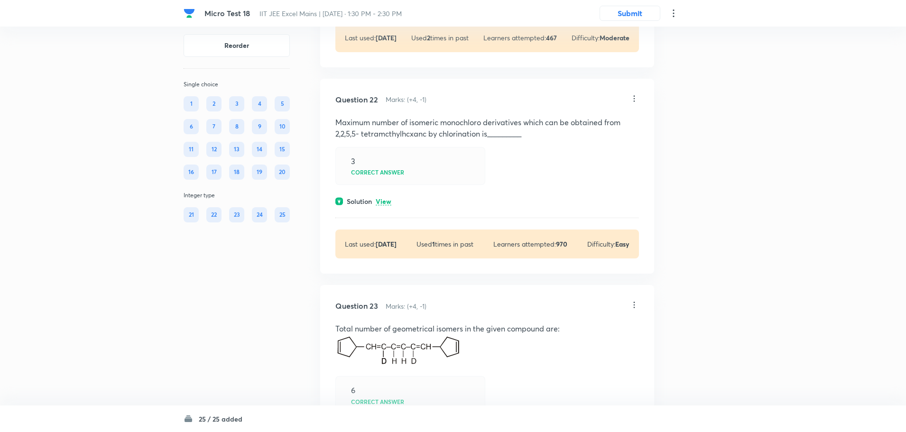
click at [631, 310] on icon at bounding box center [633, 304] width 9 height 9
click at [575, 341] on p "Edit" at bounding box center [571, 345] width 12 height 10
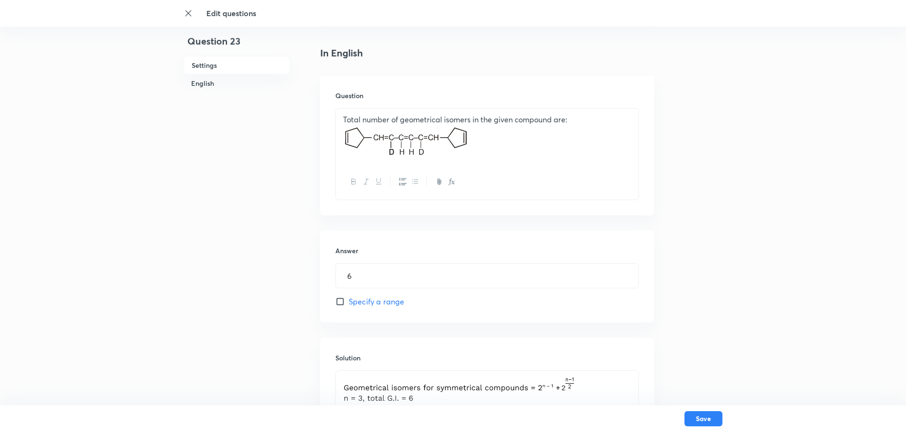
scroll to position [284, 0]
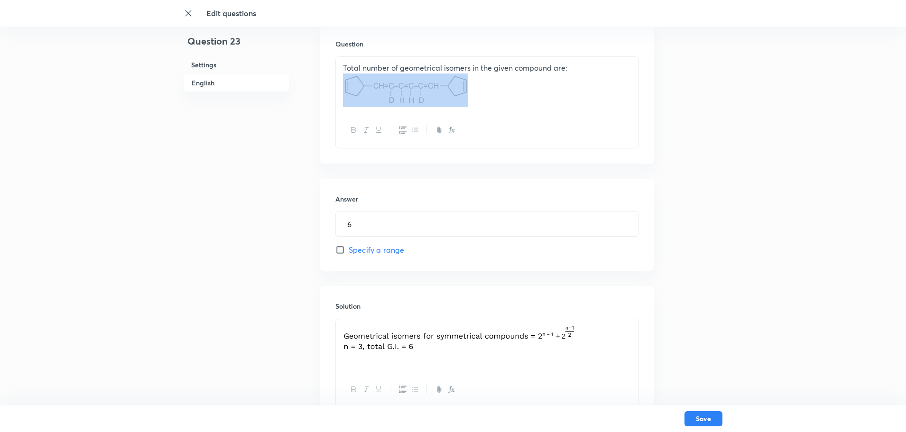
drag, startPoint x: 258, startPoint y: 51, endPoint x: 208, endPoint y: 31, distance: 54.5
click at [208, 31] on div "Question 23 Settings English Settings Type Integer + 4 marks - 1 mark Edit Conc…" at bounding box center [452, 110] width 539 height 699
drag, startPoint x: 476, startPoint y: 99, endPoint x: 226, endPoint y: 72, distance: 251.3
click at [226, 72] on div "Question 23 Settings English Settings Type Integer + 4 marks - 1 mark Edit Conc…" at bounding box center [452, 110] width 539 height 699
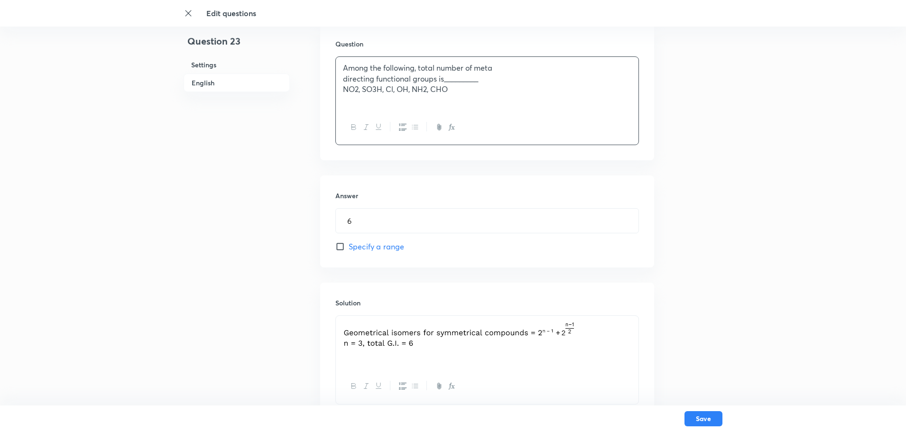
click at [341, 79] on div "Among the following, total number of meta directing functional groups is_______…" at bounding box center [487, 83] width 302 height 53
click at [451, 127] on icon "button" at bounding box center [452, 127] width 3 height 3
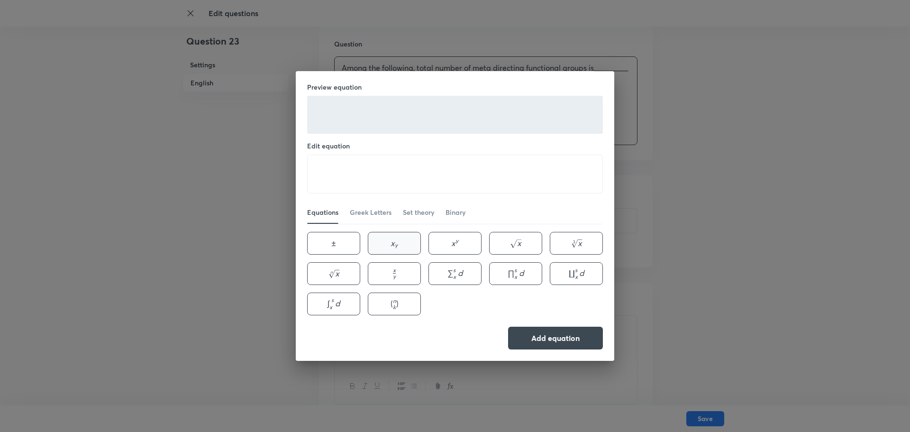
click at [400, 237] on button "x y x_{y} x y ​" at bounding box center [394, 243] width 53 height 23
type textarea "x_{y}"
click at [323, 171] on textarea "x_{y}" at bounding box center [455, 174] width 295 height 38
type textarea "NO_{2}"
click at [582, 346] on button "Add equation" at bounding box center [555, 337] width 95 height 23
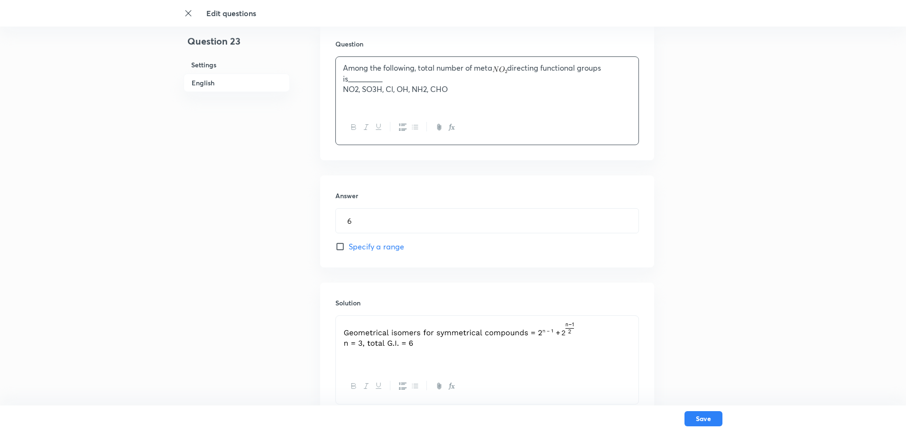
click at [364, 90] on p "NO2, SO3H, Cl, OH, NH2, CHO" at bounding box center [487, 89] width 288 height 11
click at [451, 128] on icon "button" at bounding box center [452, 127] width 8 height 8
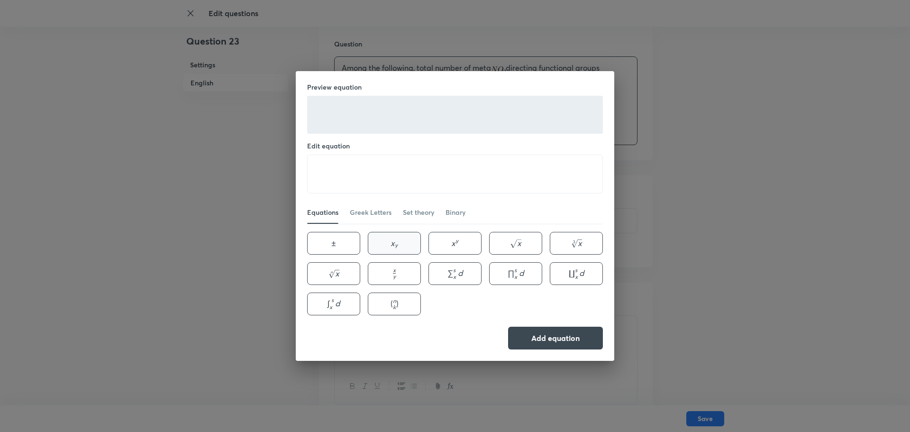
click at [401, 242] on button "x y x_{y} x y ​" at bounding box center [394, 243] width 53 height 23
click at [324, 168] on textarea "x_{y}" at bounding box center [455, 174] width 295 height 38
type textarea "SO_{3}H"
click at [537, 327] on button "Add equation" at bounding box center [555, 337] width 95 height 23
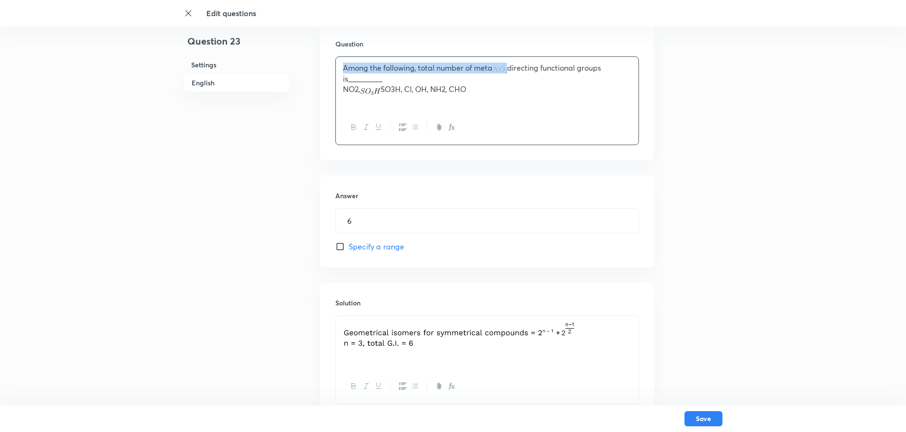
drag, startPoint x: 510, startPoint y: 70, endPoint x: 496, endPoint y: 70, distance: 14.2
click at [496, 70] on p "Among the following, total number of meta directing functional groups is_______…" at bounding box center [487, 73] width 288 height 21
click at [359, 84] on p "NO2, SO3H, Cl, OH, NH2, CHO" at bounding box center [487, 78] width 288 height 11
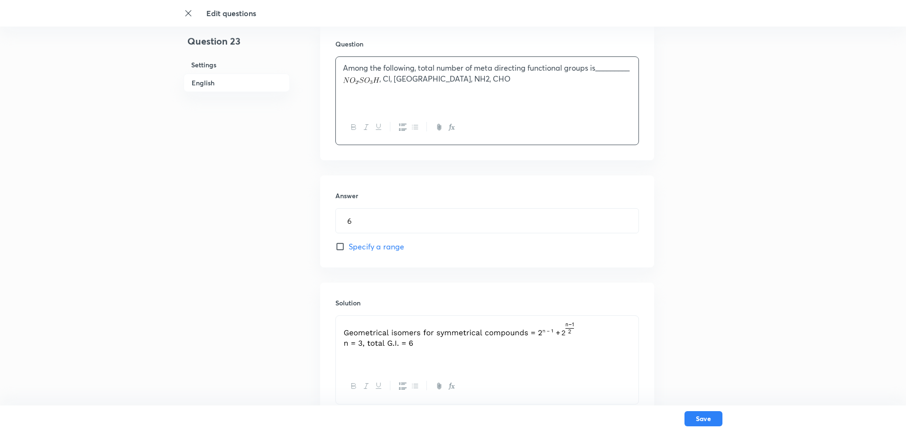
click at [449, 123] on icon "button" at bounding box center [452, 127] width 8 height 8
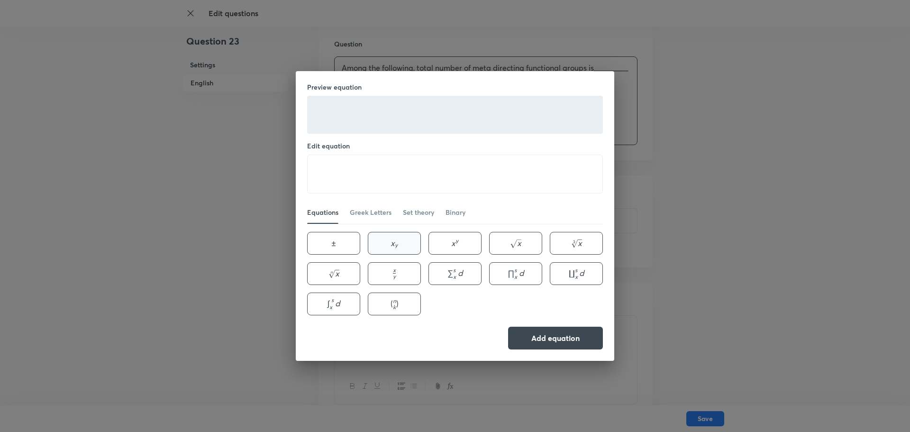
click at [400, 242] on button "x y x_{y} x y ​" at bounding box center [394, 243] width 53 height 23
click at [324, 169] on textarea "x_{y}" at bounding box center [455, 174] width 295 height 38
type textarea "NH_{2}"
click at [562, 342] on button "Add equation" at bounding box center [555, 337] width 95 height 23
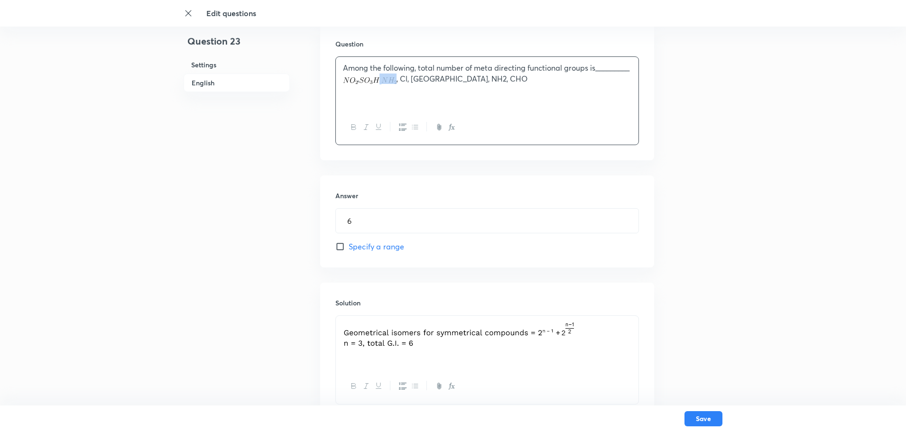
drag, startPoint x: 385, startPoint y: 87, endPoint x: 397, endPoint y: 89, distance: 12.4
click at [397, 84] on p ", , Cl, OH, NH2, CHO" at bounding box center [487, 78] width 288 height 11
drag, startPoint x: 412, startPoint y: 93, endPoint x: 427, endPoint y: 94, distance: 14.3
click at [427, 84] on p ", , Cl, OH, NH2, CHO" at bounding box center [487, 78] width 288 height 11
click at [360, 221] on input "6" at bounding box center [487, 221] width 302 height 24
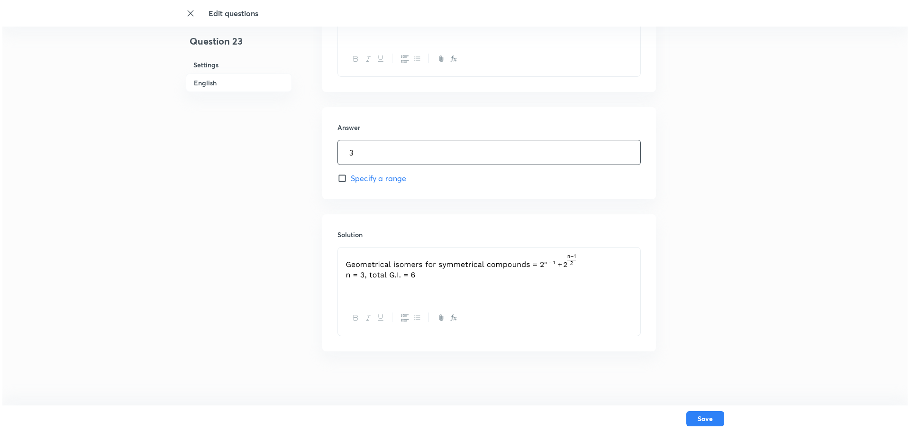
scroll to position [356, 0]
type input "3"
drag, startPoint x: 500, startPoint y: 274, endPoint x: 332, endPoint y: 231, distance: 173.8
click at [338, 242] on div "Solution" at bounding box center [487, 279] width 334 height 137
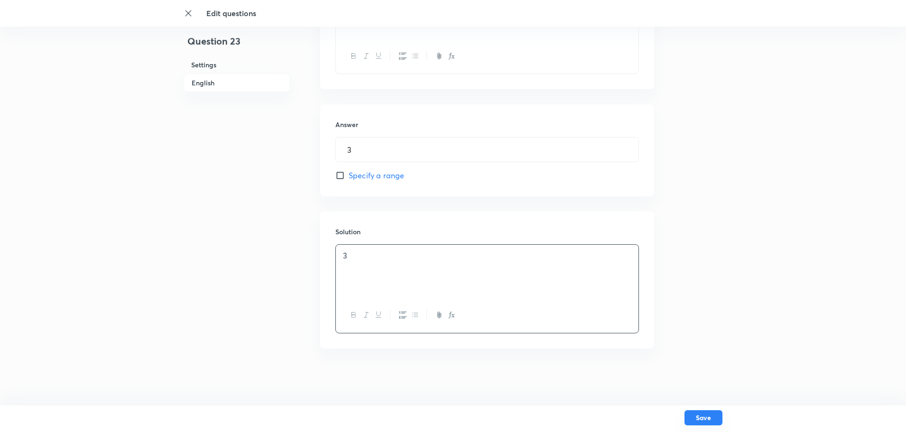
click at [712, 414] on button "Save" at bounding box center [703, 417] width 38 height 15
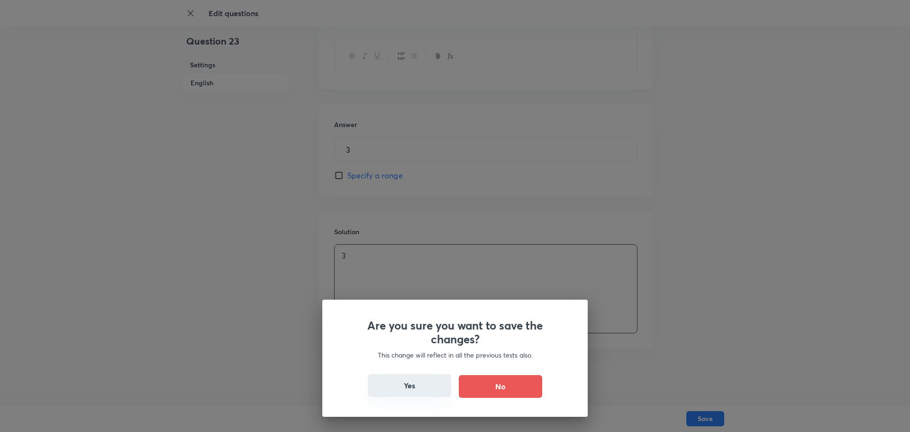
click at [407, 377] on button "Yes" at bounding box center [409, 385] width 83 height 23
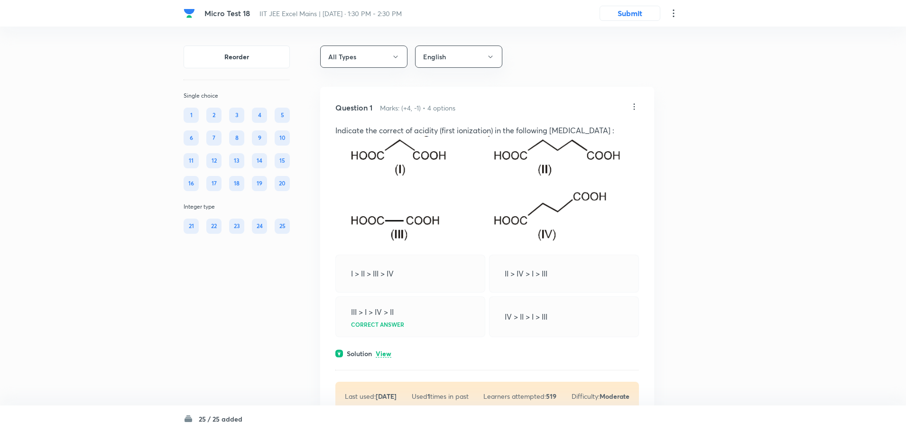
click at [403, 387] on div "Last used: [DATE] Used 1 times in past Learners attempted: 519 Difficulty: Mode…" at bounding box center [486, 396] width 303 height 29
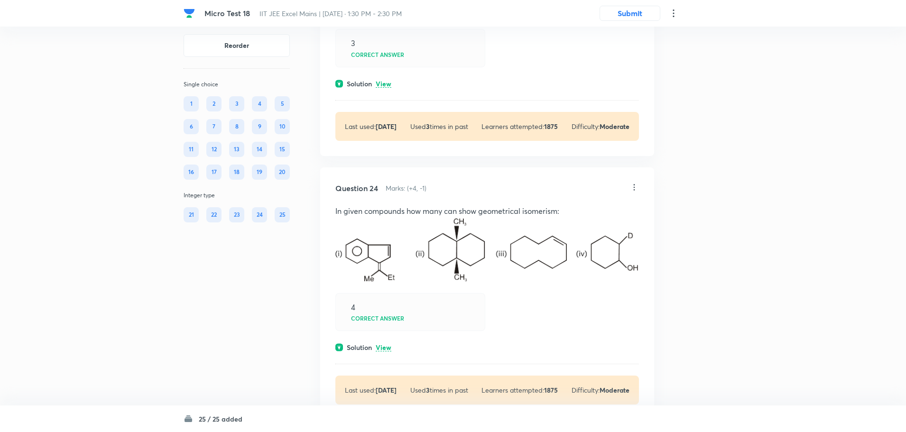
scroll to position [7207, 0]
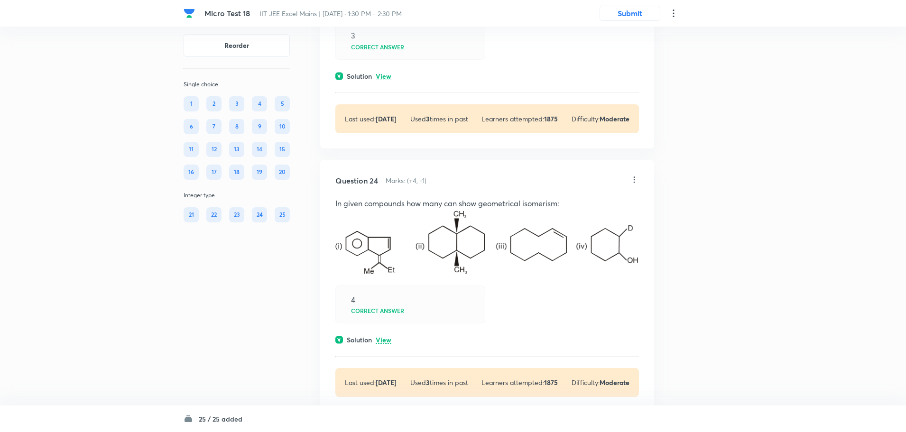
click at [636, 184] on icon at bounding box center [633, 179] width 9 height 9
click at [589, 223] on li "Edit" at bounding box center [598, 220] width 80 height 18
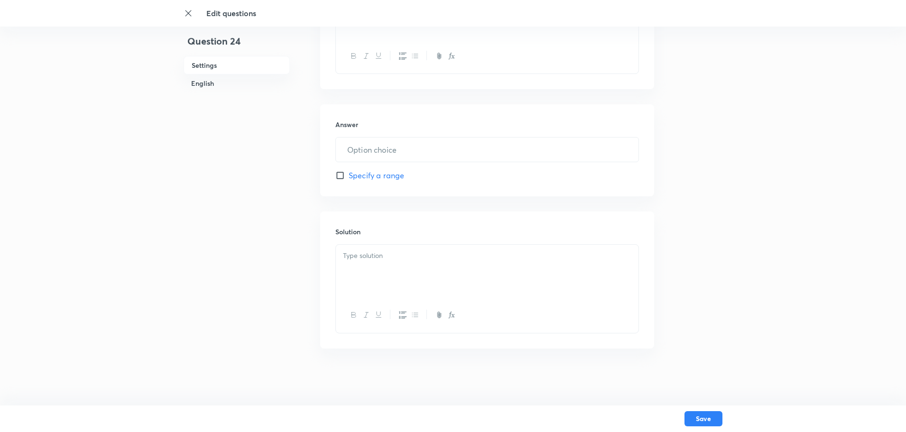
type input "4"
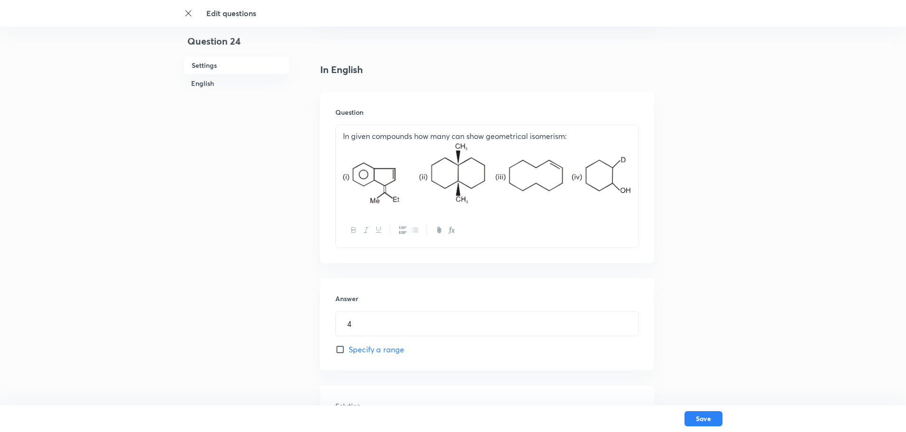
scroll to position [237, 0]
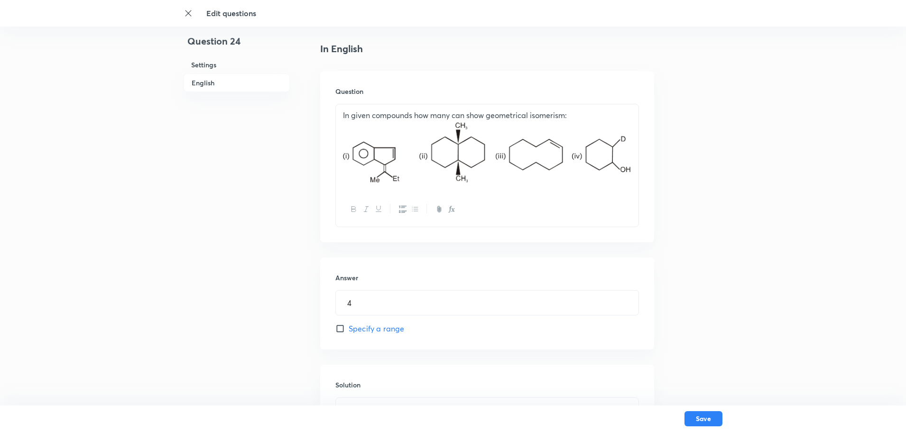
drag, startPoint x: 552, startPoint y: 167, endPoint x: 337, endPoint y: 132, distance: 218.0
click at [337, 132] on div "In given compounds how many can show geometrical isomerism:" at bounding box center [487, 148] width 302 height 88
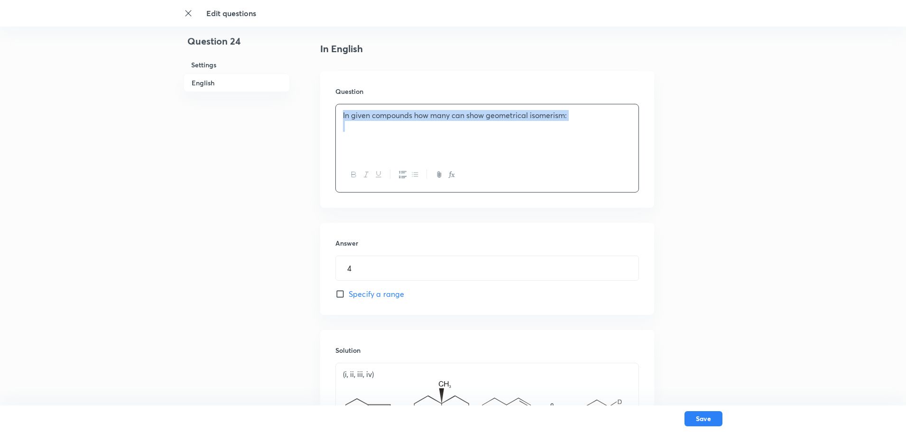
drag, startPoint x: 397, startPoint y: 134, endPoint x: 314, endPoint y: 114, distance: 85.8
click at [314, 114] on div "Question 24 Settings English Settings Type Integer + 4 marks - 1 mark Edit Conc…" at bounding box center [452, 174] width 539 height 732
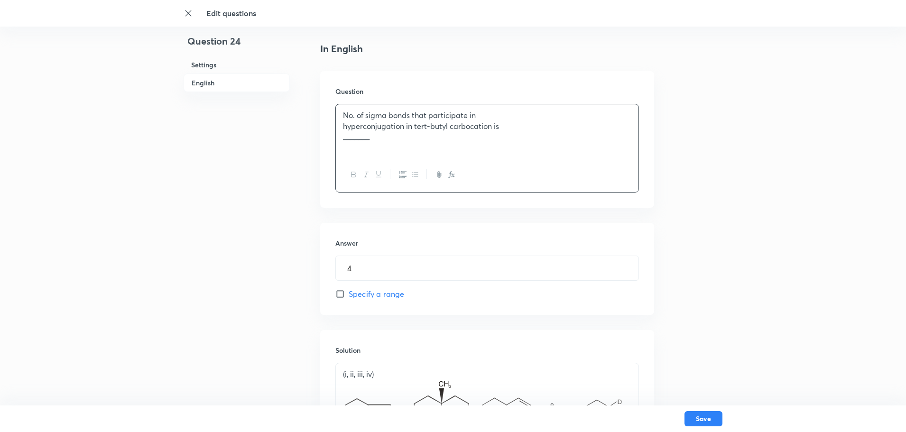
click at [341, 126] on div "No. of sigma bonds that participate in hyperconjugation in tert-butyl carbocati…" at bounding box center [487, 130] width 302 height 53
click at [342, 137] on div "No. of sigma bonds that participate in hyperconjugation in tert-butyl carbocati…" at bounding box center [487, 130] width 302 height 53
click at [354, 267] on input "4" at bounding box center [487, 268] width 302 height 24
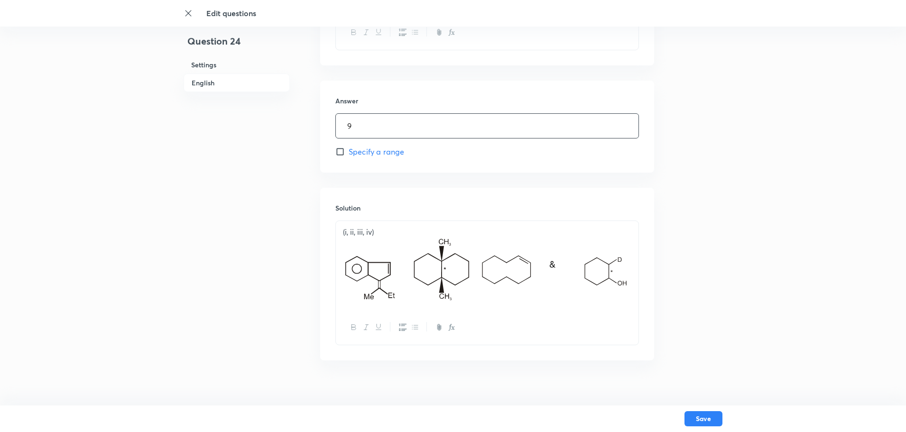
type input "9"
drag, startPoint x: 540, startPoint y: 264, endPoint x: 339, endPoint y: 228, distance: 204.2
click at [339, 228] on div "(i, ii, iii, iv)" at bounding box center [487, 265] width 302 height 89
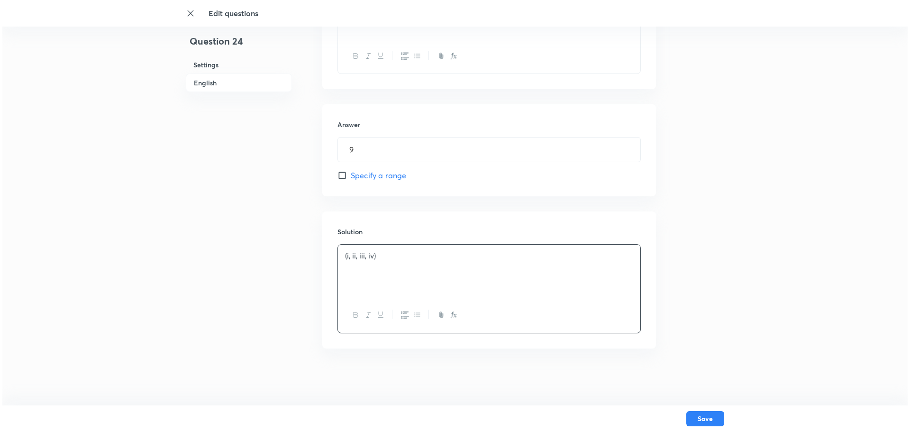
scroll to position [356, 0]
click at [694, 418] on button "Save" at bounding box center [703, 417] width 38 height 15
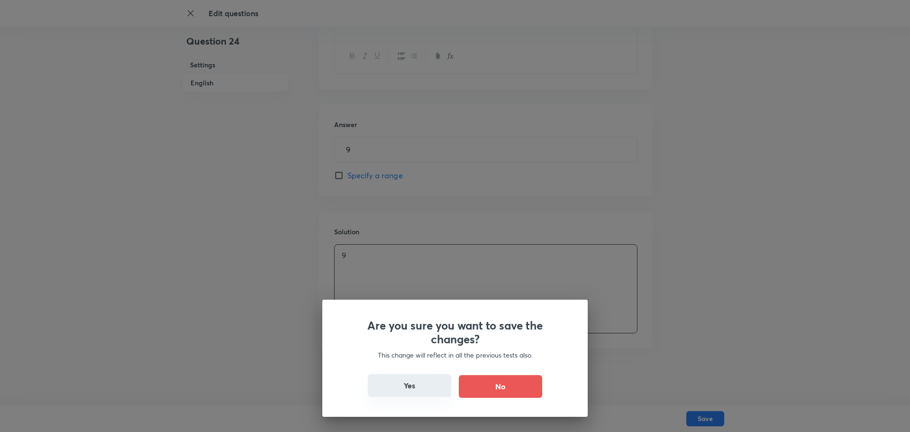
click at [397, 389] on button "Yes" at bounding box center [409, 385] width 83 height 23
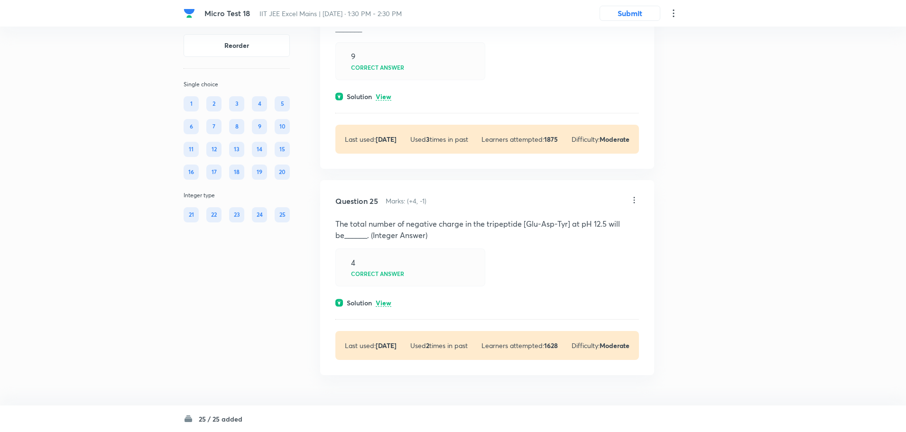
scroll to position [7408, 0]
click at [633, 202] on icon at bounding box center [633, 200] width 1 height 6
click at [581, 224] on li "Edit" at bounding box center [598, 224] width 80 height 18
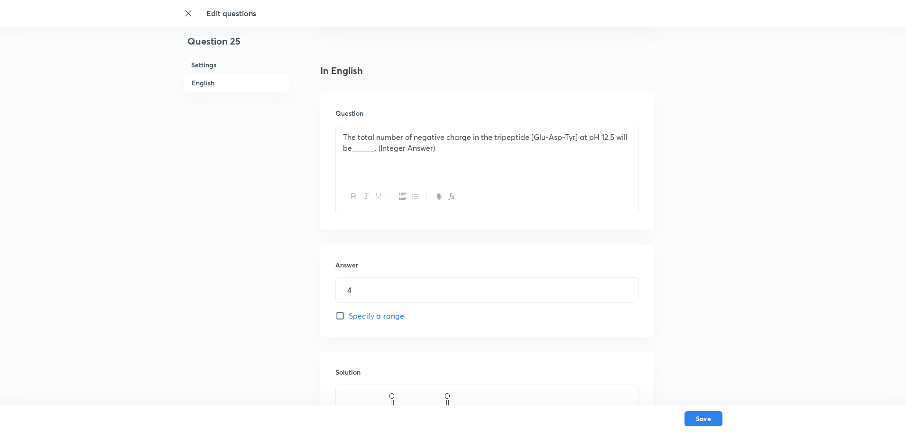
scroll to position [237, 0]
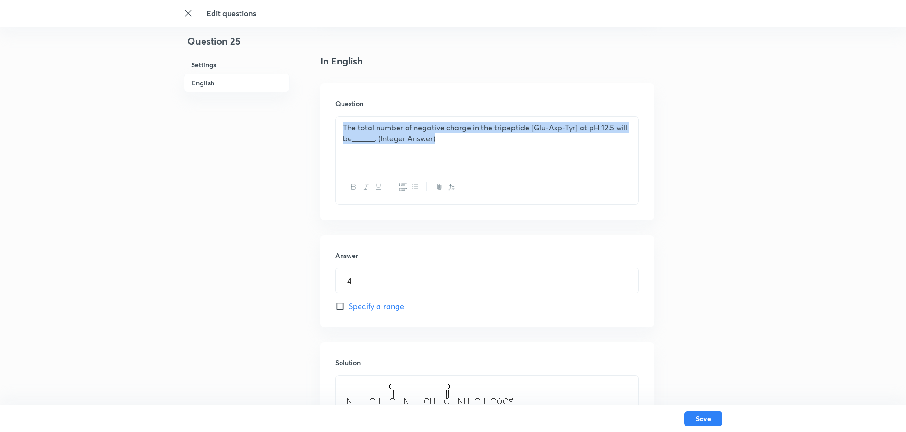
drag, startPoint x: 390, startPoint y: 135, endPoint x: 123, endPoint y: 99, distance: 268.9
click at [122, 94] on div "Edit questions Question 25 Settings English Settings Type Integer + 4 marks - 1…" at bounding box center [453, 186] width 906 height 756
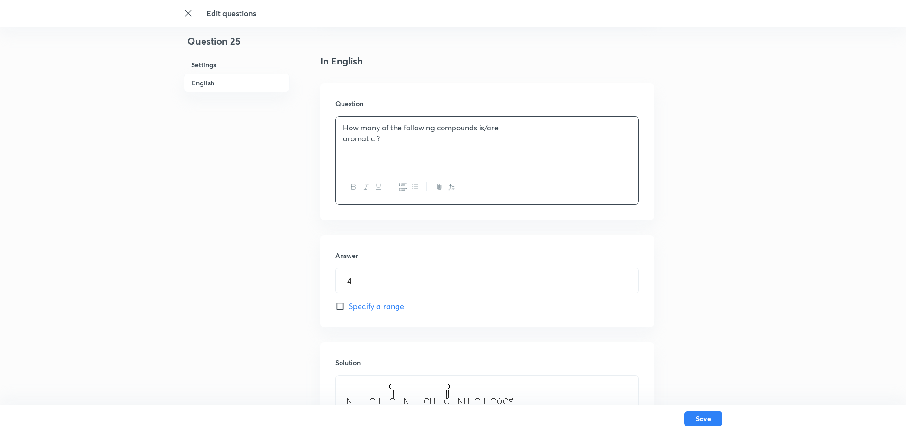
click at [340, 139] on div "How many of the following compounds is/are aromatic ?" at bounding box center [487, 143] width 302 height 53
click at [561, 129] on p "How many of the following compounds is/are aromatic ?" at bounding box center [487, 127] width 288 height 11
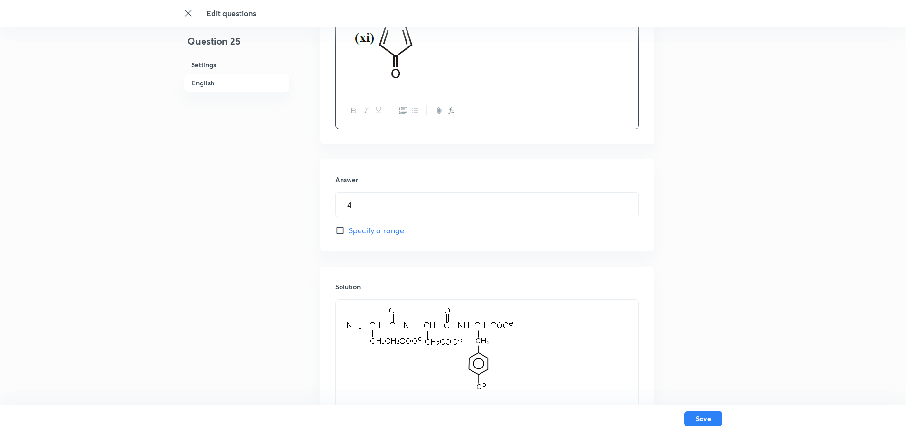
scroll to position [760, 0]
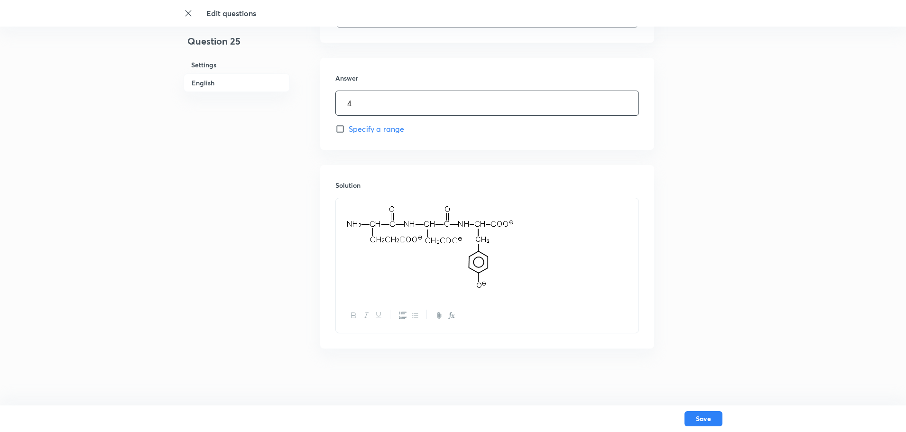
click at [385, 114] on input "4" at bounding box center [487, 103] width 302 height 24
type input "6"
drag, startPoint x: 506, startPoint y: 279, endPoint x: 352, endPoint y: 235, distance: 160.3
click at [352, 235] on img at bounding box center [430, 247] width 175 height 86
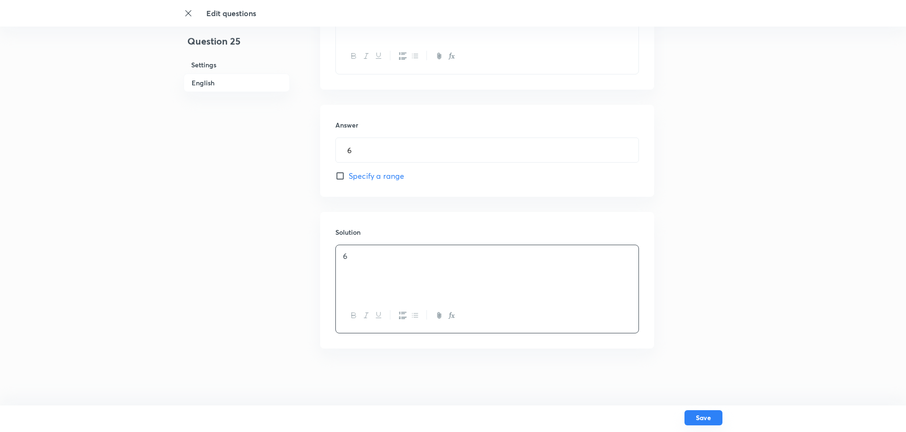
click at [694, 416] on button "Save" at bounding box center [703, 417] width 38 height 15
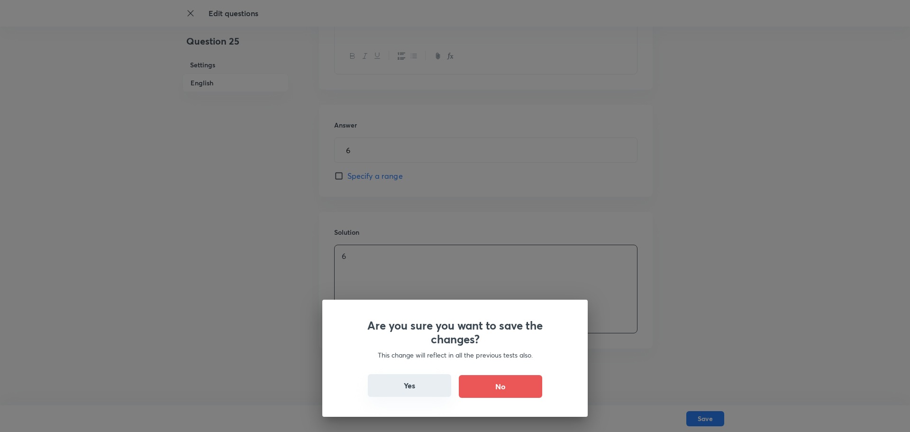
click at [440, 381] on button "Yes" at bounding box center [409, 385] width 83 height 23
